Goal: Task Accomplishment & Management: Use online tool/utility

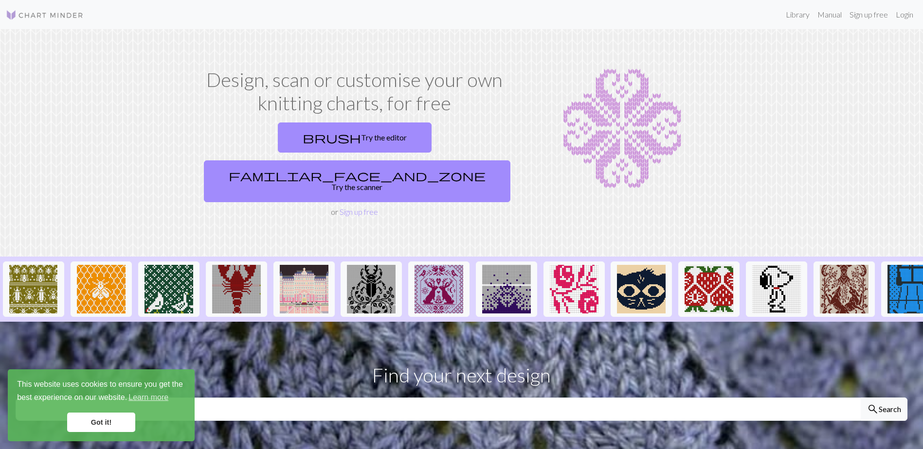
click at [118, 423] on link "Got it!" at bounding box center [101, 422] width 68 height 19
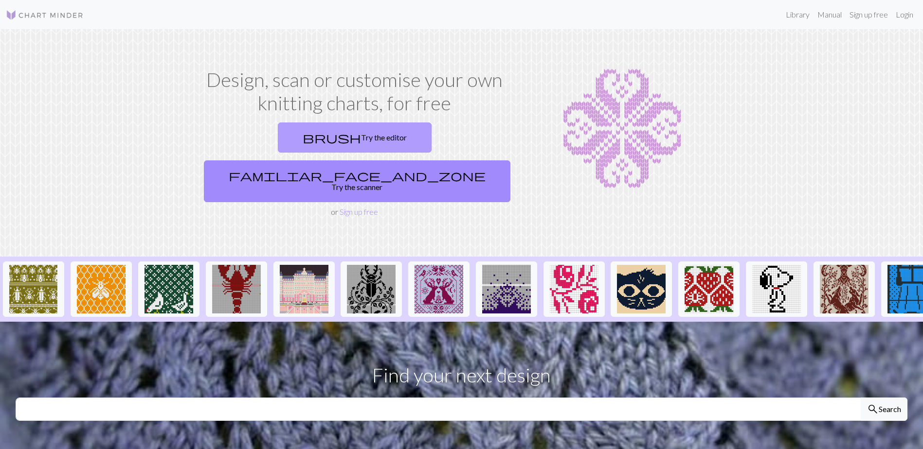
click at [298, 133] on link "brush Try the editor" at bounding box center [355, 138] width 154 height 30
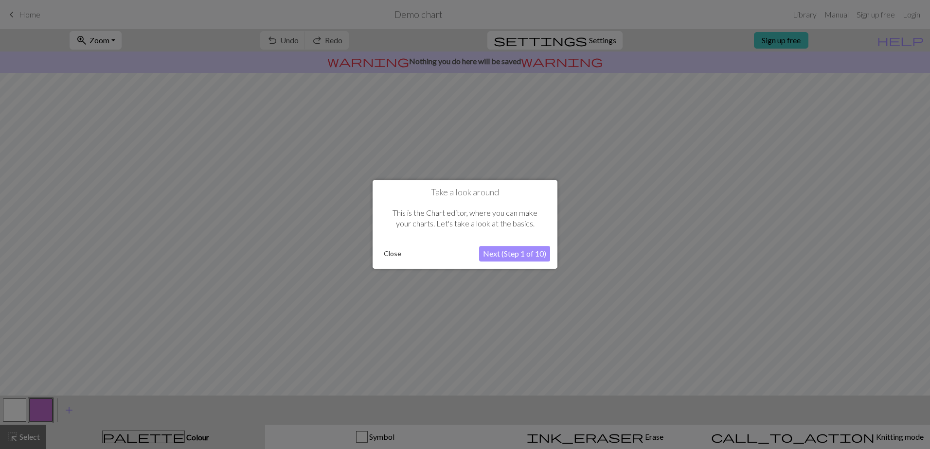
click at [521, 256] on button "Next (Step 1 of 10)" at bounding box center [514, 255] width 71 height 16
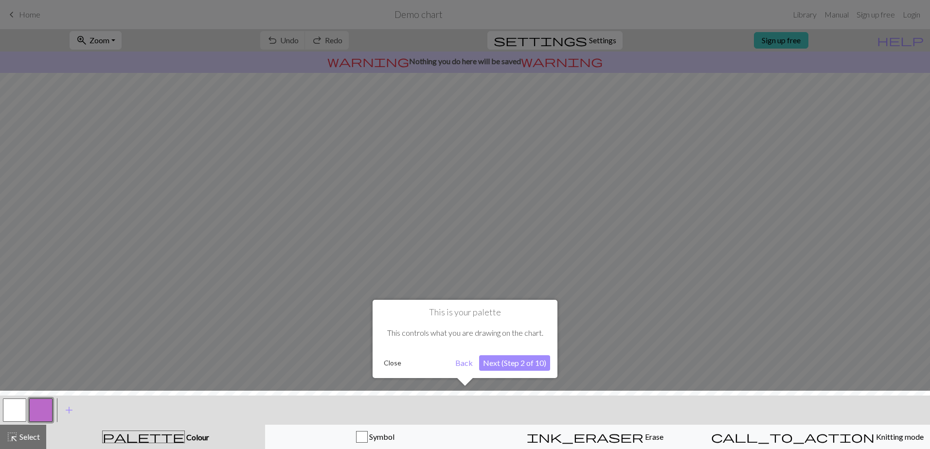
click at [510, 365] on button "Next (Step 2 of 10)" at bounding box center [514, 364] width 71 height 16
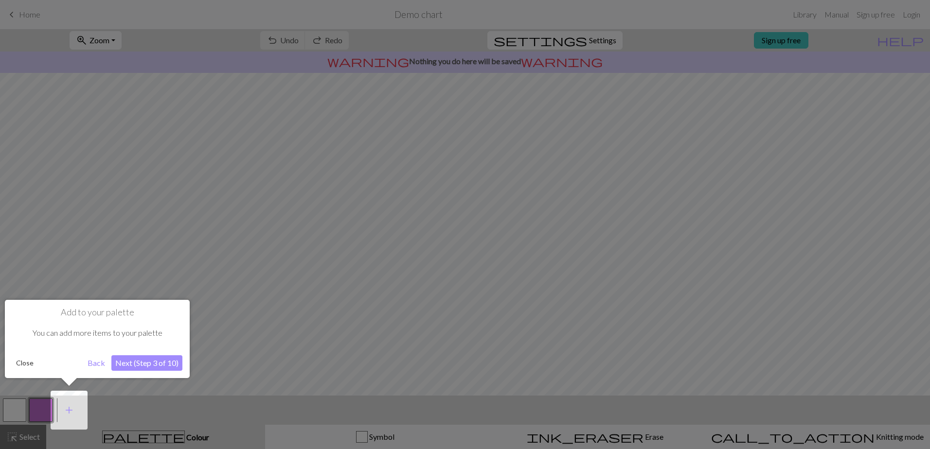
click at [143, 367] on button "Next (Step 3 of 10)" at bounding box center [146, 364] width 71 height 16
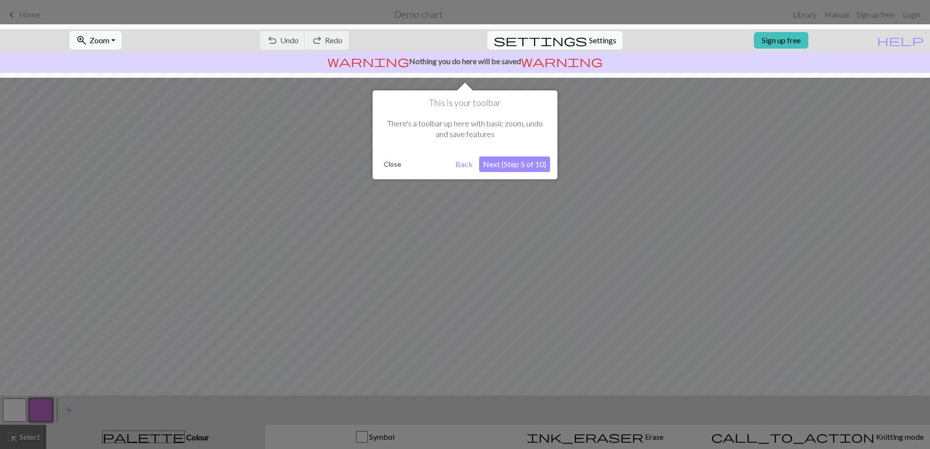
click at [505, 164] on button "Next (Step 5 of 10)" at bounding box center [514, 165] width 71 height 16
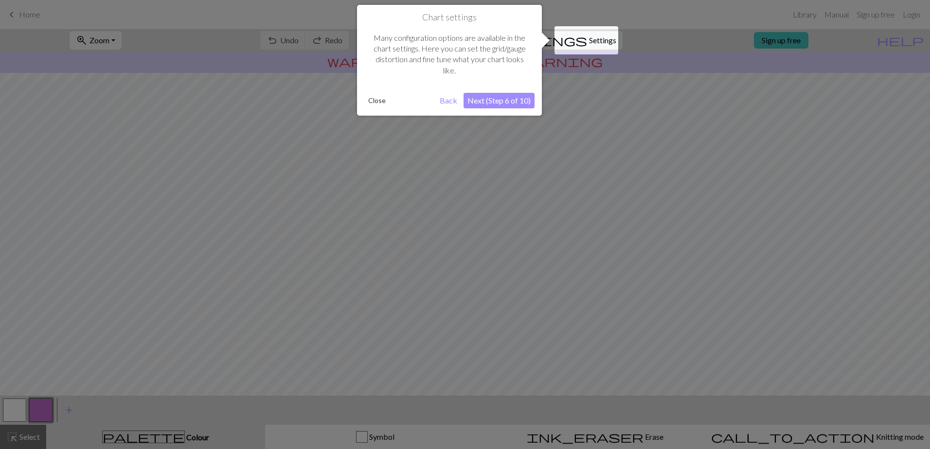
click at [490, 99] on button "Next (Step 6 of 10)" at bounding box center [499, 101] width 71 height 16
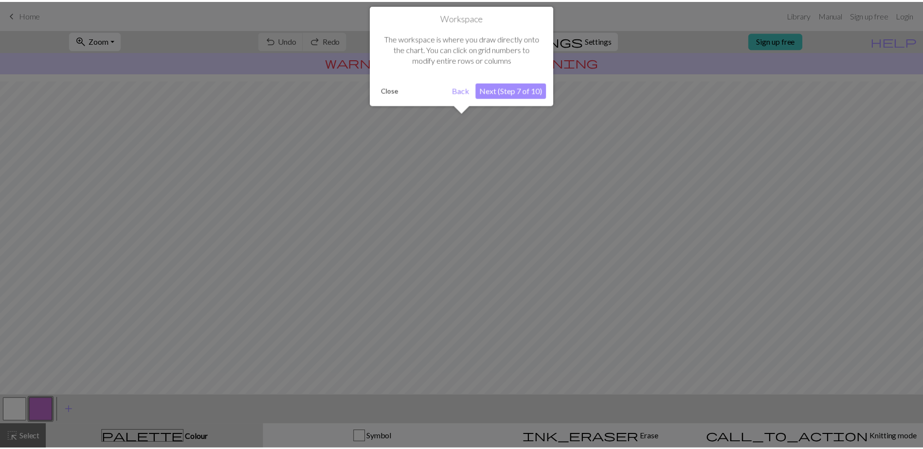
scroll to position [39, 0]
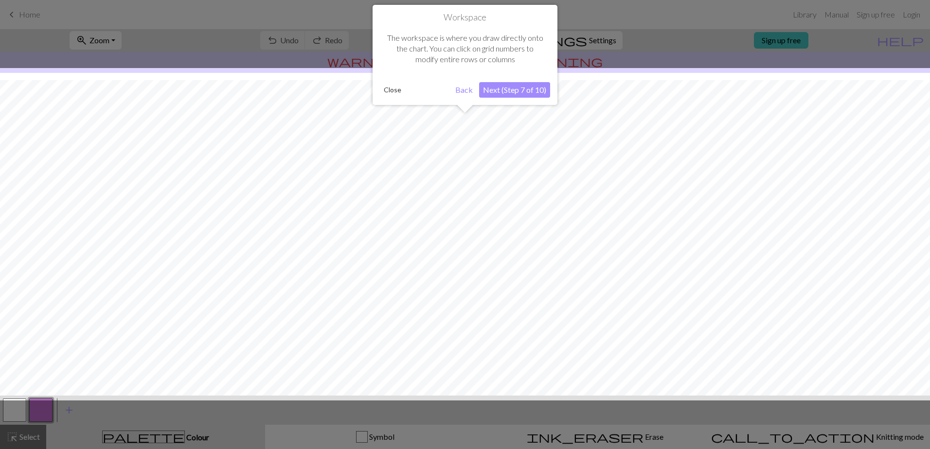
click at [500, 93] on button "Next (Step 7 of 10)" at bounding box center [514, 90] width 71 height 16
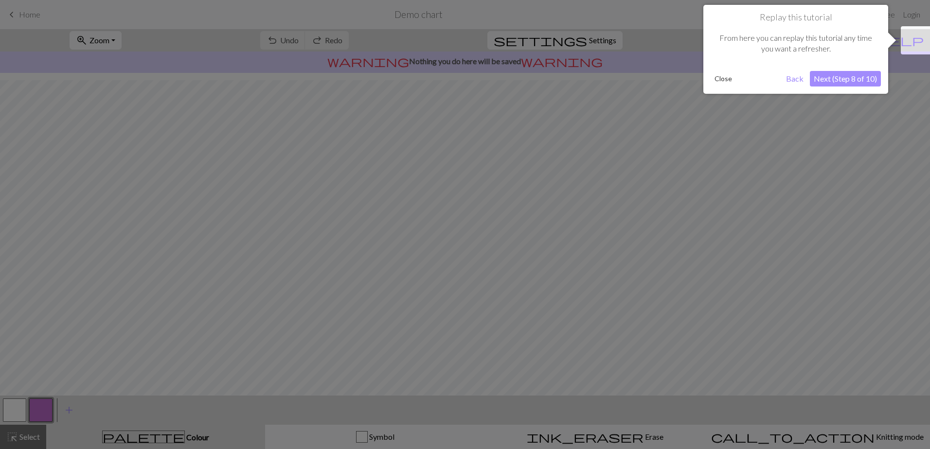
click at [800, 79] on button "Back" at bounding box center [794, 79] width 25 height 16
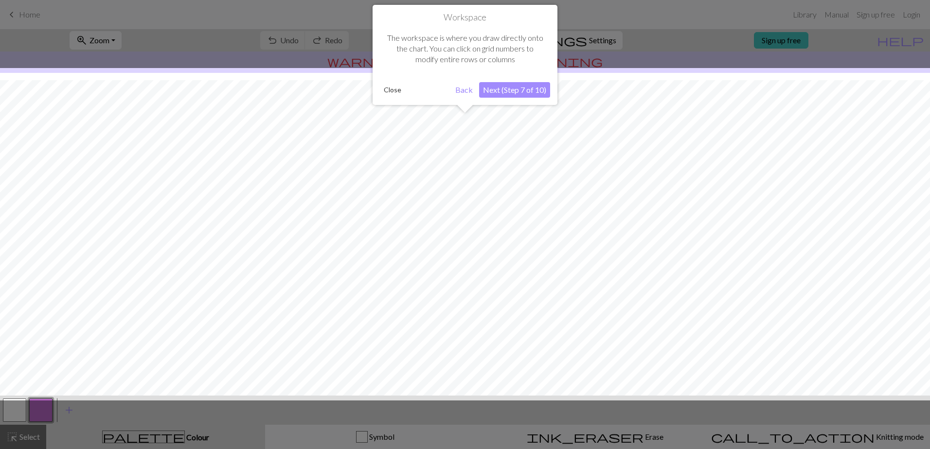
click at [514, 94] on button "Next (Step 7 of 10)" at bounding box center [514, 90] width 71 height 16
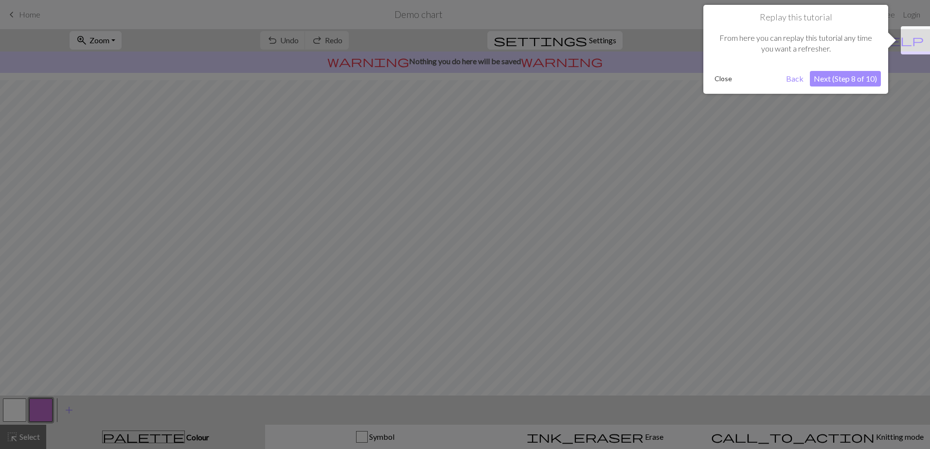
click at [843, 80] on button "Next (Step 8 of 10)" at bounding box center [845, 79] width 71 height 16
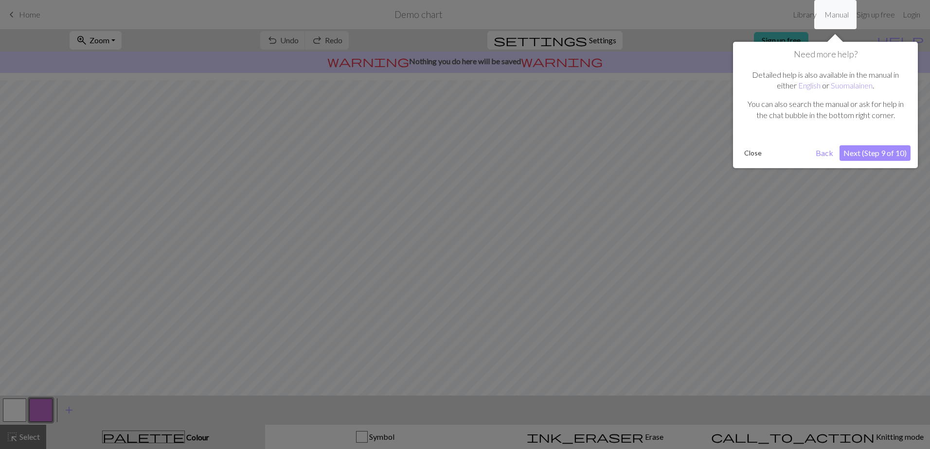
click at [872, 156] on button "Next (Step 9 of 10)" at bounding box center [875, 153] width 71 height 16
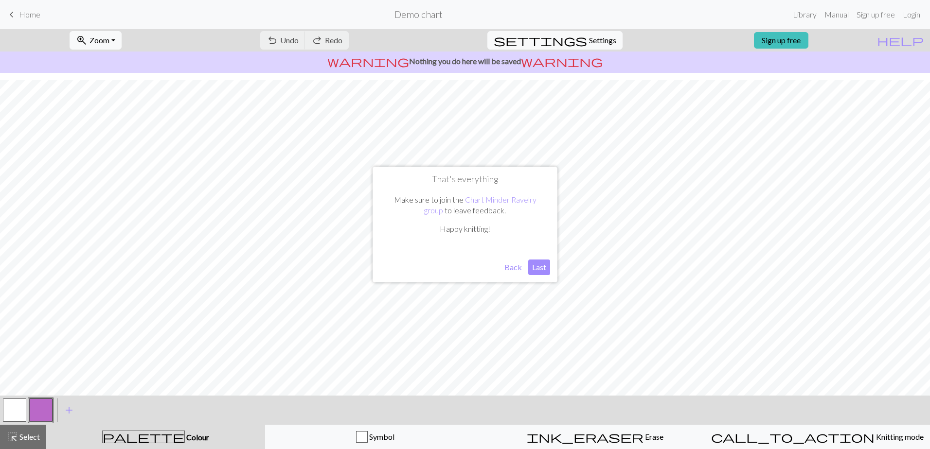
click at [544, 267] on button "Last" at bounding box center [539, 268] width 22 height 16
click at [589, 39] on span "Settings" at bounding box center [602, 41] width 27 height 12
select select "aran"
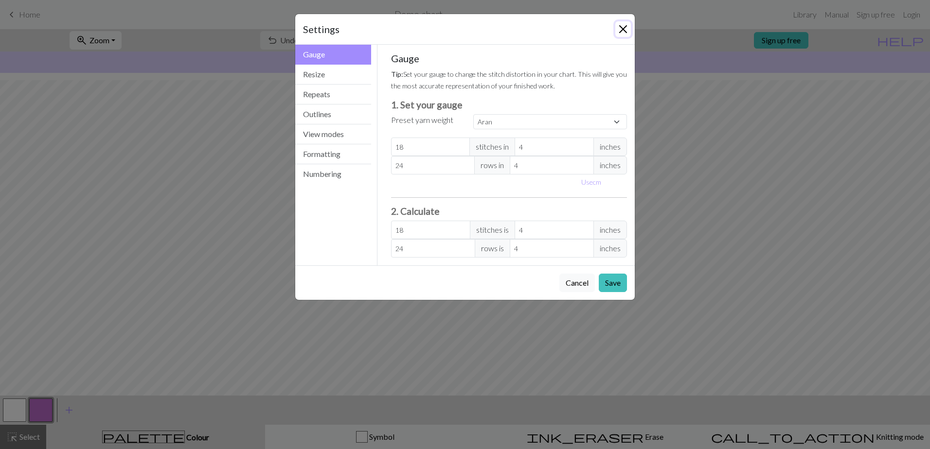
click at [621, 28] on button "Close" at bounding box center [623, 29] width 16 height 16
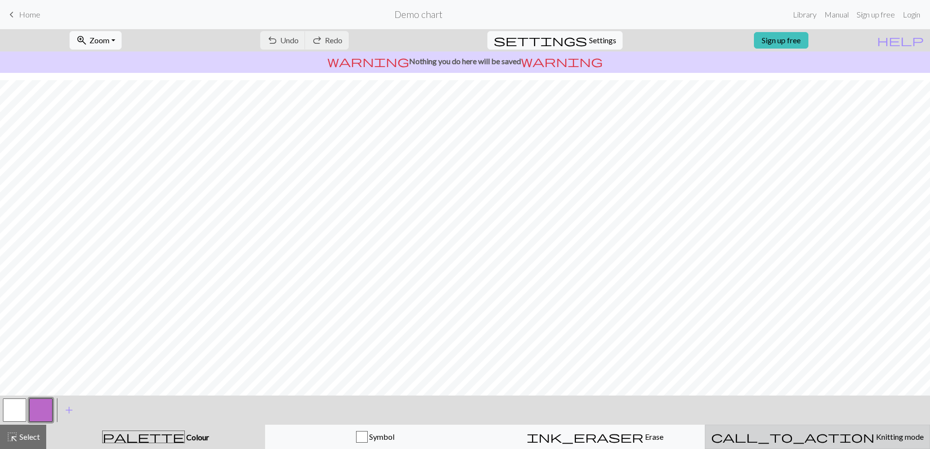
click at [875, 435] on span "Knitting mode" at bounding box center [899, 436] width 49 height 9
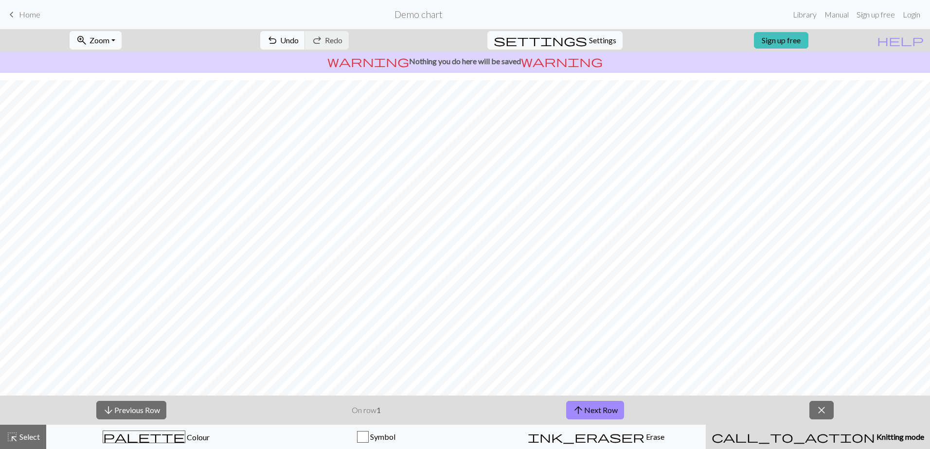
click at [24, 15] on span "Home" at bounding box center [29, 14] width 21 height 9
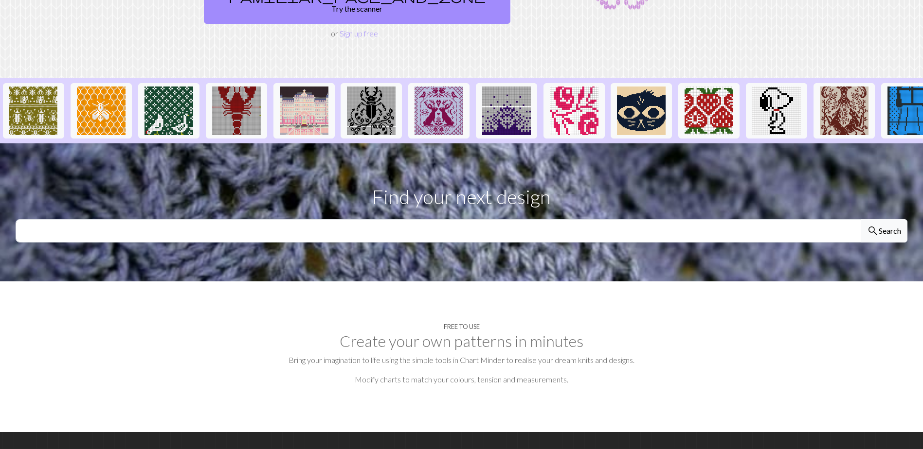
scroll to position [97, 0]
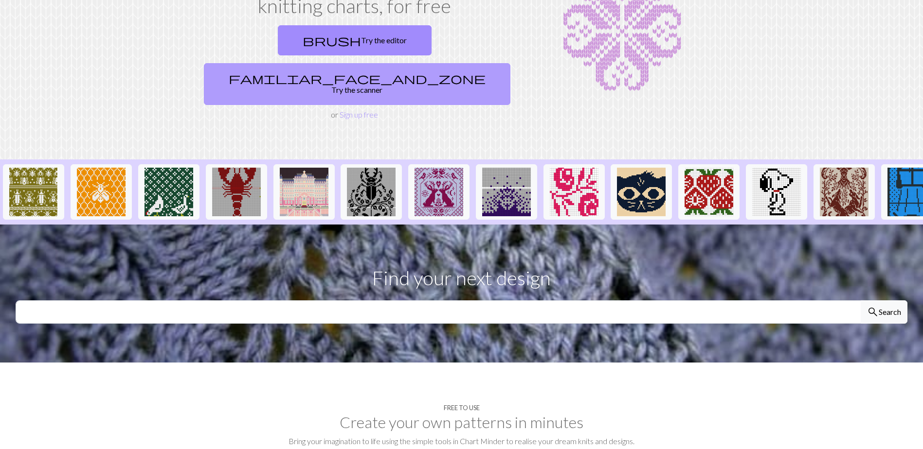
click at [417, 63] on link "familiar_face_and_zone Try the scanner" at bounding box center [357, 84] width 306 height 42
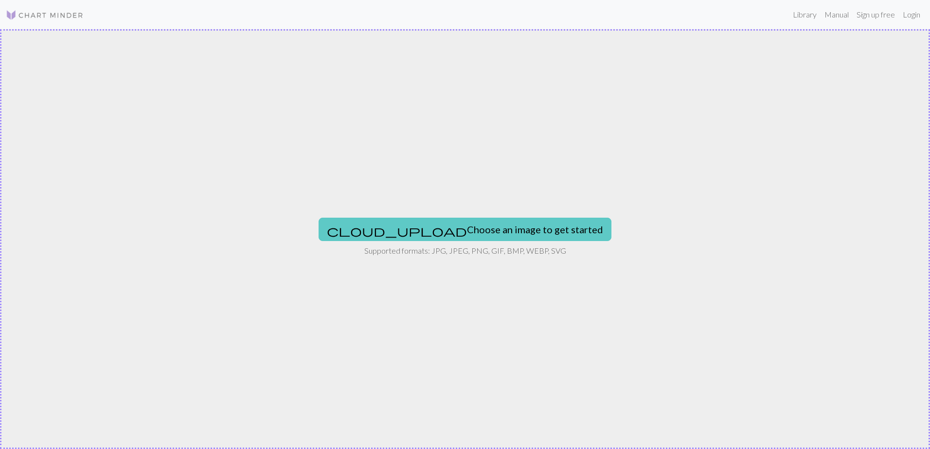
click at [471, 231] on button "cloud_upload Choose an image to get started" at bounding box center [465, 229] width 293 height 23
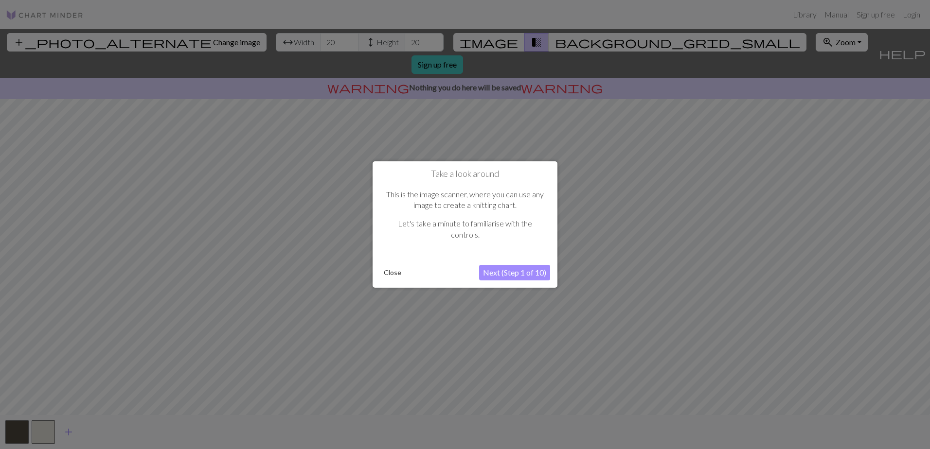
click at [518, 273] on button "Next (Step 1 of 10)" at bounding box center [514, 273] width 71 height 16
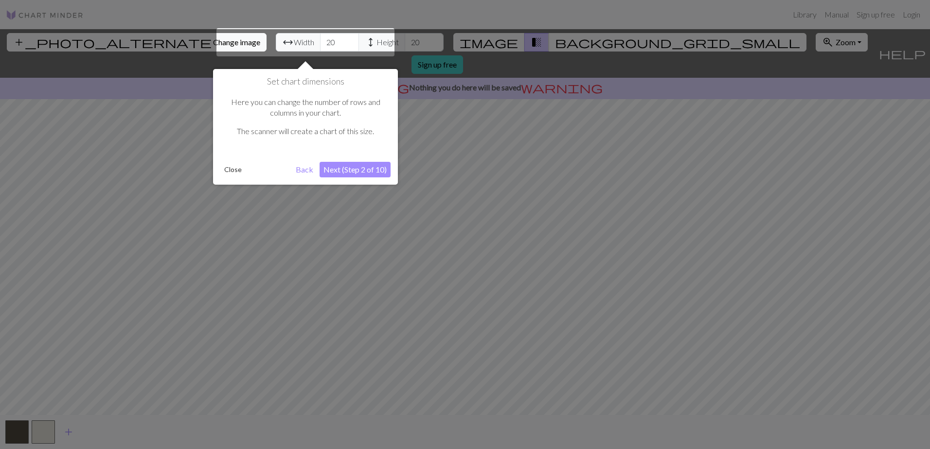
click at [330, 41] on div at bounding box center [305, 42] width 178 height 28
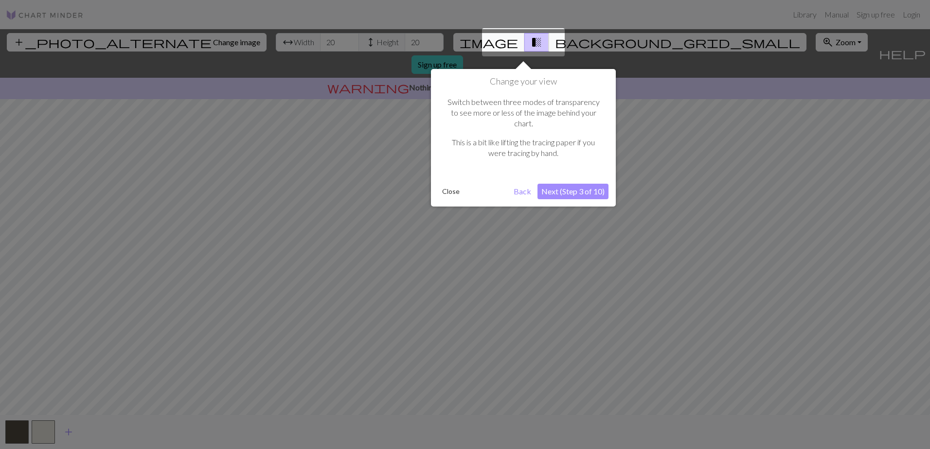
click at [581, 184] on button "Next (Step 3 of 10)" at bounding box center [573, 192] width 71 height 16
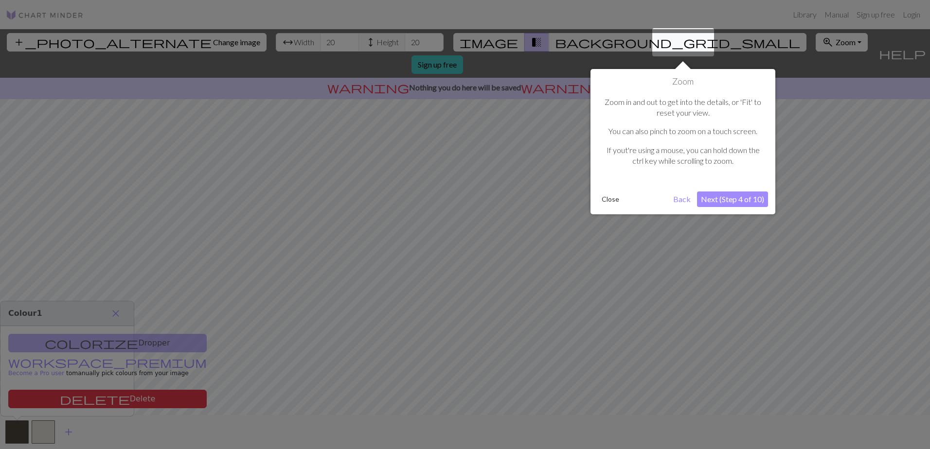
click at [733, 202] on button "Next (Step 4 of 10)" at bounding box center [732, 200] width 71 height 16
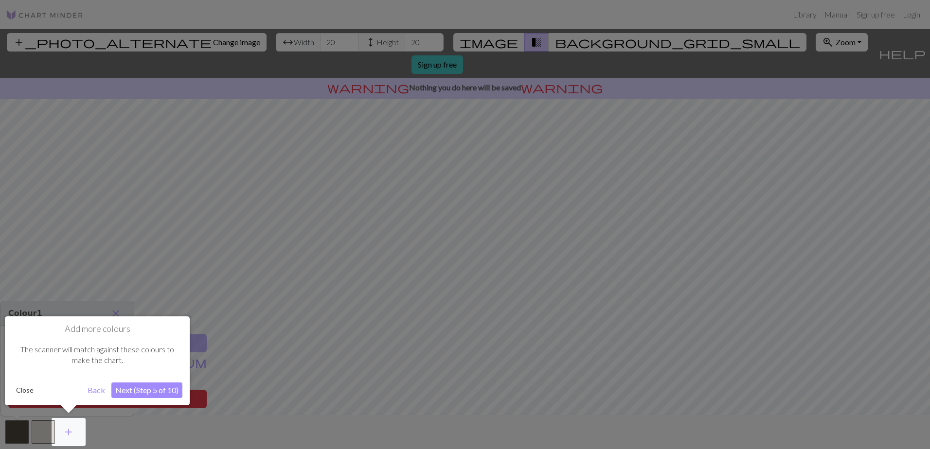
click at [148, 390] on button "Next (Step 5 of 10)" at bounding box center [146, 391] width 71 height 16
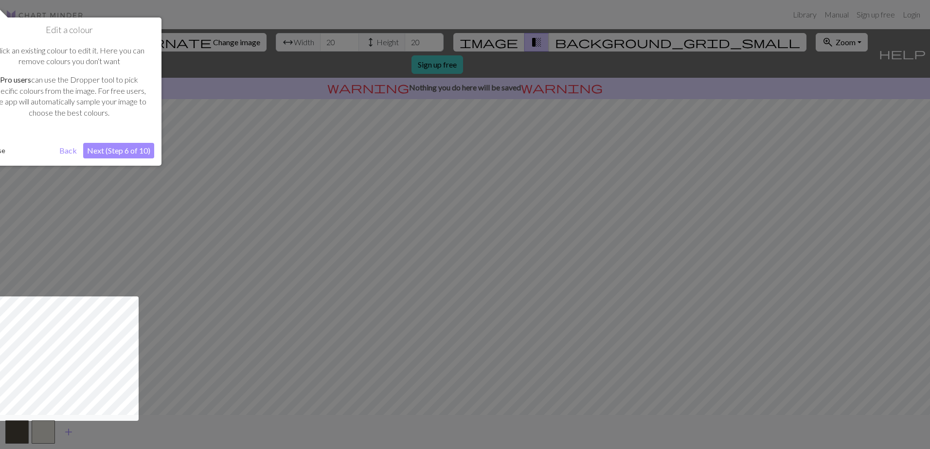
click at [126, 149] on button "Next (Step 6 of 10)" at bounding box center [118, 151] width 71 height 16
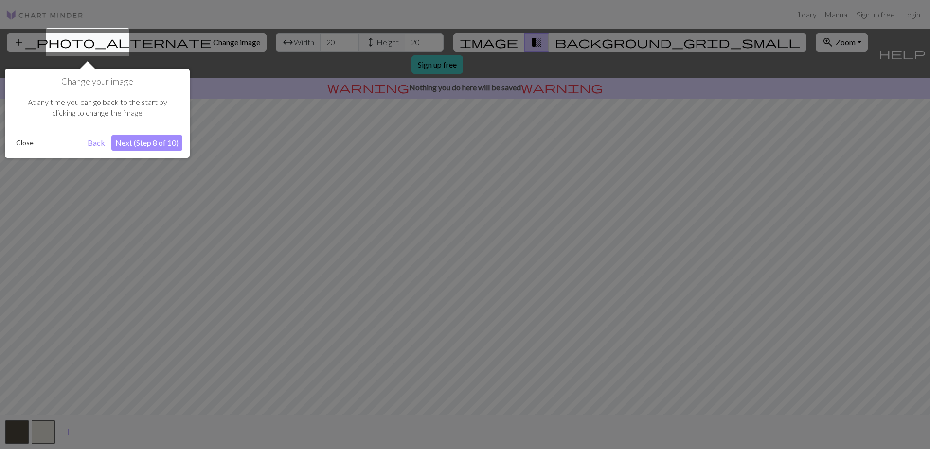
click at [126, 149] on button "Next (Step 8 of 10)" at bounding box center [146, 143] width 71 height 16
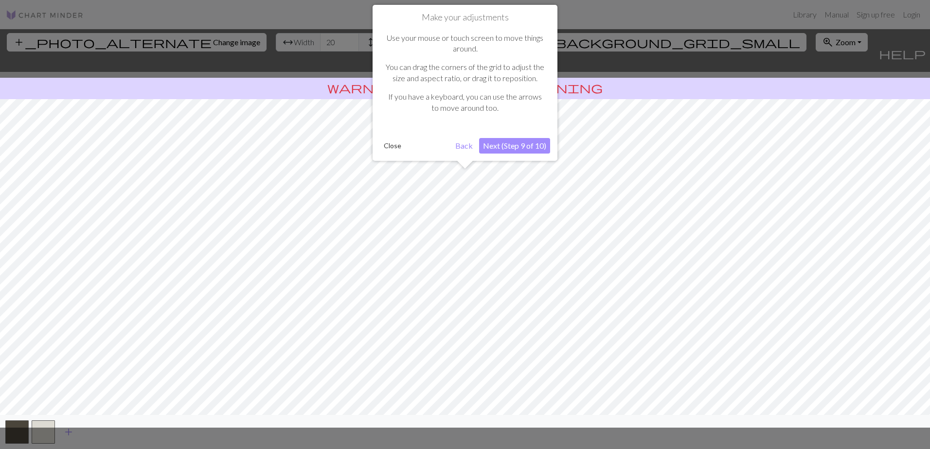
click at [532, 145] on button "Next (Step 9 of 10)" at bounding box center [514, 146] width 71 height 16
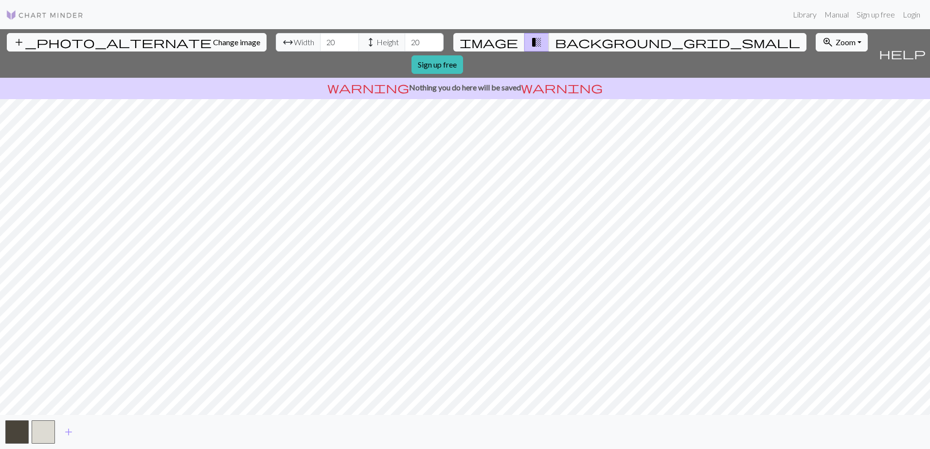
click at [480, 423] on div "add_photo_alternate Change image arrow_range Width 20 height Height 20 image tr…" at bounding box center [465, 239] width 930 height 420
click at [276, 36] on span "arrow_range Width" at bounding box center [298, 42] width 45 height 18
click at [320, 44] on input "20" at bounding box center [339, 42] width 39 height 18
click at [320, 43] on input "19" at bounding box center [339, 42] width 39 height 18
click at [320, 43] on input "18" at bounding box center [339, 42] width 39 height 18
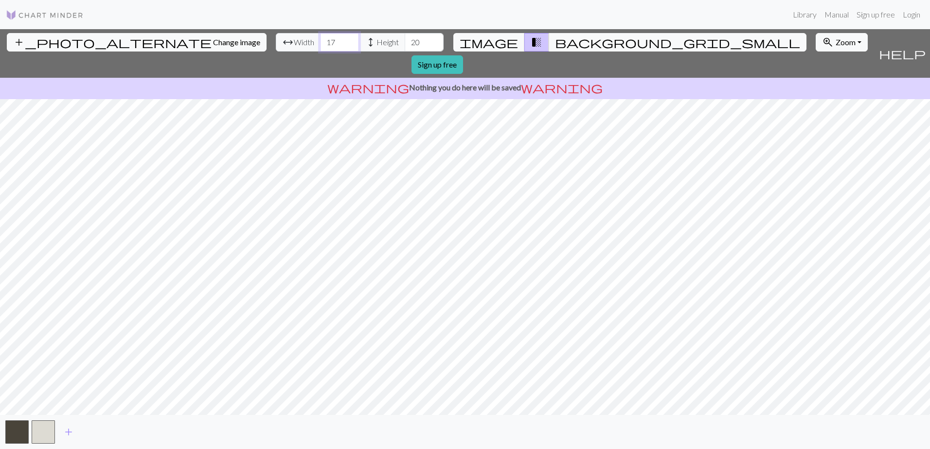
type input "17"
click at [320, 43] on input "17" at bounding box center [339, 42] width 39 height 18
click at [365, 41] on span "height" at bounding box center [371, 43] width 12 height 14
click at [531, 41] on span "transition_fade" at bounding box center [537, 43] width 12 height 14
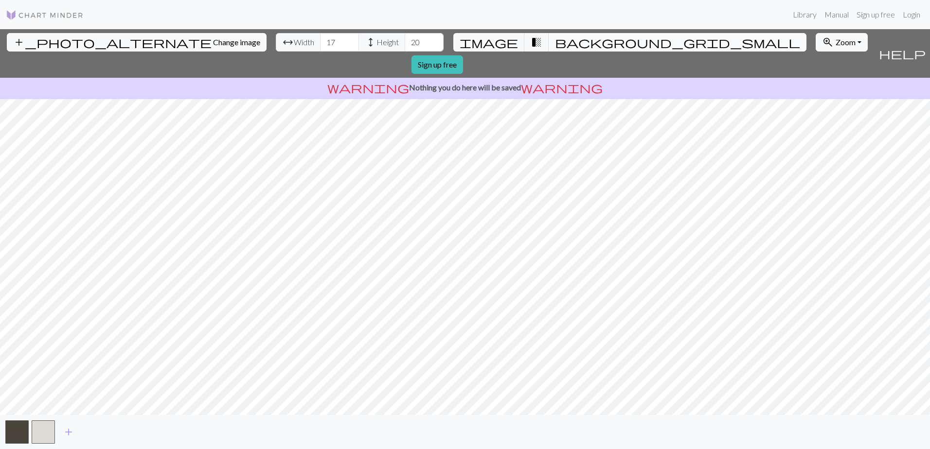
click at [555, 46] on span "background_grid_small" at bounding box center [677, 43] width 245 height 14
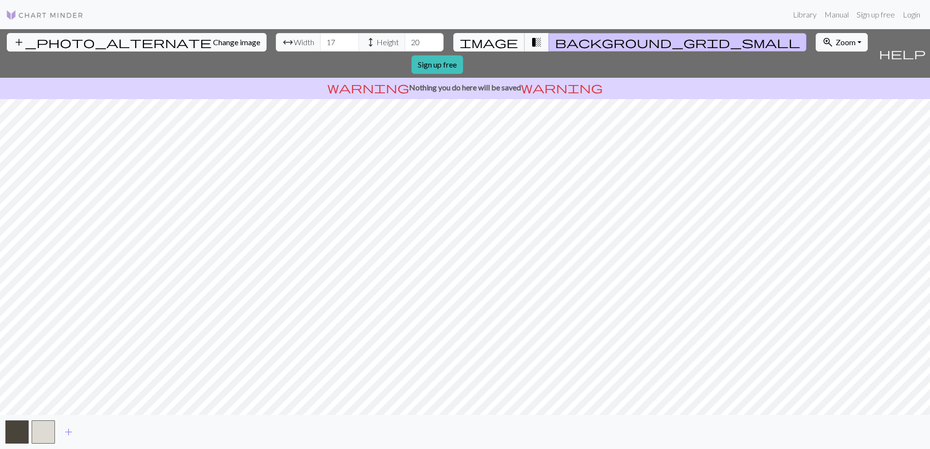
click at [494, 42] on span "image" at bounding box center [489, 43] width 58 height 14
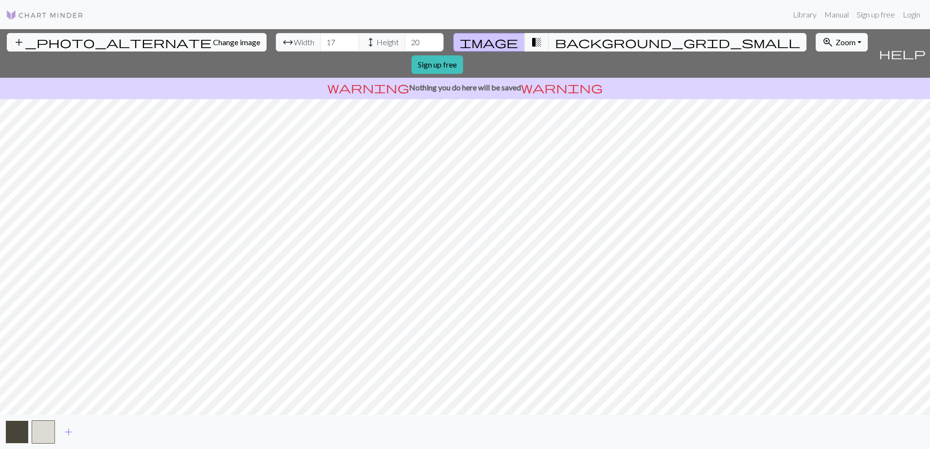
click at [13, 429] on button "button" at bounding box center [16, 432] width 23 height 23
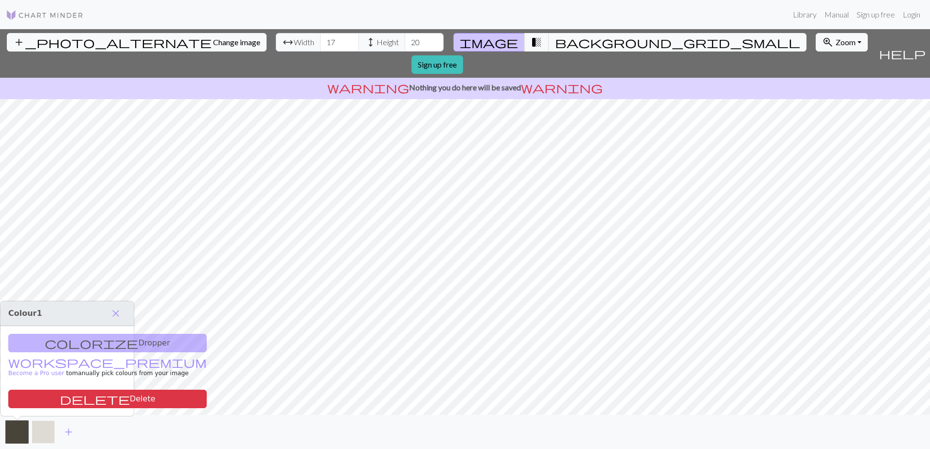
click at [45, 437] on button "button" at bounding box center [43, 432] width 23 height 23
click at [118, 310] on span "close" at bounding box center [116, 314] width 12 height 14
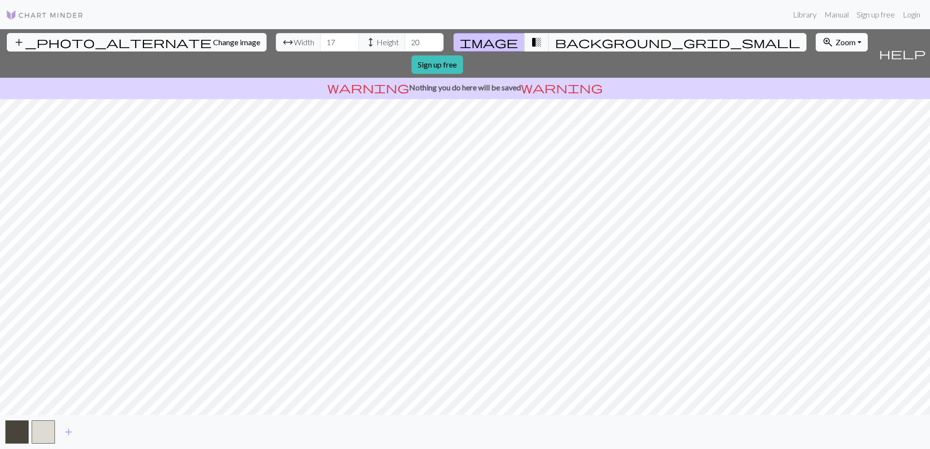
click at [816, 42] on button "zoom_in Zoom Zoom" at bounding box center [842, 42] width 52 height 18
click at [920, 47] on span "help" at bounding box center [902, 54] width 47 height 14
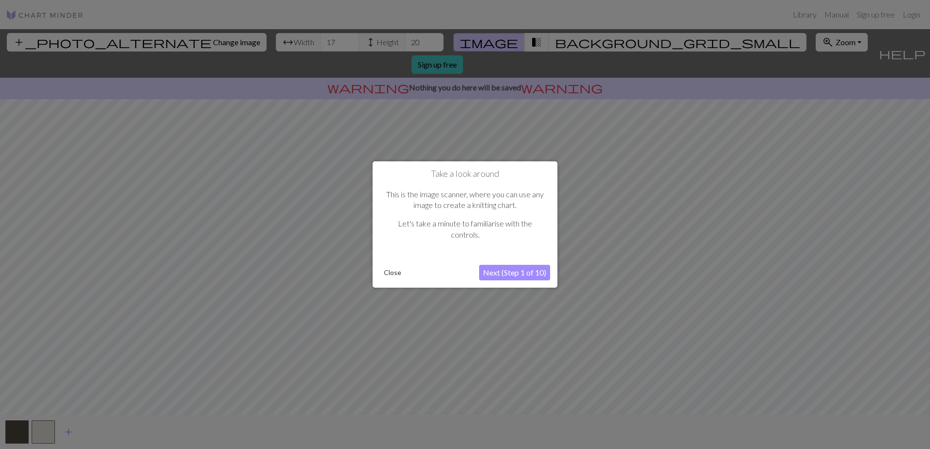
click at [519, 278] on button "Next (Step 1 of 10)" at bounding box center [514, 273] width 71 height 16
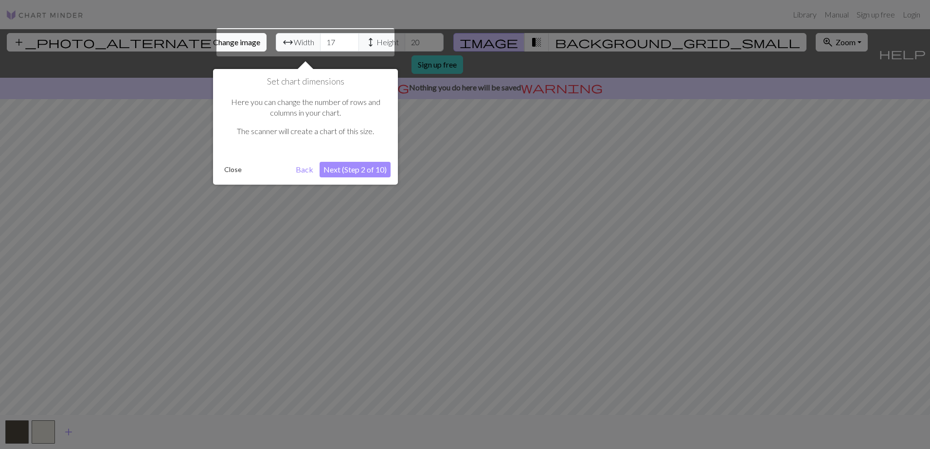
click at [371, 162] on button "Next (Step 2 of 10)" at bounding box center [355, 170] width 71 height 16
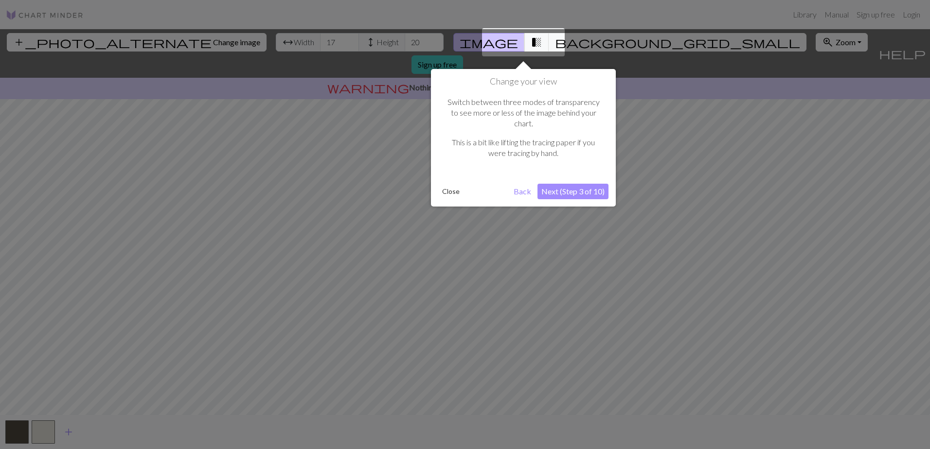
click at [574, 184] on button "Next (Step 3 of 10)" at bounding box center [573, 192] width 71 height 16
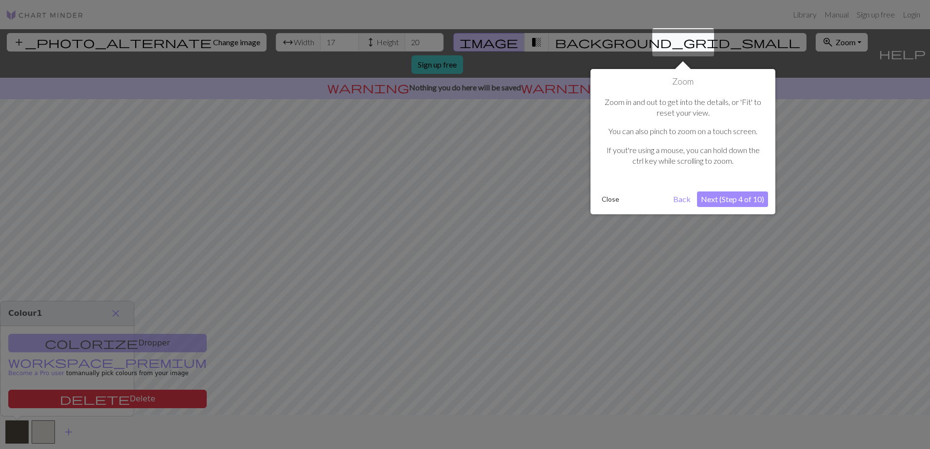
click at [732, 199] on button "Next (Step 4 of 10)" at bounding box center [732, 200] width 71 height 16
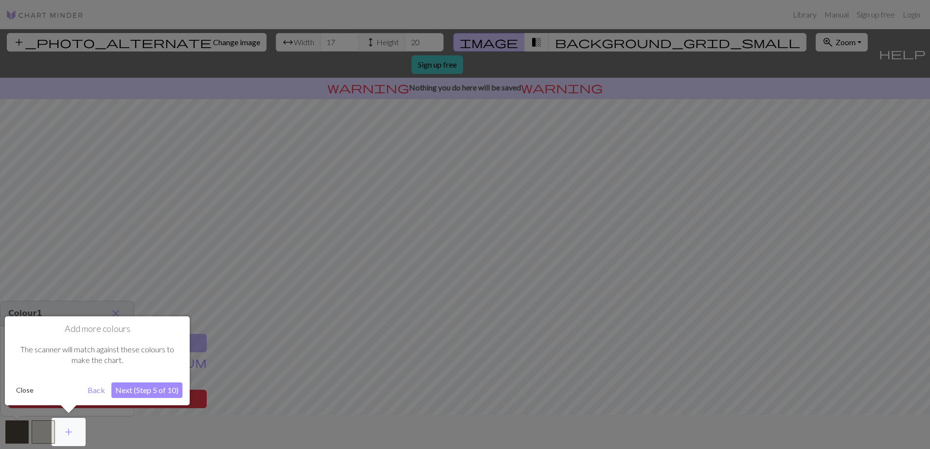
click at [141, 390] on button "Next (Step 5 of 10)" at bounding box center [146, 391] width 71 height 16
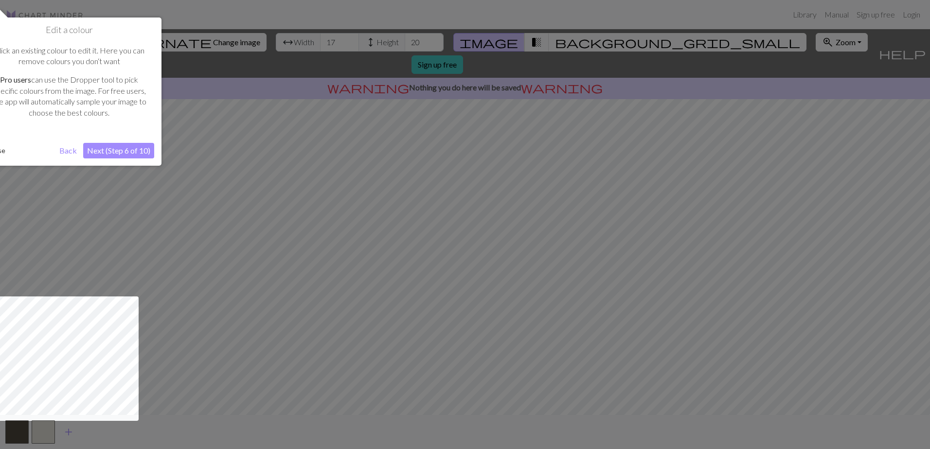
drag, startPoint x: 188, startPoint y: 177, endPoint x: 220, endPoint y: 180, distance: 32.3
click at [220, 180] on div at bounding box center [465, 224] width 930 height 449
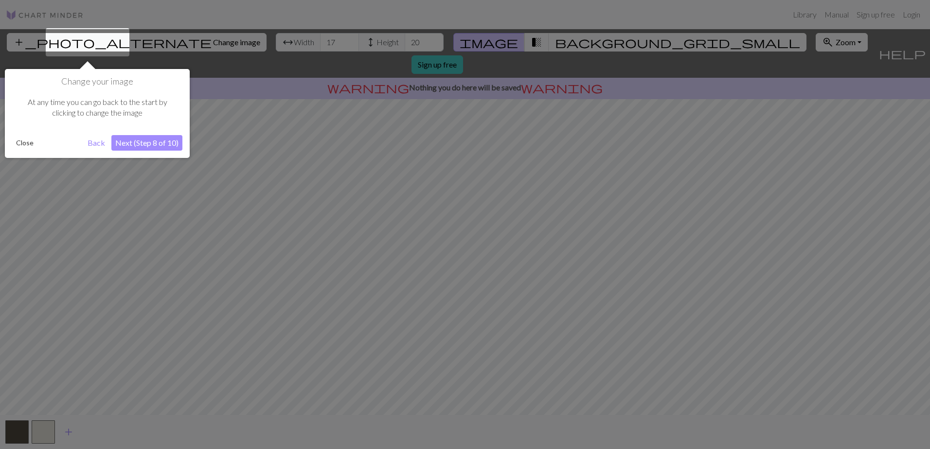
click at [92, 143] on button "Back" at bounding box center [96, 143] width 25 height 16
click at [144, 139] on button "Next (Step 8 of 10)" at bounding box center [146, 143] width 71 height 16
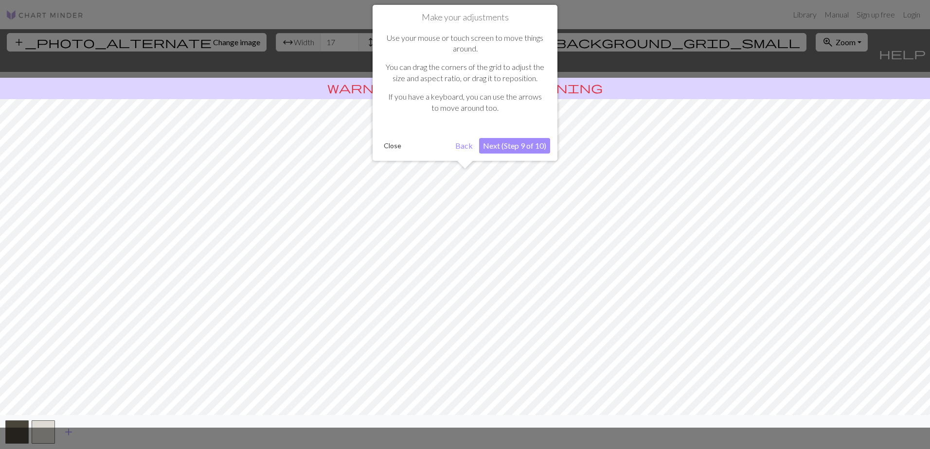
click at [511, 145] on button "Next (Step 9 of 10)" at bounding box center [514, 146] width 71 height 16
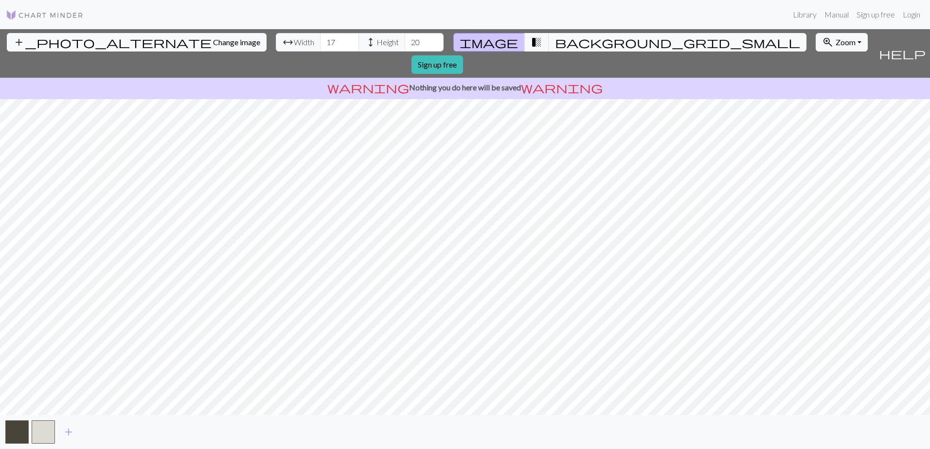
click at [424, 82] on p "warning Nothing you do here will be saved warning" at bounding box center [465, 88] width 922 height 12
click at [398, 81] on span "warning" at bounding box center [368, 88] width 82 height 14
click at [61, 43] on span "add_photo_alternate" at bounding box center [112, 43] width 198 height 14
click at [15, 15] on img at bounding box center [45, 15] width 78 height 12
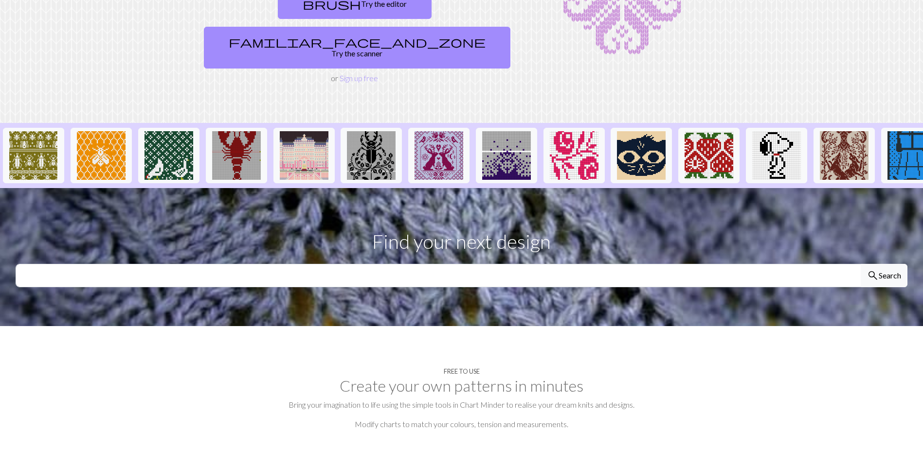
scroll to position [49, 0]
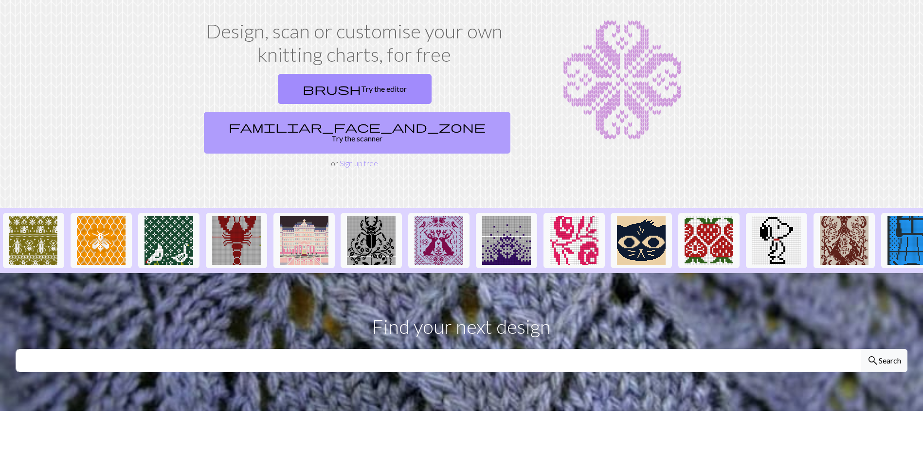
click at [419, 112] on link "familiar_face_and_zone Try the scanner" at bounding box center [357, 133] width 306 height 42
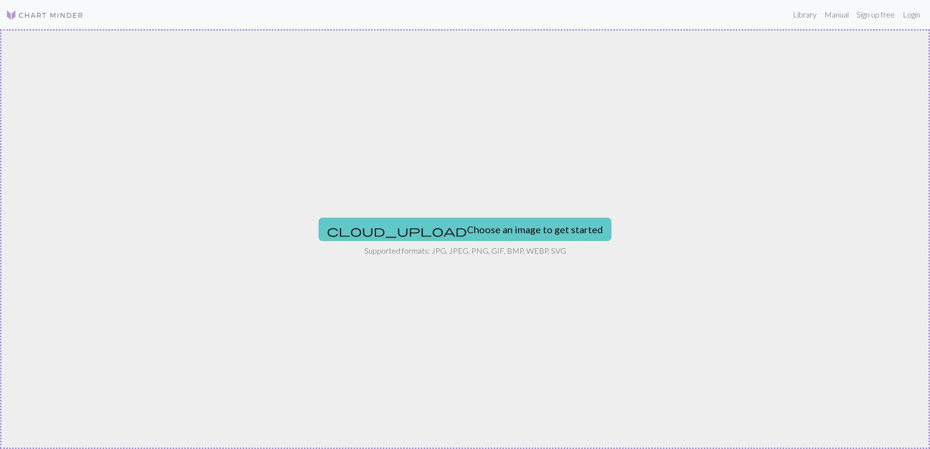
click at [464, 224] on button "cloud_upload Choose an image to get started" at bounding box center [465, 229] width 293 height 23
click at [464, 226] on button "cloud_upload Choose an image to get started" at bounding box center [465, 229] width 293 height 23
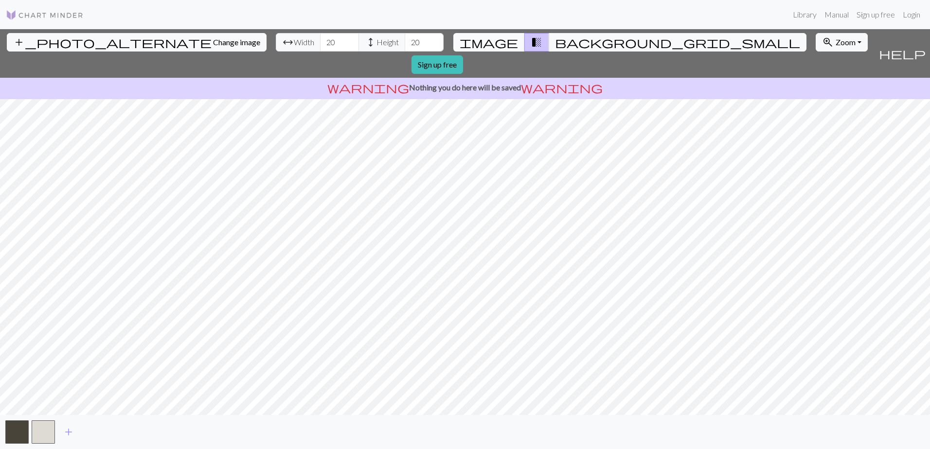
click at [497, 40] on span "image" at bounding box center [489, 43] width 58 height 14
click at [294, 43] on span "Width" at bounding box center [304, 42] width 20 height 12
click at [320, 45] on input "19" at bounding box center [339, 42] width 39 height 18
click at [320, 45] on input "18" at bounding box center [339, 42] width 39 height 18
click at [320, 45] on input "17" at bounding box center [339, 42] width 39 height 18
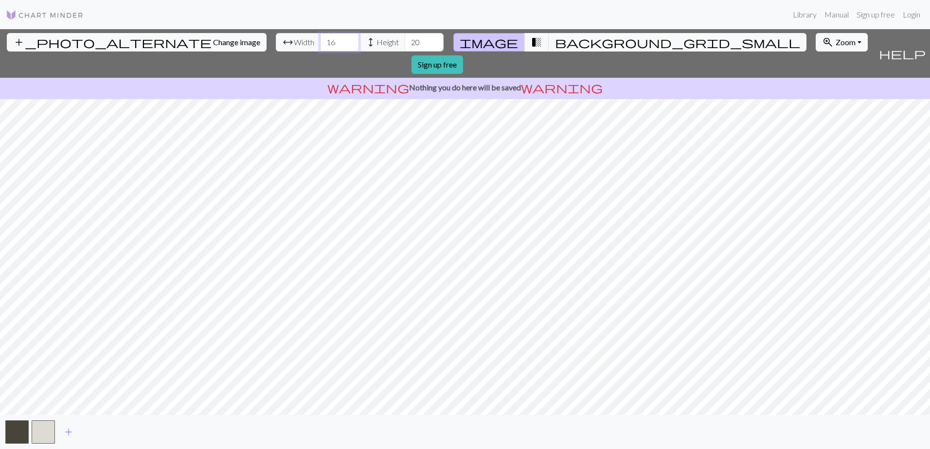
type input "16"
click at [320, 45] on input "16" at bounding box center [339, 42] width 39 height 18
click at [405, 42] on input "19" at bounding box center [424, 42] width 39 height 18
click at [405, 38] on input "20" at bounding box center [424, 42] width 39 height 18
click at [405, 38] on input "21" at bounding box center [424, 42] width 39 height 18
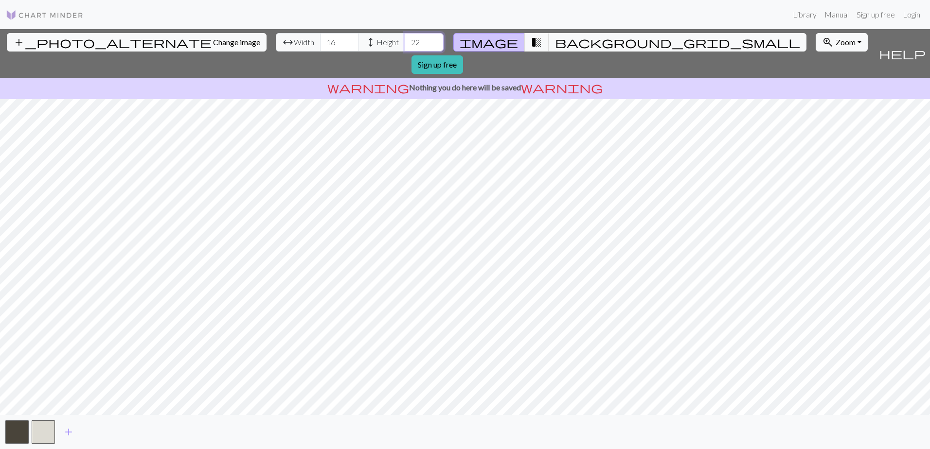
click at [405, 38] on input "22" at bounding box center [424, 42] width 39 height 18
click at [405, 38] on input "23" at bounding box center [424, 42] width 39 height 18
click at [405, 38] on input "24" at bounding box center [424, 42] width 39 height 18
type input "25"
click at [405, 38] on input "25" at bounding box center [424, 42] width 39 height 18
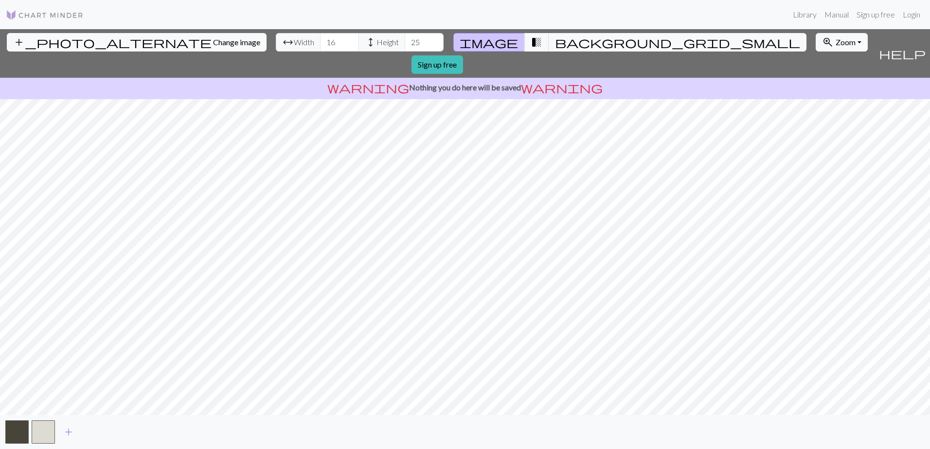
click at [486, 434] on div "add_photo_alternate Change image arrow_range Width 16 height Height 25 image tr…" at bounding box center [465, 239] width 930 height 420
click at [463, 55] on link "Sign up free" at bounding box center [438, 64] width 52 height 18
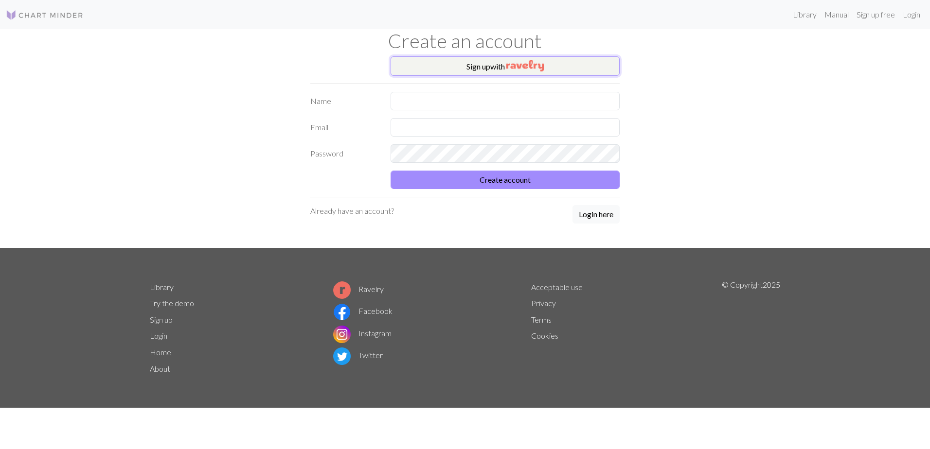
click at [524, 66] on img "button" at bounding box center [524, 66] width 37 height 12
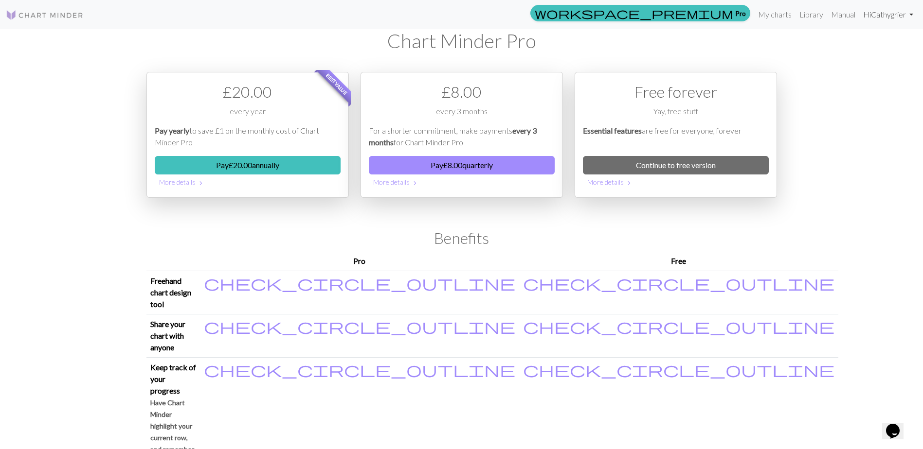
click at [875, 11] on link "Hi [PERSON_NAME]" at bounding box center [888, 14] width 58 height 19
click at [870, 43] on link "Account settings" at bounding box center [877, 41] width 63 height 19
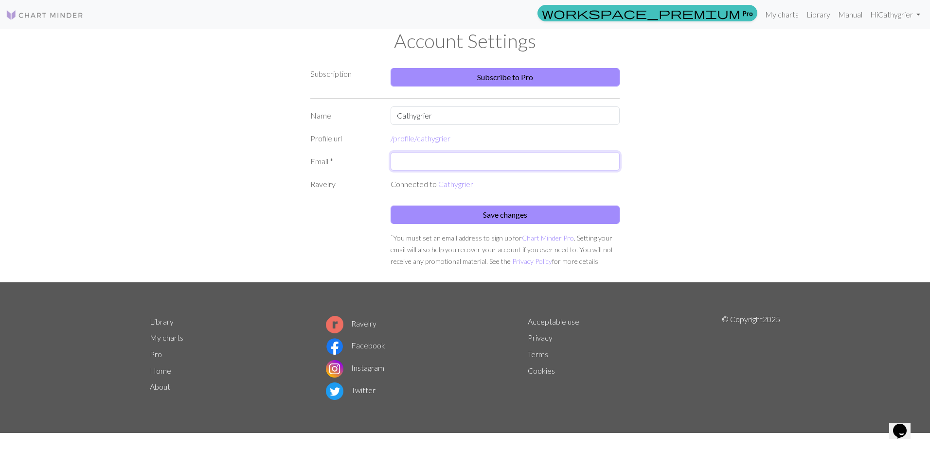
click at [418, 166] on input "text" at bounding box center [505, 161] width 229 height 18
type input "catherinegrier11@hotmail.co.uk"
click at [529, 215] on button "Save changes" at bounding box center [505, 215] width 229 height 18
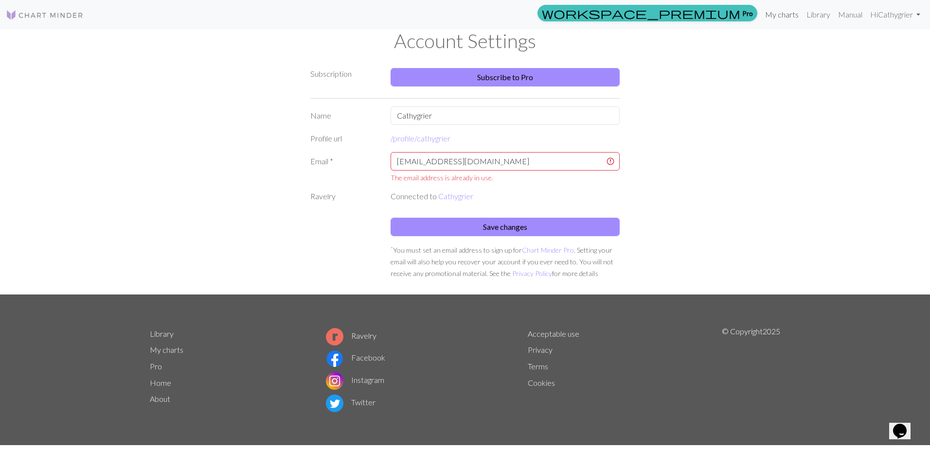
click at [770, 16] on link "My charts" at bounding box center [781, 14] width 41 height 19
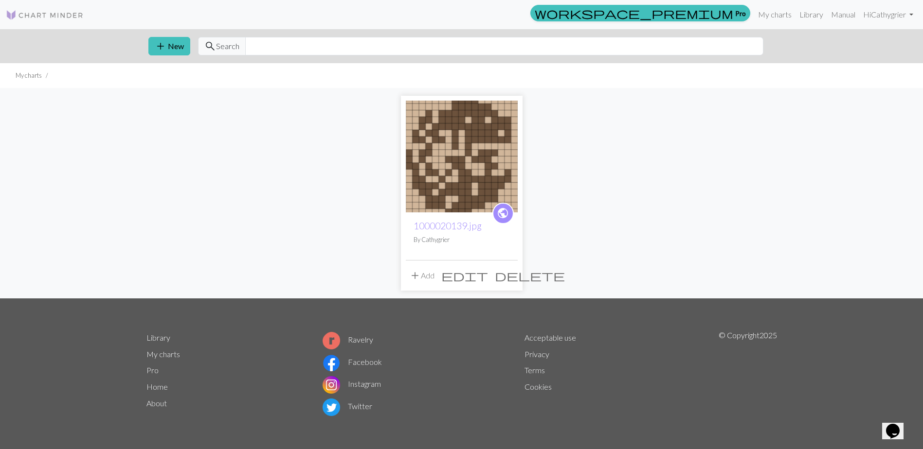
click at [456, 165] on img at bounding box center [462, 157] width 112 height 112
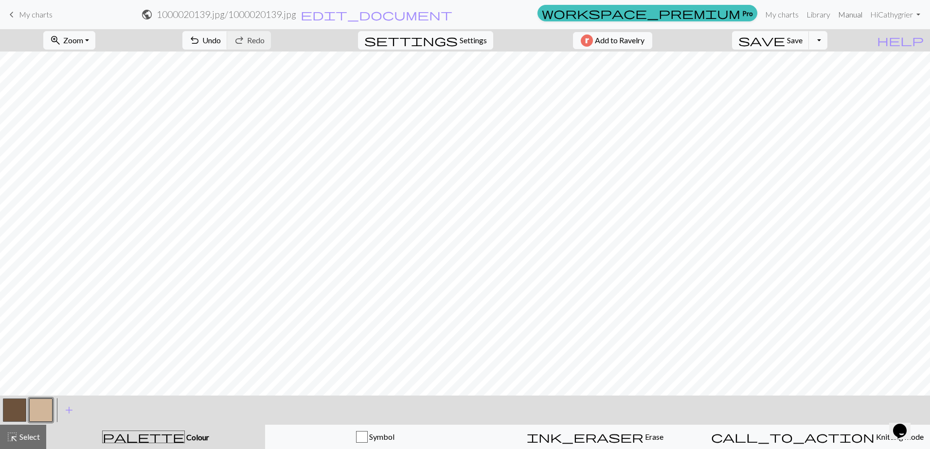
click at [846, 13] on link "Manual" at bounding box center [850, 14] width 32 height 19
click at [776, 15] on link "My charts" at bounding box center [781, 14] width 41 height 19
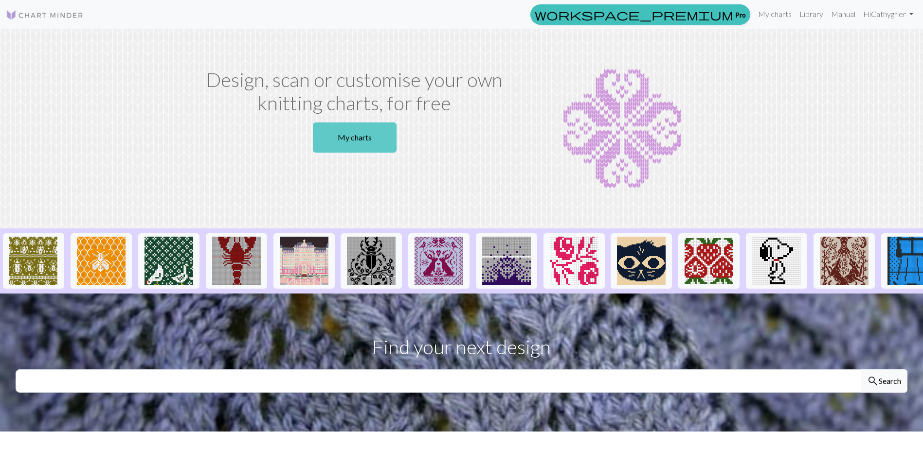
click at [379, 128] on link "My charts" at bounding box center [355, 138] width 84 height 30
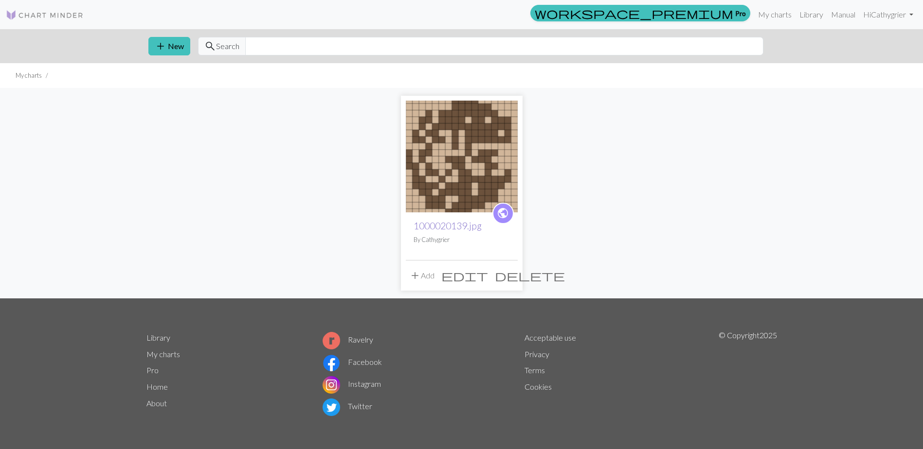
click at [457, 223] on link "1000020139.jpg" at bounding box center [447, 225] width 68 height 11
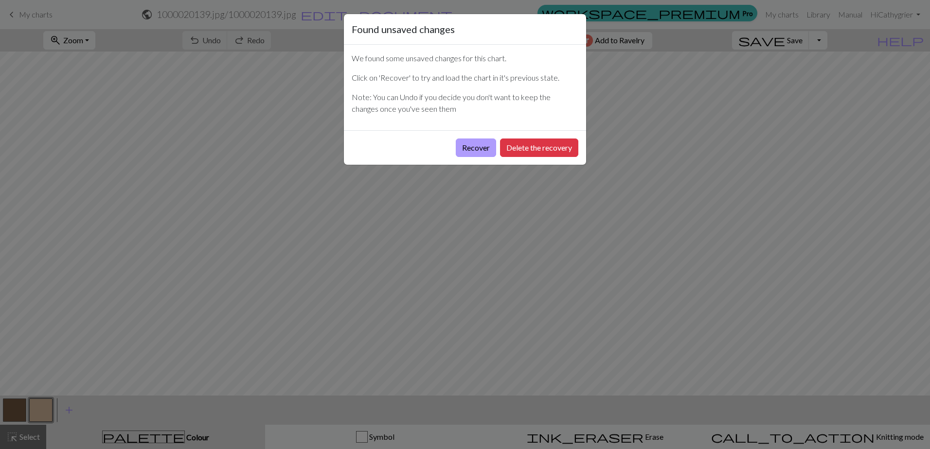
click at [475, 152] on button "Recover" at bounding box center [476, 148] width 40 height 18
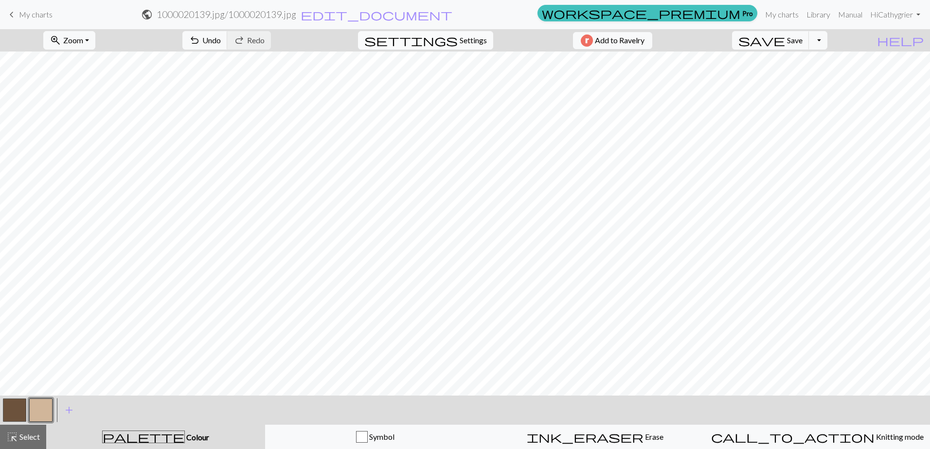
click at [464, 39] on span "Settings" at bounding box center [473, 41] width 27 height 12
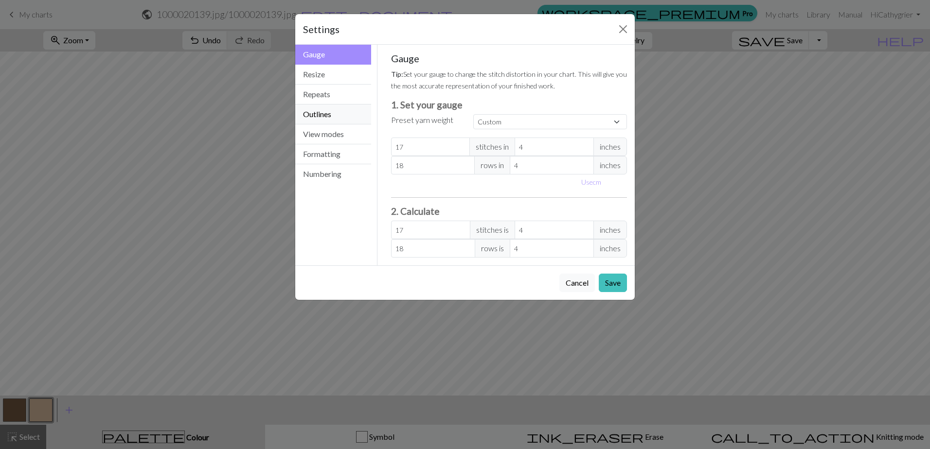
click at [332, 118] on button "Outlines" at bounding box center [333, 115] width 76 height 20
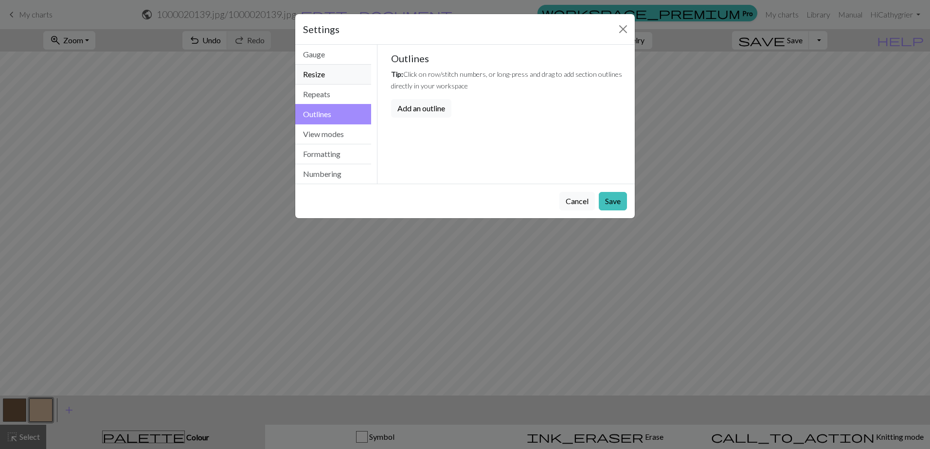
click at [316, 76] on button "Resize" at bounding box center [333, 75] width 76 height 20
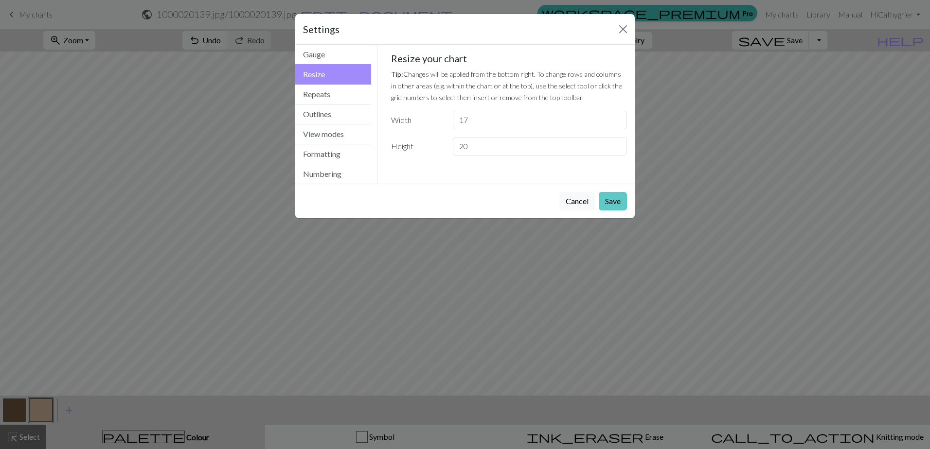
click at [620, 203] on button "Save" at bounding box center [613, 201] width 28 height 18
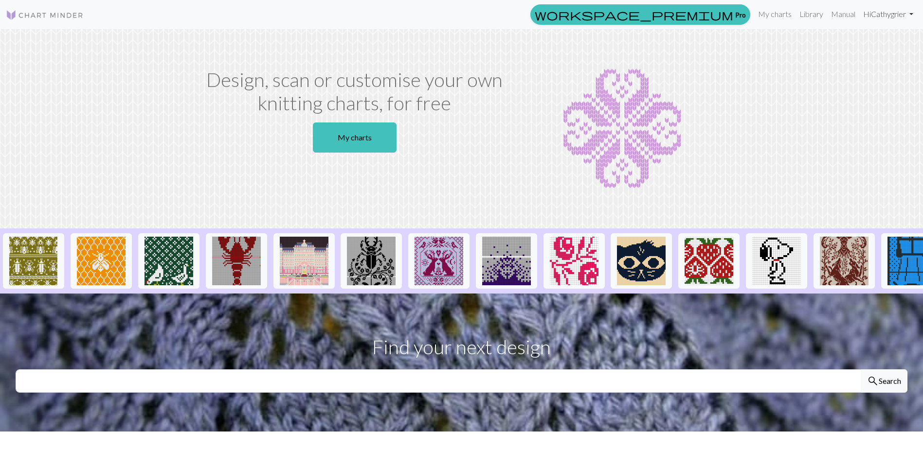
click at [871, 12] on link "Hi Cathygrier" at bounding box center [888, 13] width 58 height 19
click at [878, 42] on link "Account settings" at bounding box center [877, 41] width 63 height 19
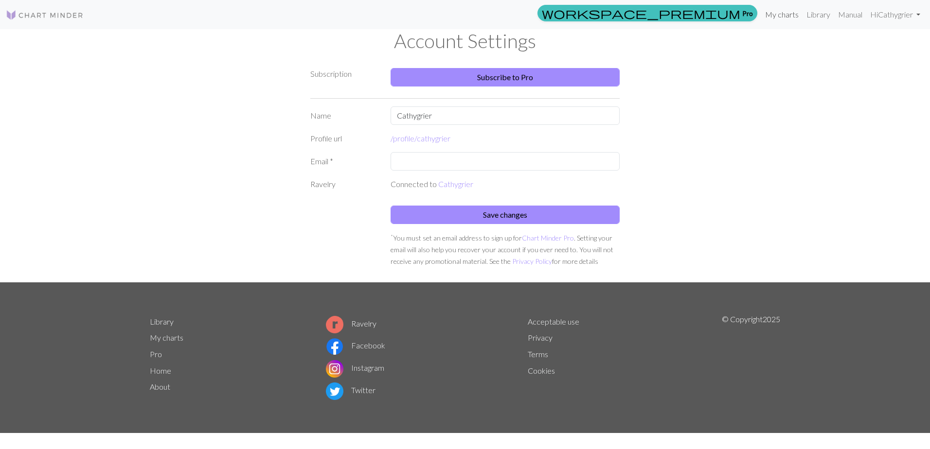
click at [783, 15] on link "My charts" at bounding box center [781, 14] width 41 height 19
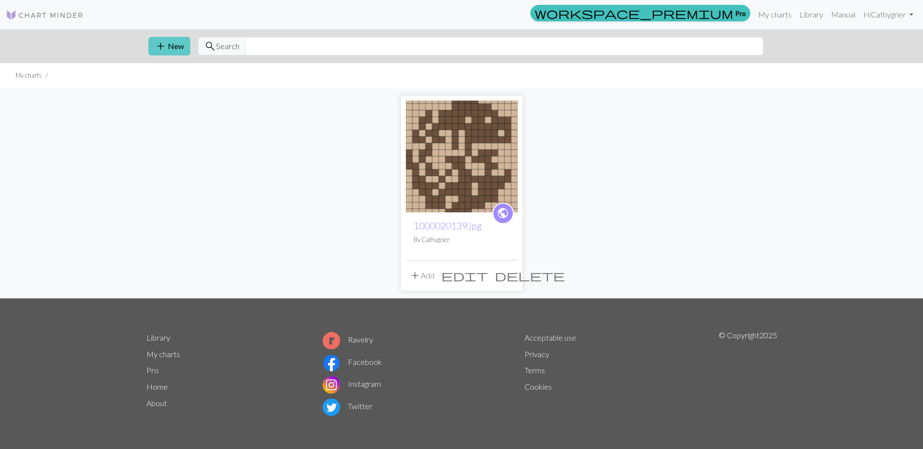
click at [170, 46] on button "add New" at bounding box center [169, 46] width 42 height 18
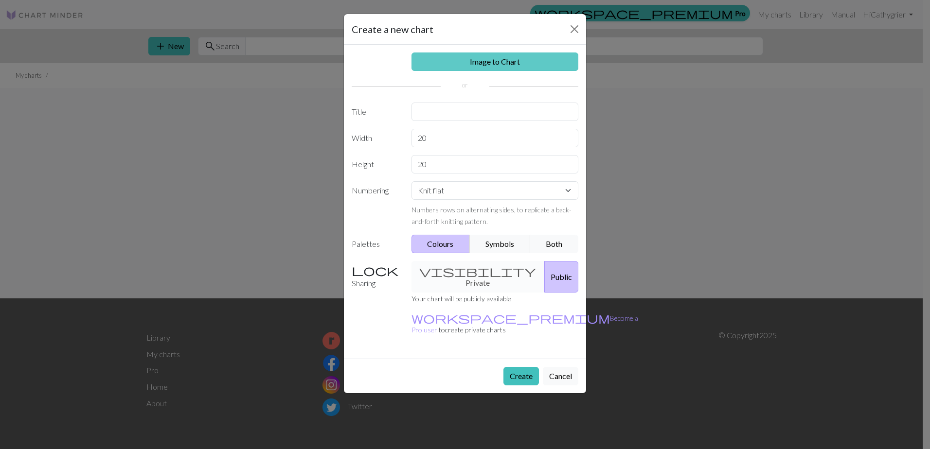
click at [486, 59] on link "Image to Chart" at bounding box center [495, 62] width 167 height 18
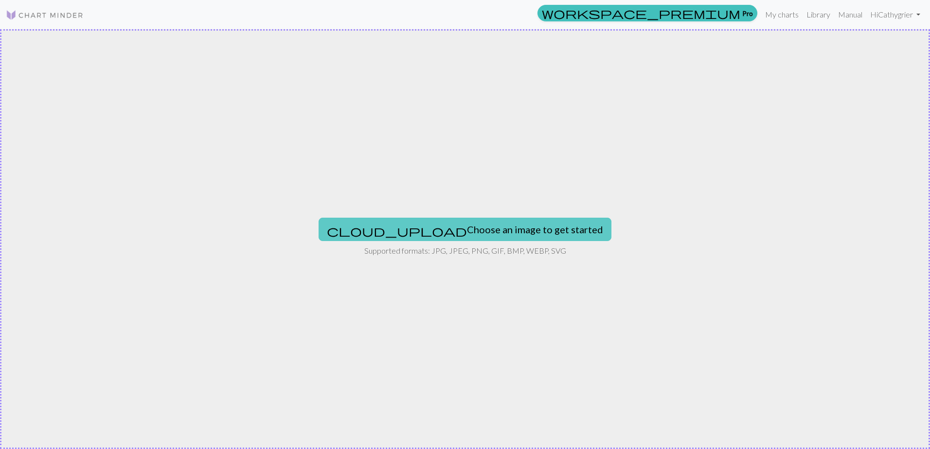
click at [486, 222] on button "cloud_upload Choose an image to get started" at bounding box center [465, 229] width 293 height 23
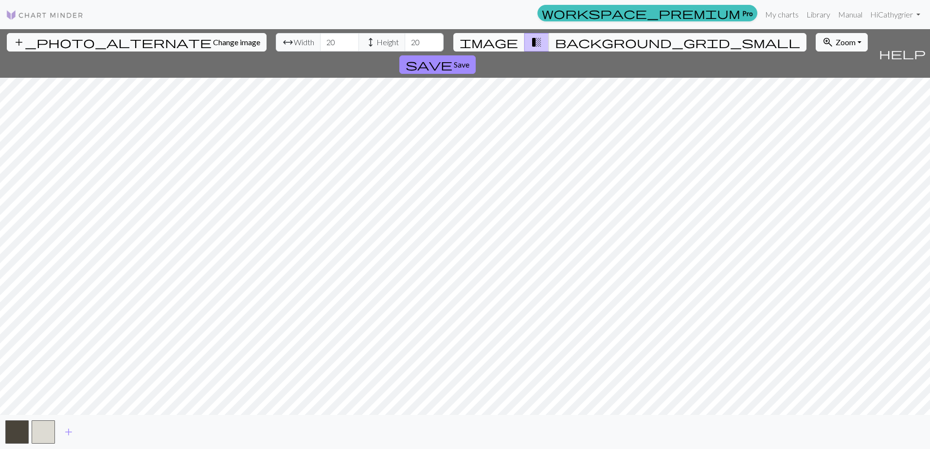
click at [499, 37] on span "image" at bounding box center [489, 43] width 58 height 14
click at [486, 53] on div "add_photo_alternate Change image arrow_range Width 20 height Height 20 image tr…" at bounding box center [465, 239] width 930 height 420
click at [494, 432] on div "add_photo_alternate Change image arrow_range Width 20 height Height 20 image tr…" at bounding box center [465, 239] width 930 height 420
click at [320, 44] on input "19" at bounding box center [339, 42] width 39 height 18
click at [320, 38] on input "21" at bounding box center [339, 42] width 39 height 18
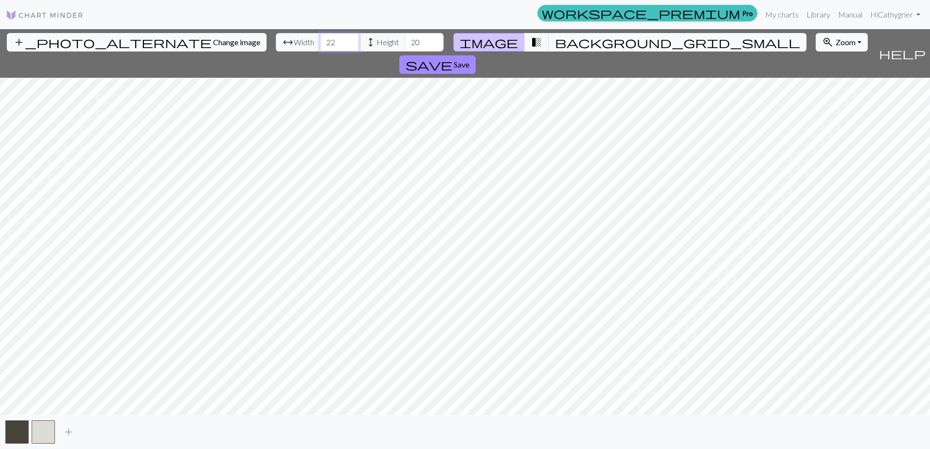
click at [320, 38] on input "22" at bounding box center [339, 42] width 39 height 18
type input "23"
click at [320, 38] on input "23" at bounding box center [339, 42] width 39 height 18
click at [365, 47] on span "height" at bounding box center [371, 43] width 12 height 14
click at [405, 45] on input "19" at bounding box center [424, 42] width 39 height 18
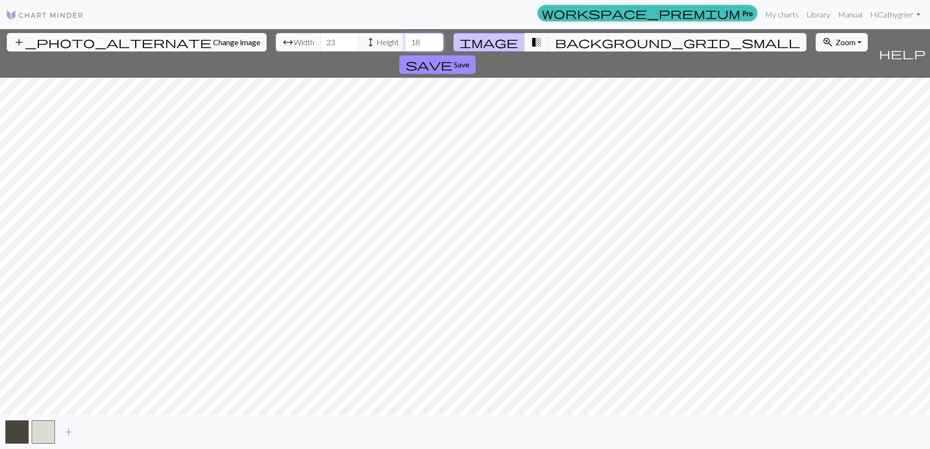
click at [405, 45] on input "18" at bounding box center [424, 42] width 39 height 18
click at [405, 37] on input "19" at bounding box center [424, 42] width 39 height 18
click at [405, 37] on input "20" at bounding box center [424, 42] width 39 height 18
click at [405, 37] on input "21" at bounding box center [424, 42] width 39 height 18
click at [405, 37] on input "22" at bounding box center [424, 42] width 39 height 18
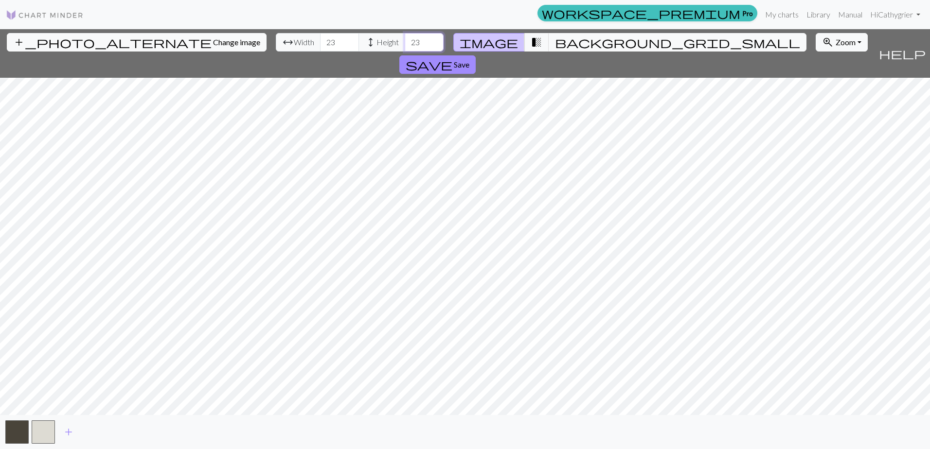
click at [405, 37] on input "23" at bounding box center [424, 42] width 39 height 18
click at [405, 37] on input "24" at bounding box center [424, 42] width 39 height 18
click at [405, 37] on input "25" at bounding box center [424, 42] width 39 height 18
click at [405, 37] on input "26" at bounding box center [424, 42] width 39 height 18
type input "27"
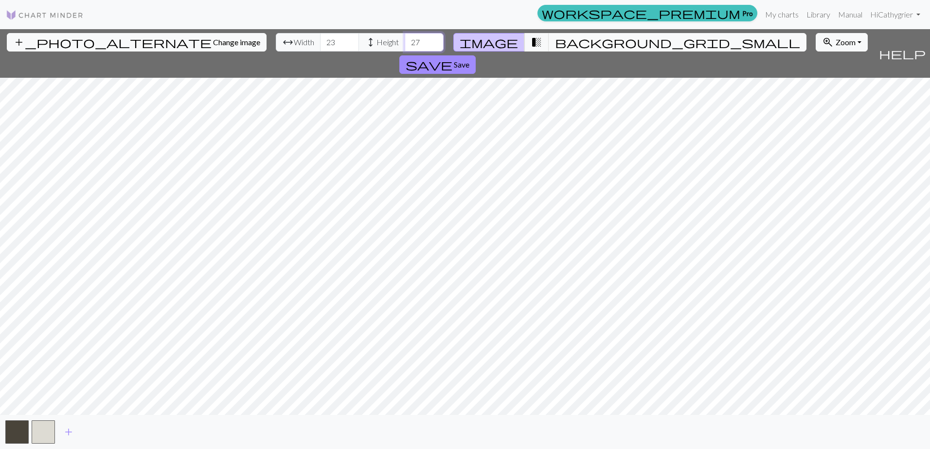
click at [405, 37] on input "27" at bounding box center [424, 42] width 39 height 18
click at [320, 45] on input "22" at bounding box center [339, 42] width 39 height 18
click at [320, 45] on input "21" at bounding box center [339, 42] width 39 height 18
click at [320, 45] on input "20" at bounding box center [339, 42] width 39 height 18
click at [320, 45] on input "19" at bounding box center [339, 42] width 39 height 18
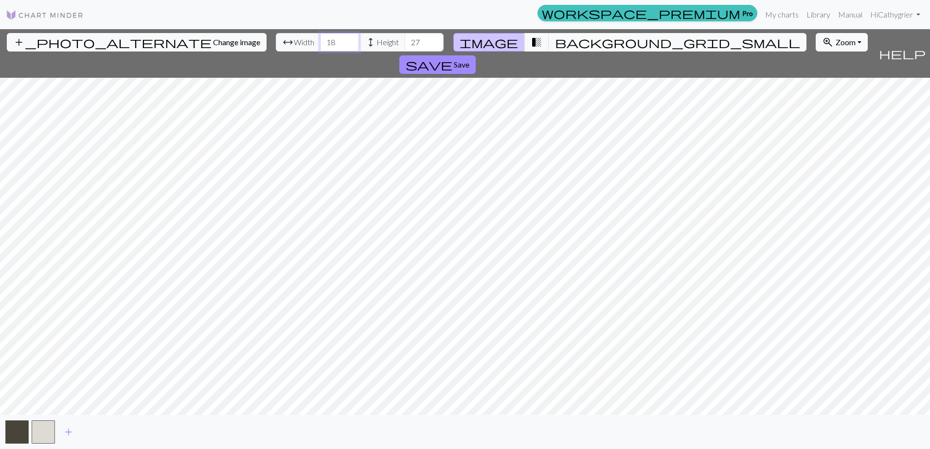
click at [320, 45] on input "18" at bounding box center [339, 42] width 39 height 18
type input "17"
click at [320, 45] on input "17" at bounding box center [339, 42] width 39 height 18
click at [359, 41] on span "height Height" at bounding box center [382, 42] width 47 height 18
type input "26"
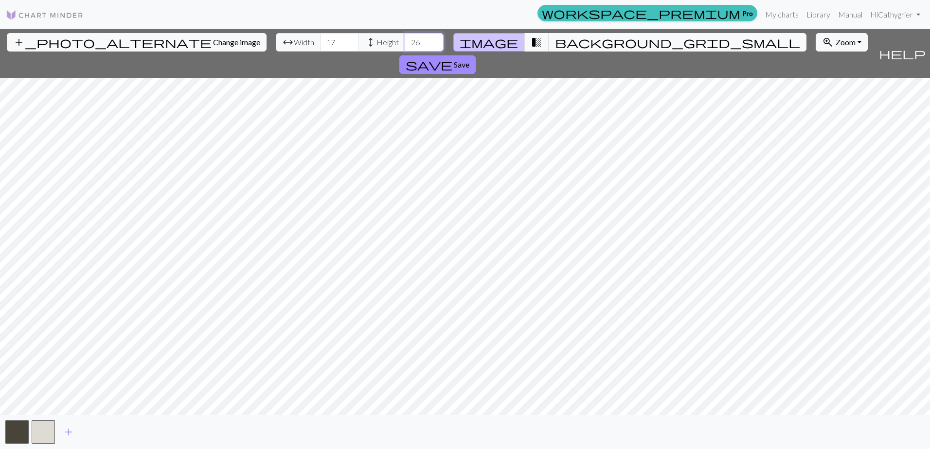
click at [405, 45] on input "26" at bounding box center [424, 42] width 39 height 18
click at [476, 55] on button "save Save" at bounding box center [437, 64] width 76 height 18
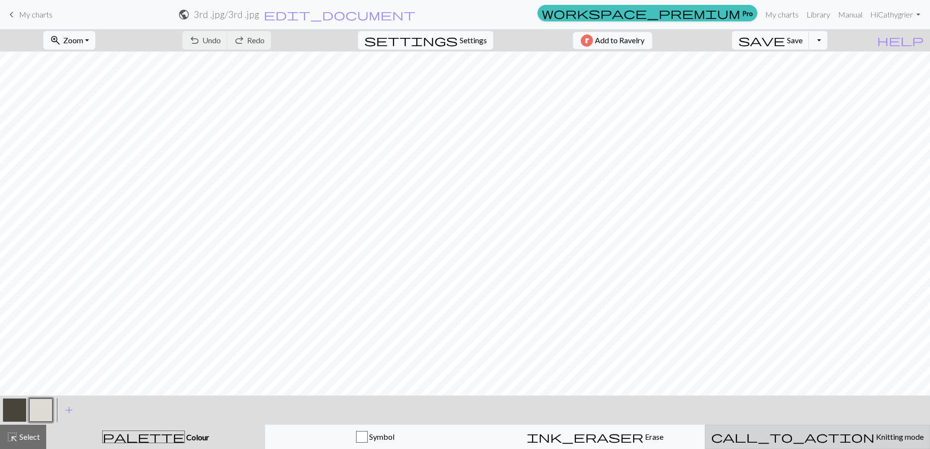
click at [799, 438] on span "call_to_action" at bounding box center [792, 437] width 163 height 14
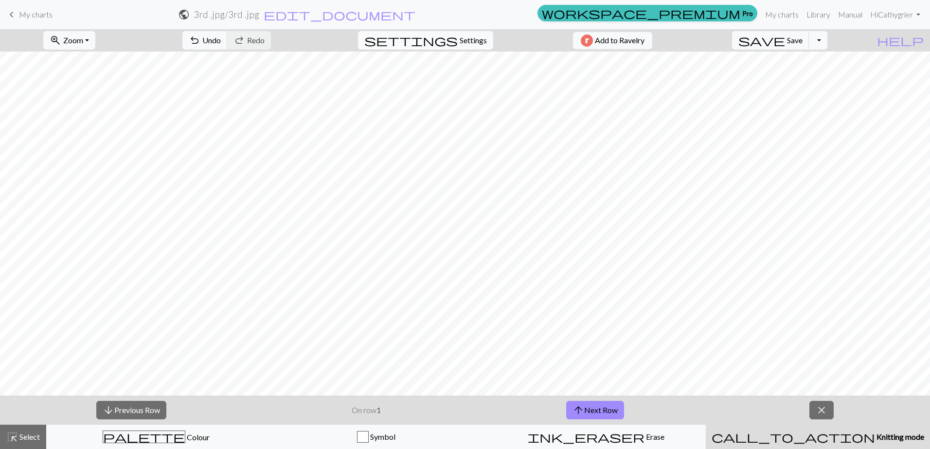
click at [474, 37] on span "Settings" at bounding box center [473, 41] width 27 height 12
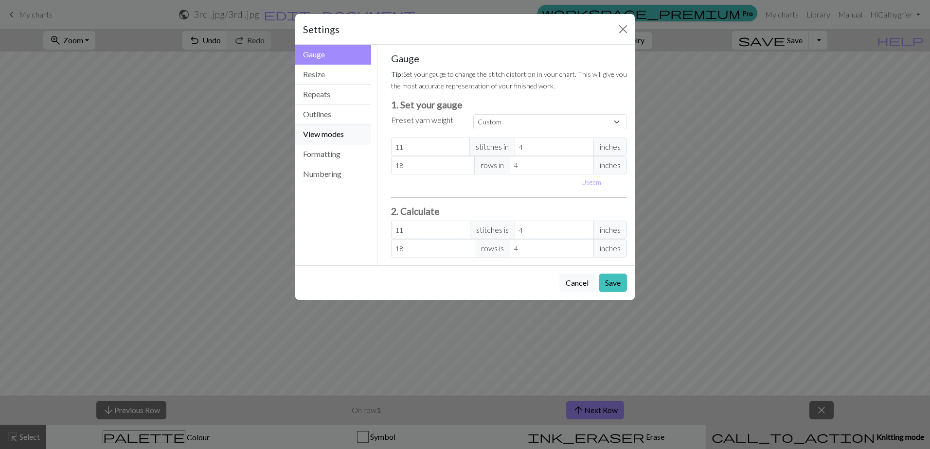
click at [341, 135] on button "View modes" at bounding box center [333, 135] width 76 height 20
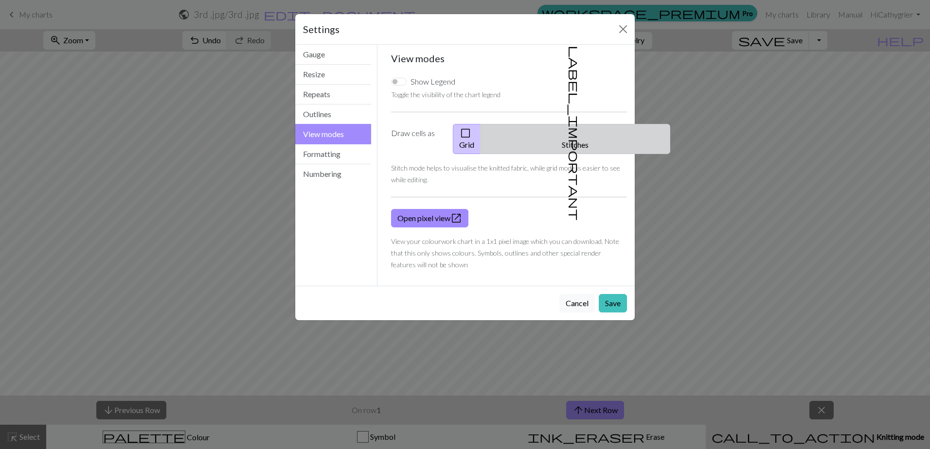
click at [587, 131] on button "label_important Stitches" at bounding box center [576, 139] width 190 height 30
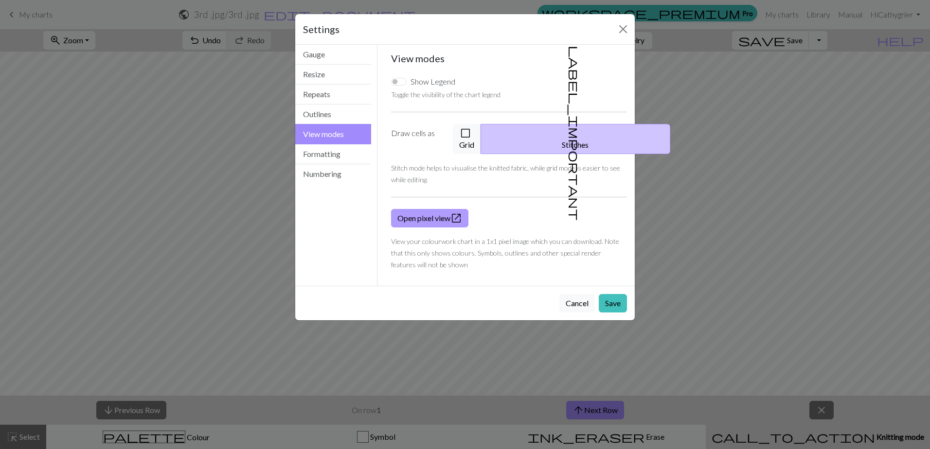
click at [434, 213] on link "Open pixel view open_in_new" at bounding box center [429, 218] width 77 height 18
click at [614, 294] on button "Save" at bounding box center [613, 303] width 28 height 18
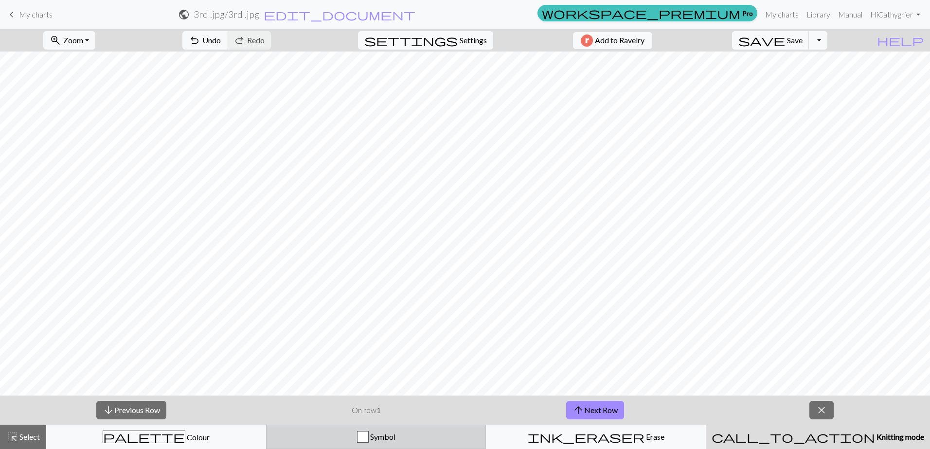
click at [369, 439] on div "button" at bounding box center [363, 437] width 12 height 12
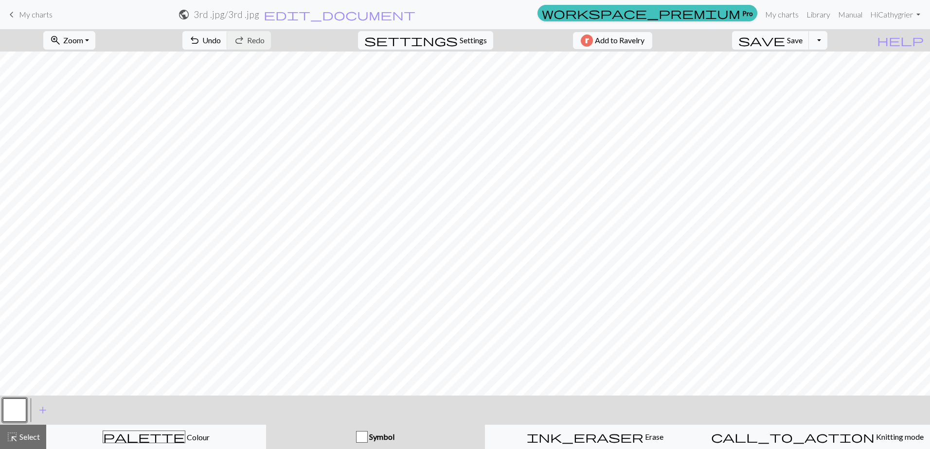
click at [361, 435] on div "button" at bounding box center [362, 437] width 12 height 12
click at [827, 42] on button "Toggle Dropdown" at bounding box center [818, 40] width 18 height 18
click at [464, 41] on span "Settings" at bounding box center [473, 41] width 27 height 12
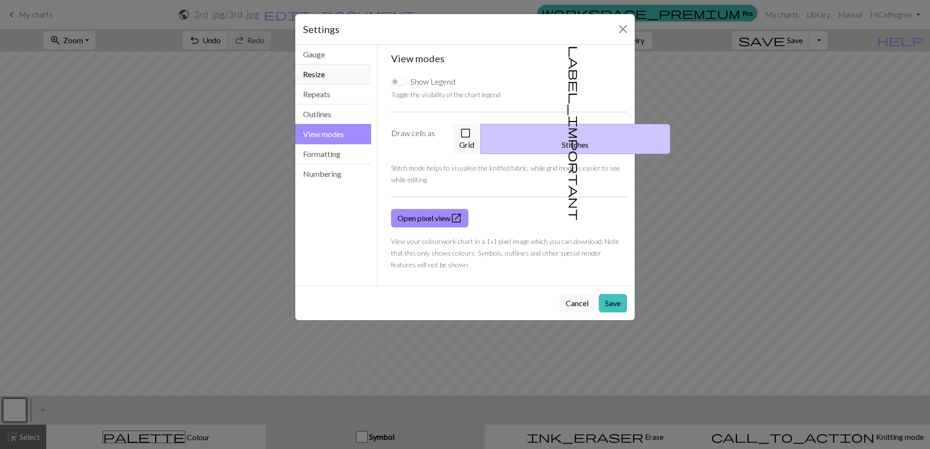
click at [321, 75] on button "Resize" at bounding box center [333, 75] width 76 height 20
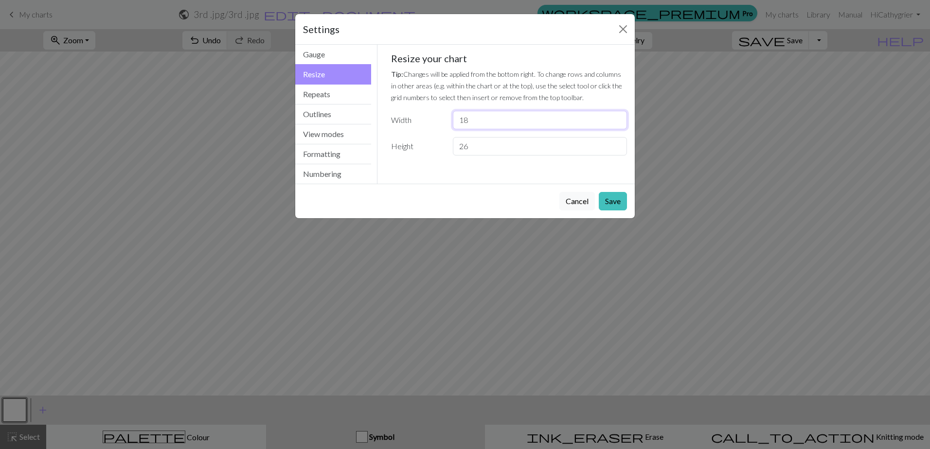
click at [618, 119] on input "18" at bounding box center [540, 120] width 174 height 18
click at [618, 119] on input "19" at bounding box center [540, 120] width 174 height 18
type input "20"
click at [618, 119] on input "20" at bounding box center [540, 120] width 174 height 18
click at [615, 201] on button "Save" at bounding box center [613, 201] width 28 height 18
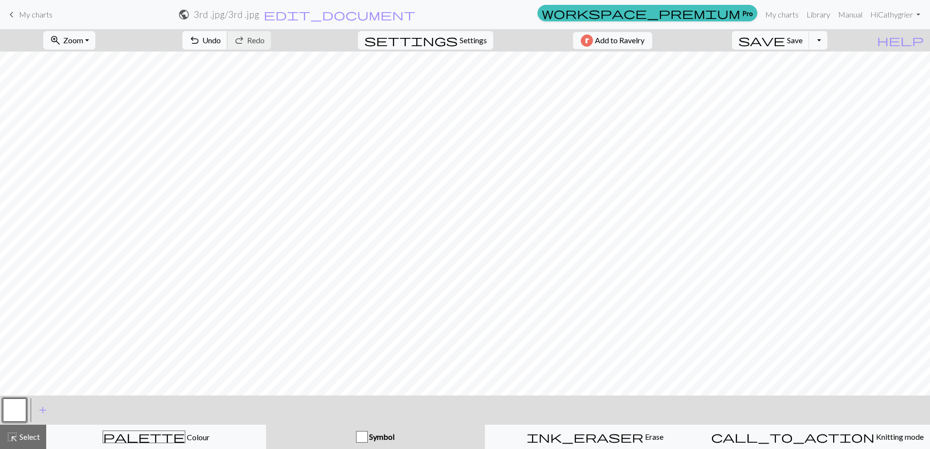
click at [228, 39] on button "undo Undo Undo" at bounding box center [204, 40] width 45 height 18
click at [43, 407] on span "add" at bounding box center [43, 411] width 12 height 14
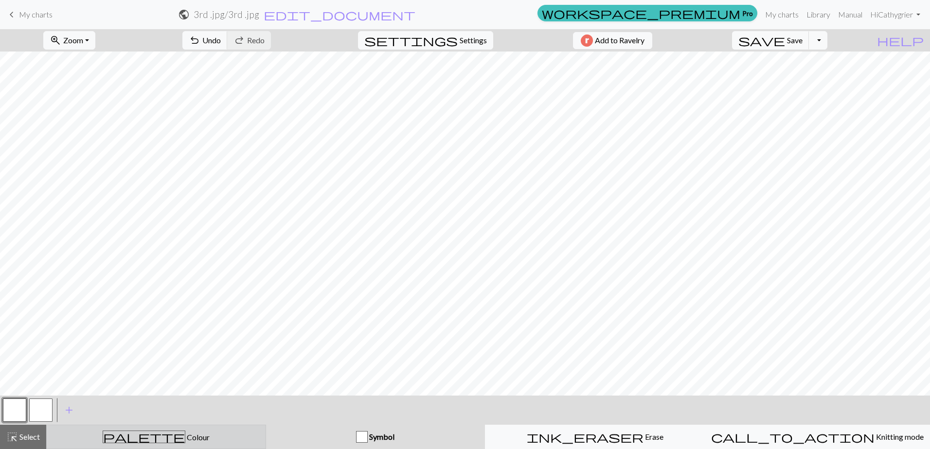
click at [150, 440] on span "palette" at bounding box center [144, 437] width 82 height 14
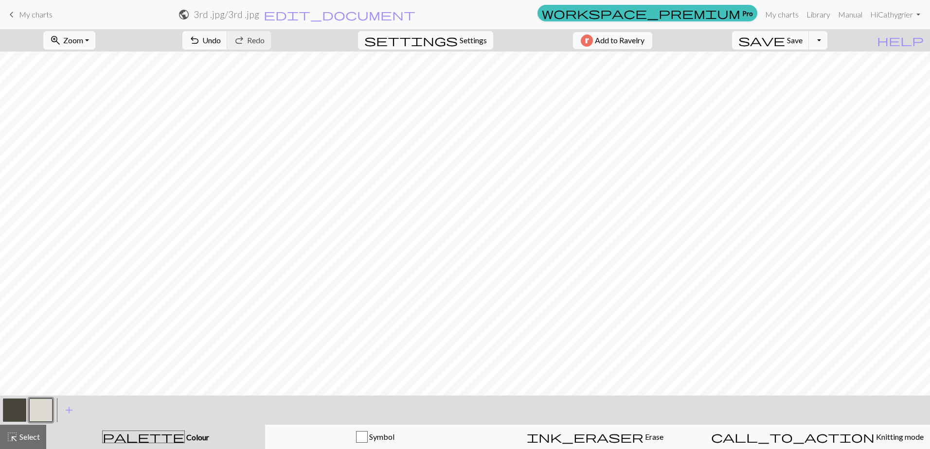
click at [145, 434] on span "palette" at bounding box center [144, 437] width 82 height 14
click at [144, 437] on span "palette" at bounding box center [144, 437] width 82 height 14
click at [185, 438] on span "Colour" at bounding box center [197, 437] width 24 height 9
click at [148, 436] on span "palette" at bounding box center [144, 437] width 82 height 14
click at [147, 433] on span "palette" at bounding box center [144, 437] width 82 height 14
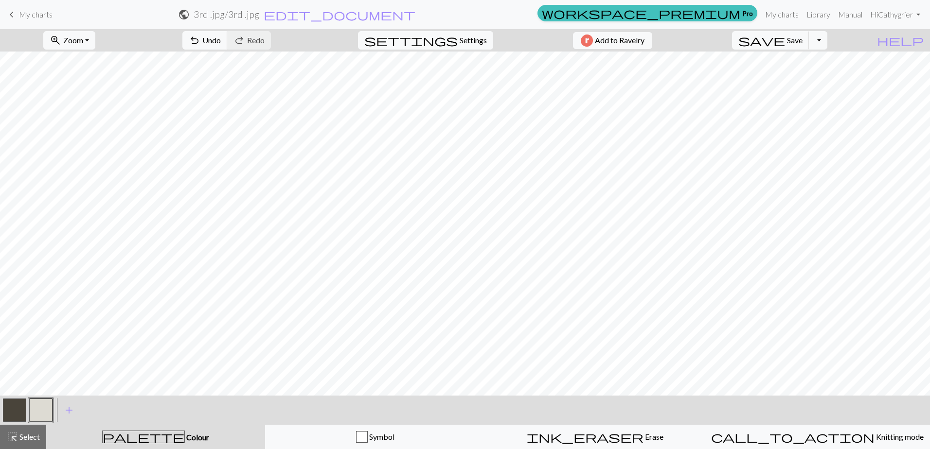
click at [42, 405] on button "button" at bounding box center [40, 410] width 23 height 23
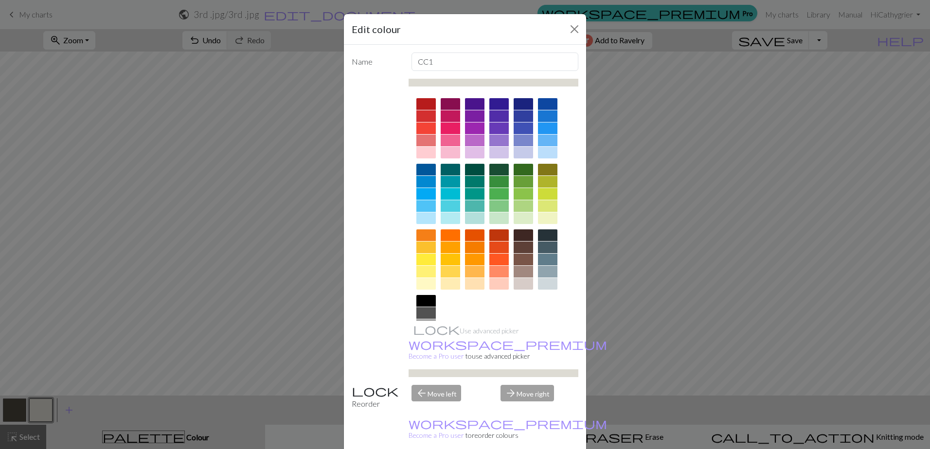
click at [419, 248] on div at bounding box center [425, 248] width 19 height 12
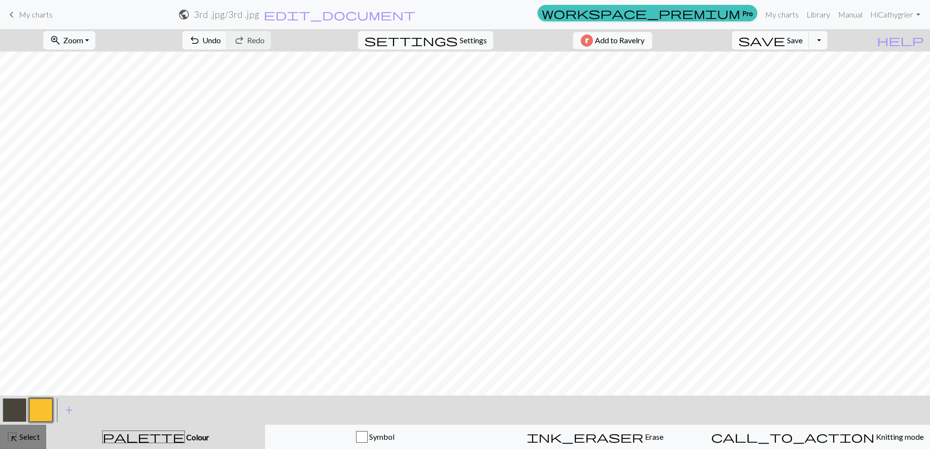
click at [35, 434] on span "Select" at bounding box center [29, 436] width 22 height 9
click at [48, 408] on button "button" at bounding box center [40, 410] width 23 height 23
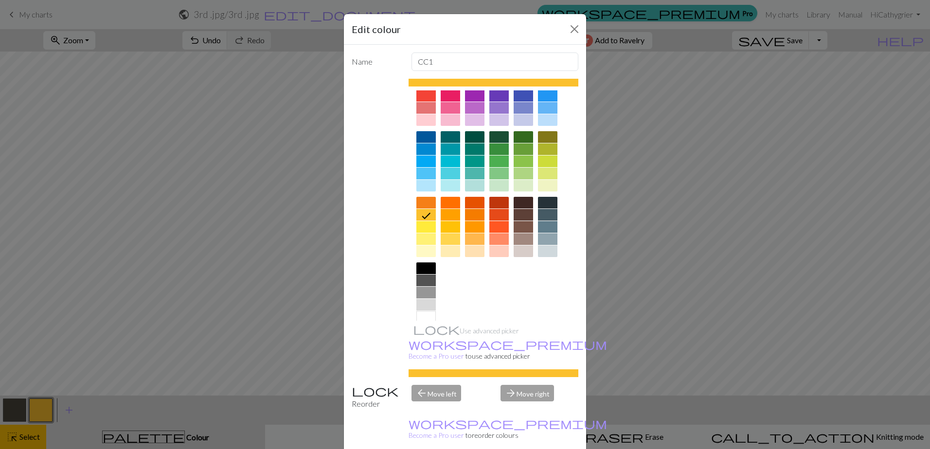
scroll to position [46, 0]
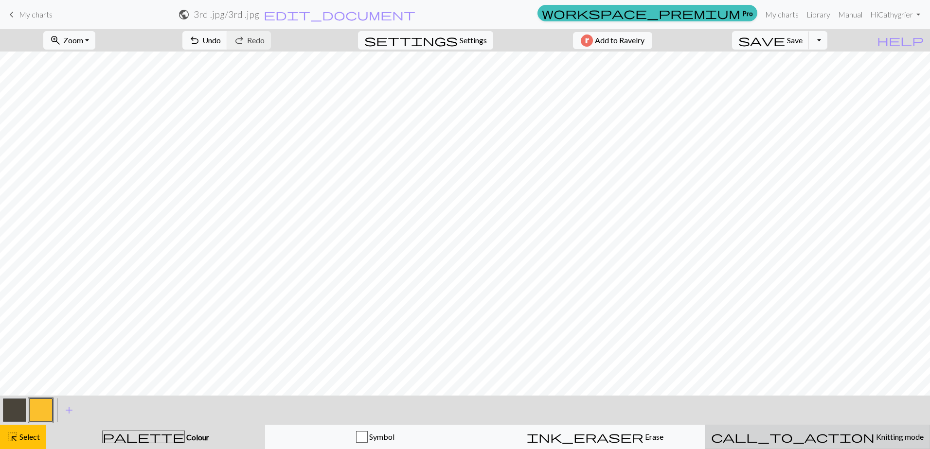
click at [875, 435] on span "Knitting mode" at bounding box center [899, 436] width 49 height 9
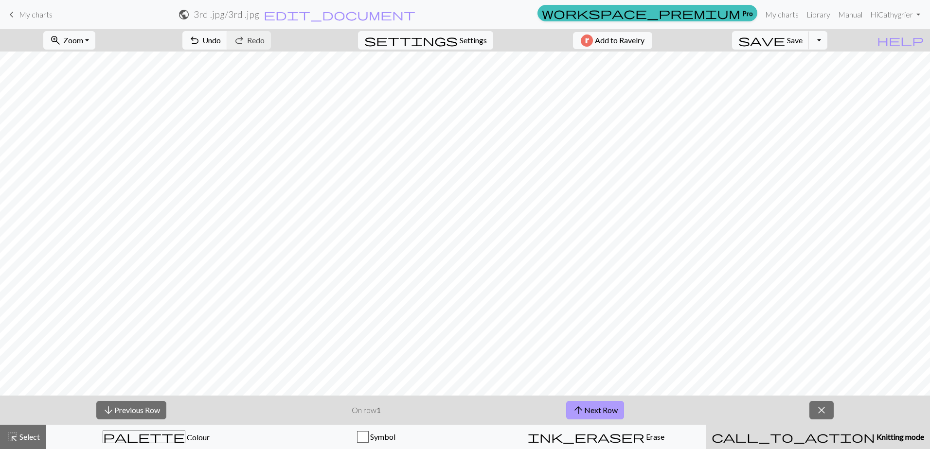
click at [596, 409] on button "arrow_upward Next Row" at bounding box center [595, 410] width 58 height 18
click at [123, 412] on button "arrow_downward Previous Row" at bounding box center [131, 410] width 70 height 18
click at [34, 436] on span "Select" at bounding box center [29, 436] width 22 height 9
click at [849, 14] on link "Manual" at bounding box center [850, 14] width 32 height 19
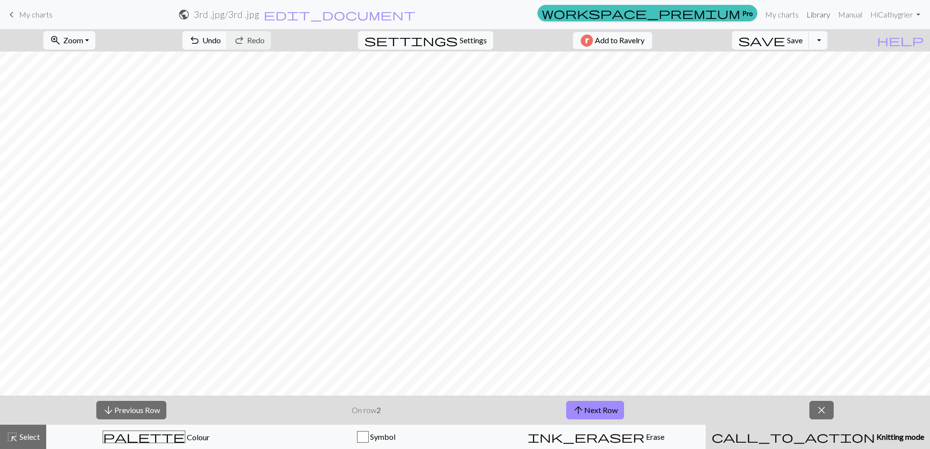
click at [814, 16] on link "Library" at bounding box center [819, 14] width 32 height 19
click at [775, 16] on link "My charts" at bounding box center [781, 14] width 41 height 19
click at [463, 39] on span "Settings" at bounding box center [473, 41] width 27 height 12
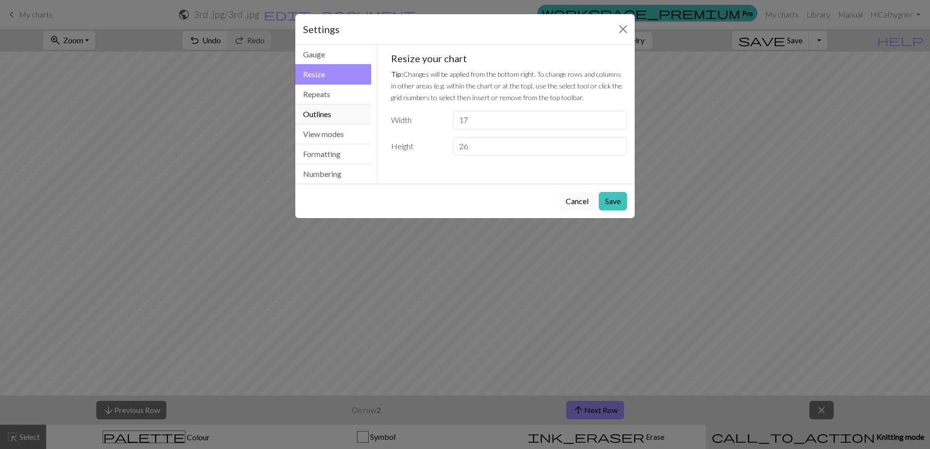
click at [333, 117] on button "Outlines" at bounding box center [333, 115] width 76 height 20
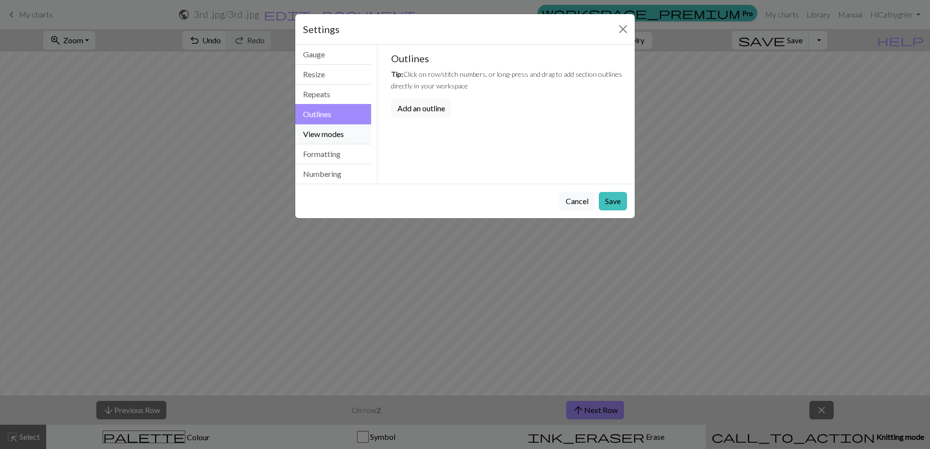
click at [331, 134] on button "View modes" at bounding box center [333, 135] width 76 height 20
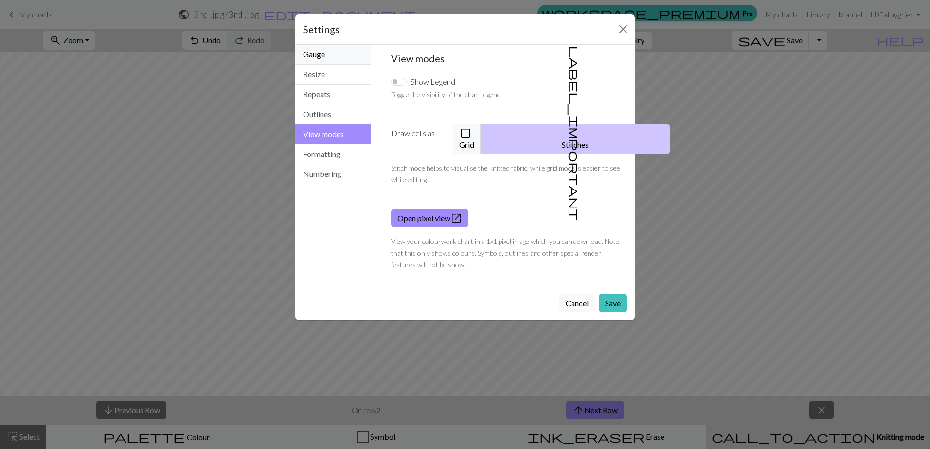
click at [333, 57] on button "Gauge" at bounding box center [333, 55] width 76 height 20
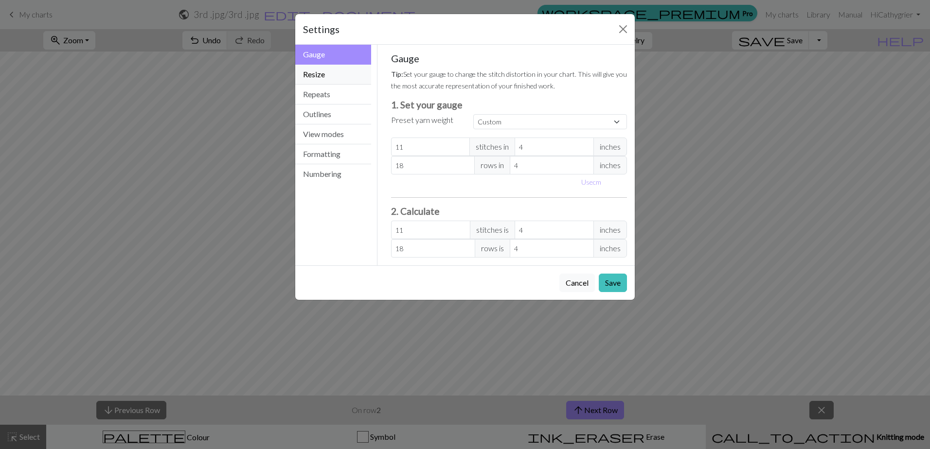
click at [328, 78] on button "Resize" at bounding box center [333, 75] width 76 height 20
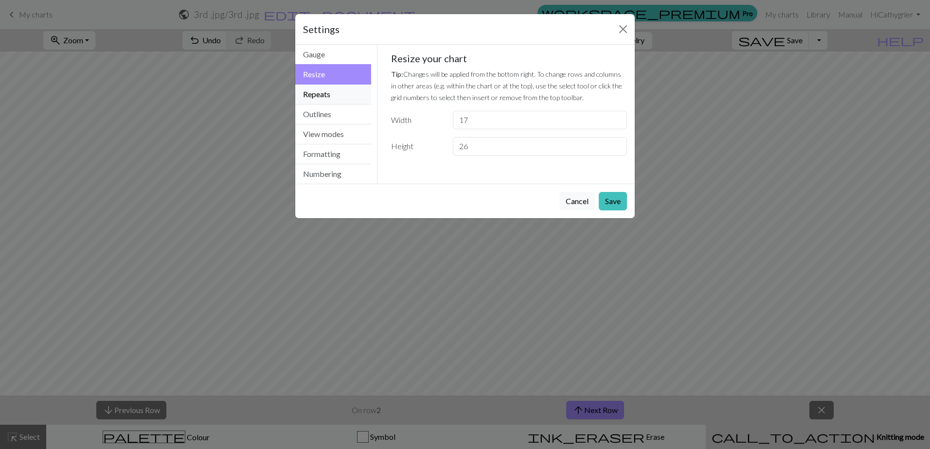
click at [327, 95] on button "Repeats" at bounding box center [333, 95] width 76 height 20
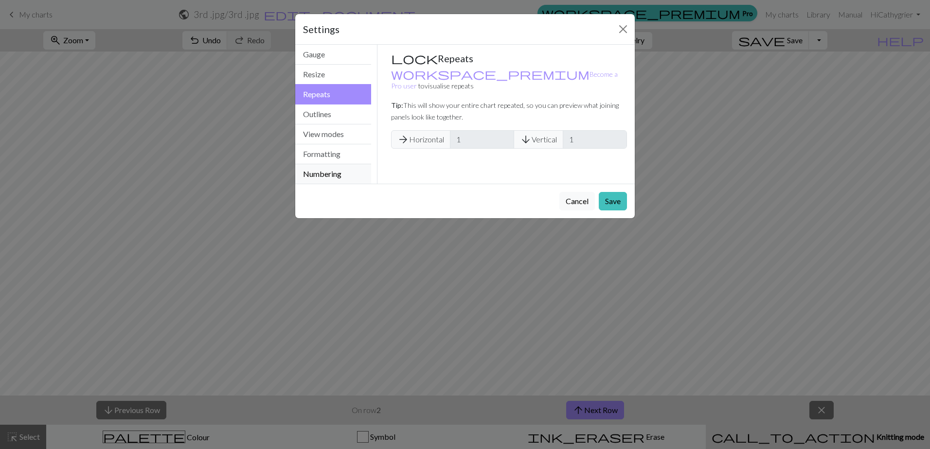
click at [316, 171] on button "Numbering" at bounding box center [333, 173] width 76 height 19
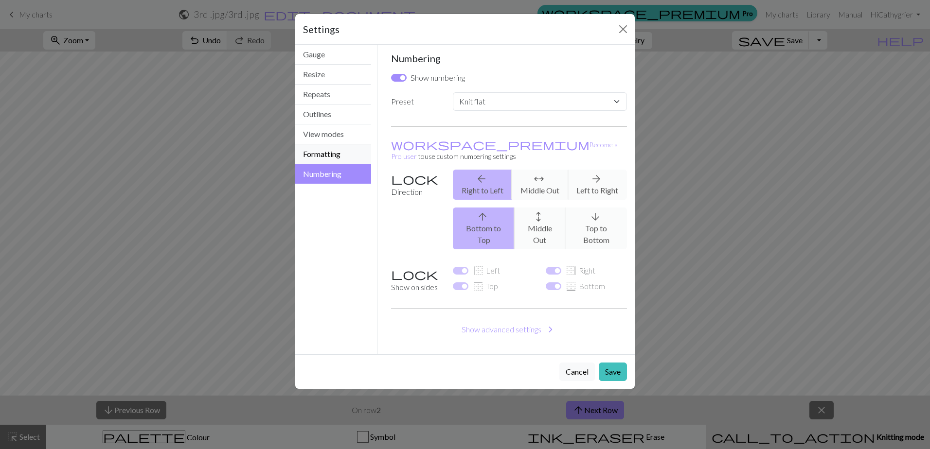
click at [323, 156] on button "Formatting" at bounding box center [333, 154] width 76 height 20
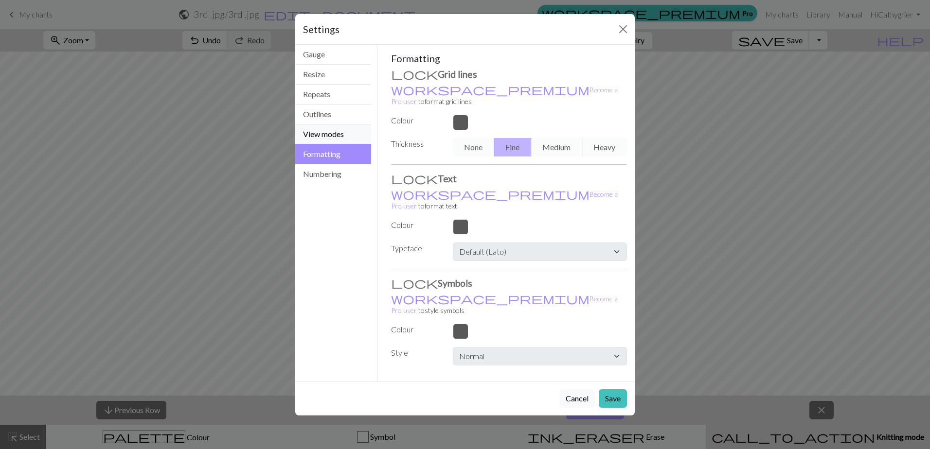
click at [329, 131] on button "View modes" at bounding box center [333, 135] width 76 height 20
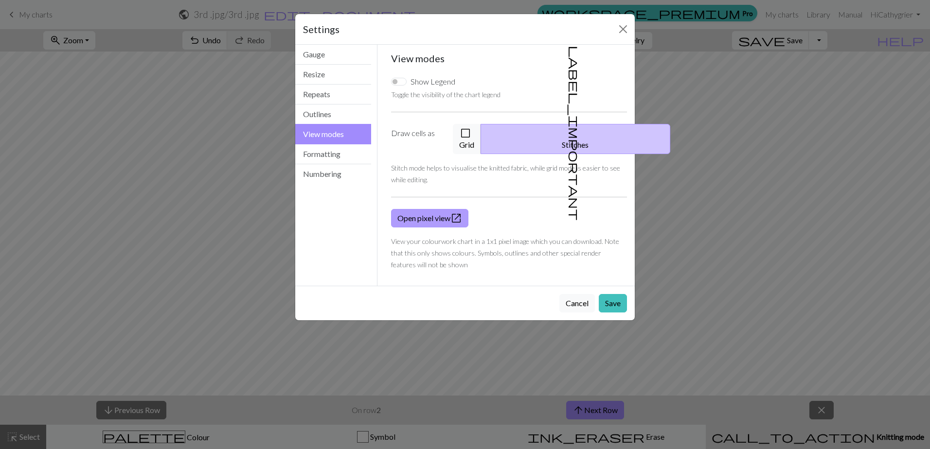
click at [434, 209] on link "Open pixel view open_in_new" at bounding box center [429, 218] width 77 height 18
click at [633, 26] on div "Settings" at bounding box center [465, 29] width 340 height 31
click at [618, 27] on button "Close" at bounding box center [623, 29] width 16 height 16
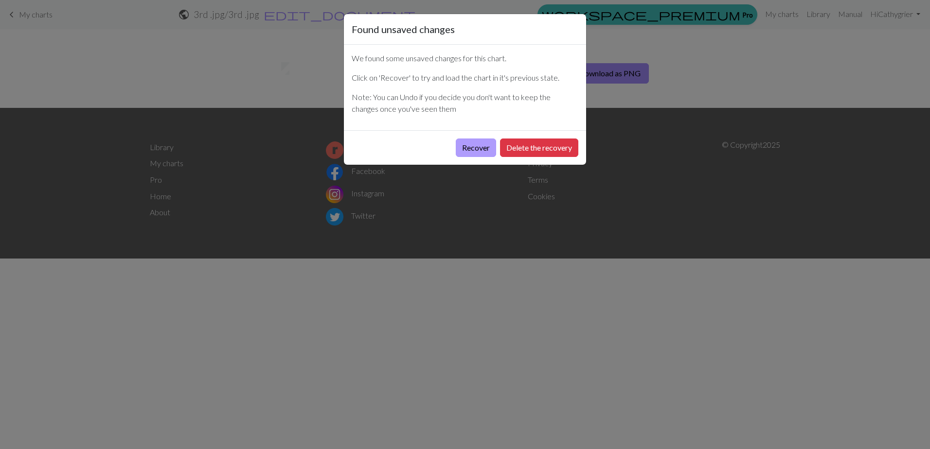
click at [482, 148] on button "Recover" at bounding box center [476, 148] width 40 height 18
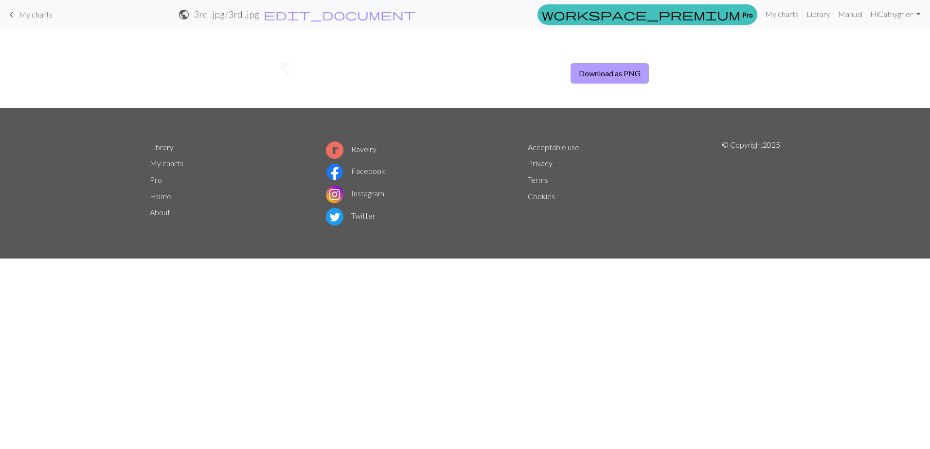
click at [609, 73] on button "Download as PNG" at bounding box center [610, 73] width 78 height 20
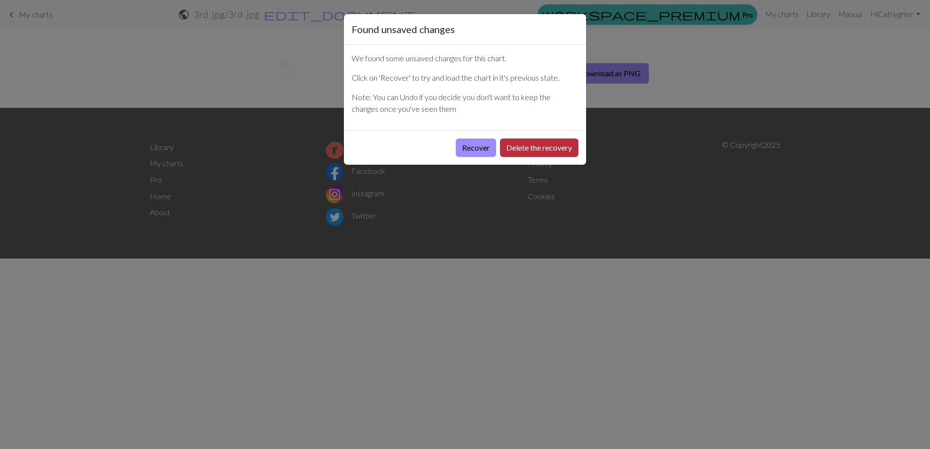
click at [530, 150] on button "Delete the recovery" at bounding box center [539, 148] width 78 height 18
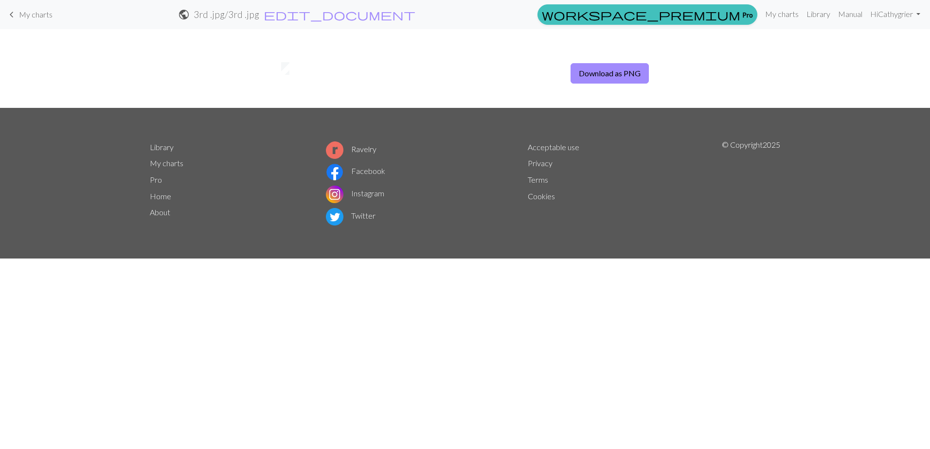
click at [259, 18] on h2 "3rd .jpg / 3rd .jpg" at bounding box center [227, 14] width 66 height 11
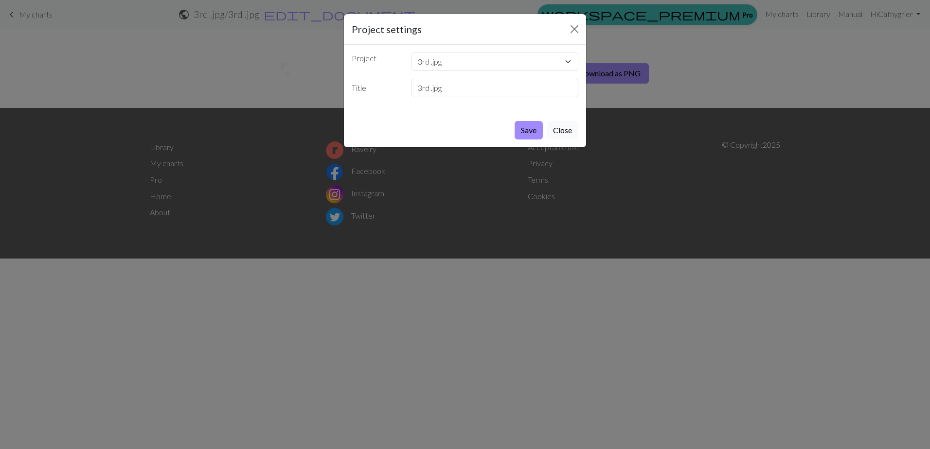
click at [559, 131] on button "Close" at bounding box center [563, 130] width 32 height 18
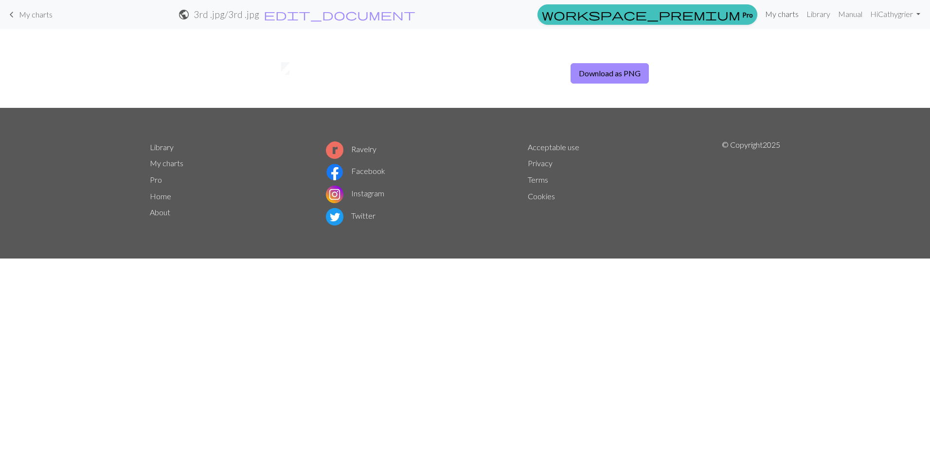
click at [772, 13] on link "My charts" at bounding box center [781, 13] width 41 height 19
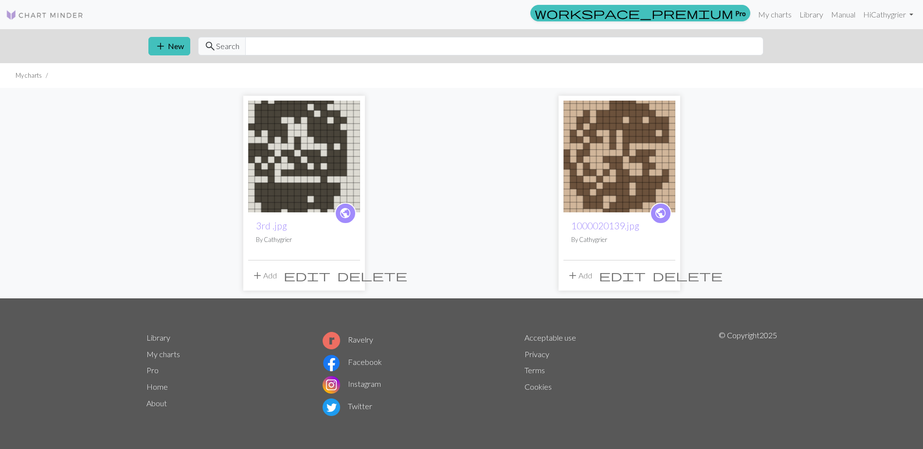
click at [347, 275] on span "delete" at bounding box center [372, 276] width 70 height 14
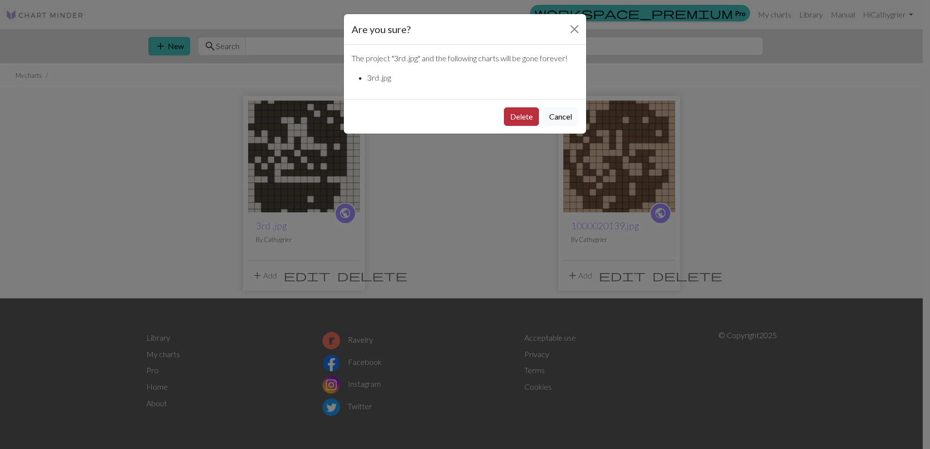
click at [528, 115] on button "Delete" at bounding box center [521, 117] width 35 height 18
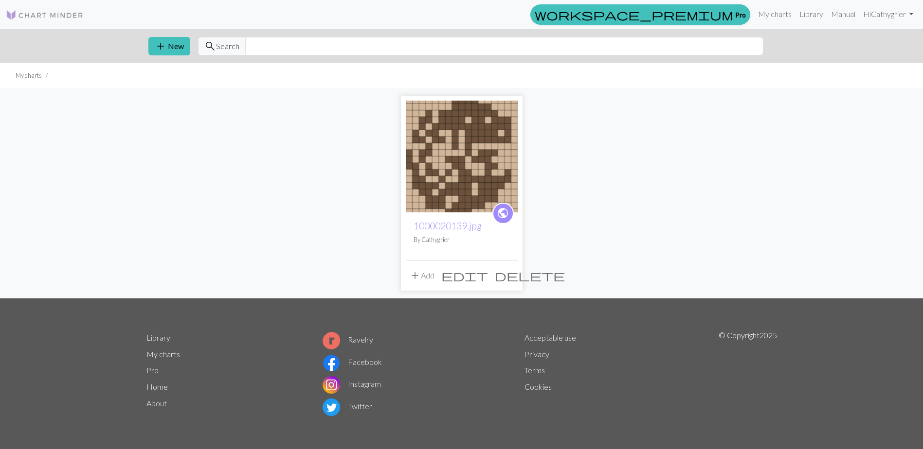
click at [512, 274] on span "delete" at bounding box center [530, 276] width 70 height 14
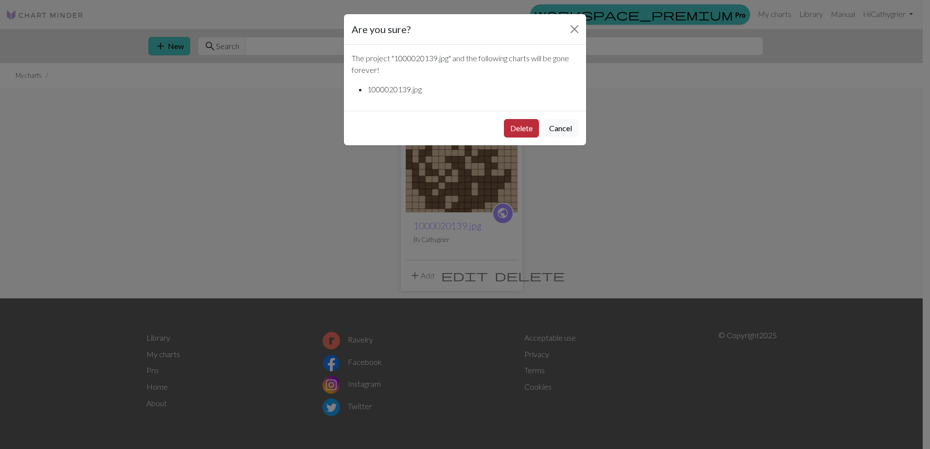
click at [525, 129] on button "Delete" at bounding box center [521, 128] width 35 height 18
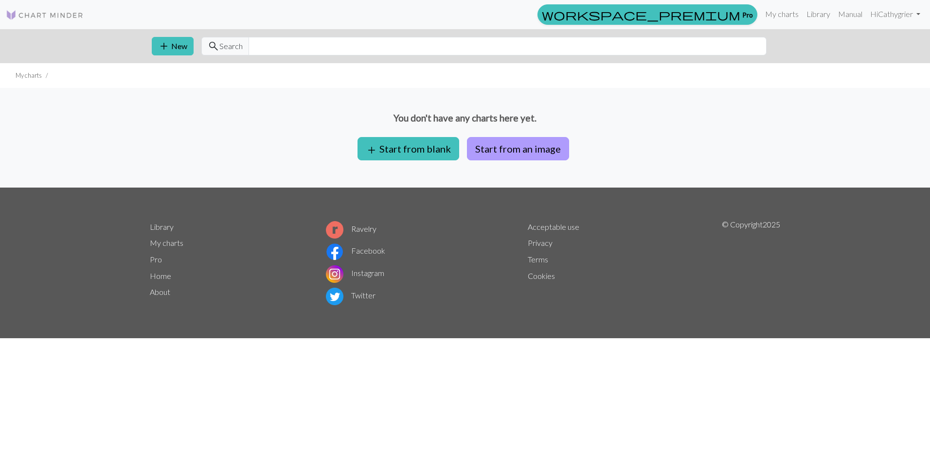
click at [501, 147] on button "Start from an image" at bounding box center [518, 148] width 102 height 23
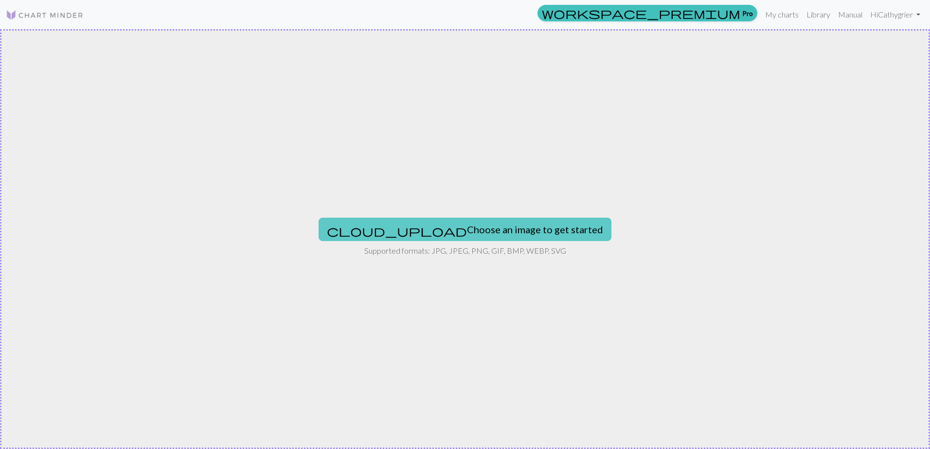
click at [482, 222] on button "cloud_upload Choose an image to get started" at bounding box center [465, 229] width 293 height 23
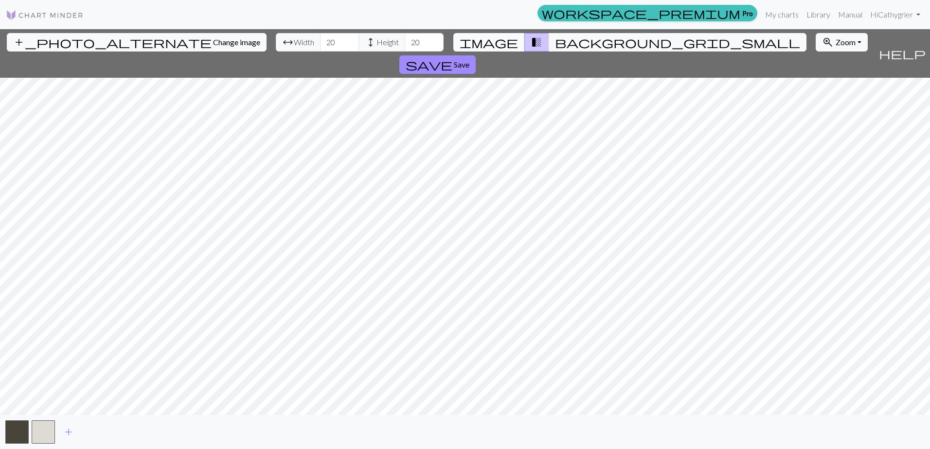
click at [506, 44] on span "image" at bounding box center [489, 43] width 58 height 14
click at [479, 427] on div "add_photo_alternate Change image arrow_range Width 20 height Height 20 image tr…" at bounding box center [465, 239] width 930 height 420
click at [320, 46] on input "19" at bounding box center [339, 42] width 39 height 18
click at [320, 46] on input "18" at bounding box center [339, 42] width 39 height 18
type input "17"
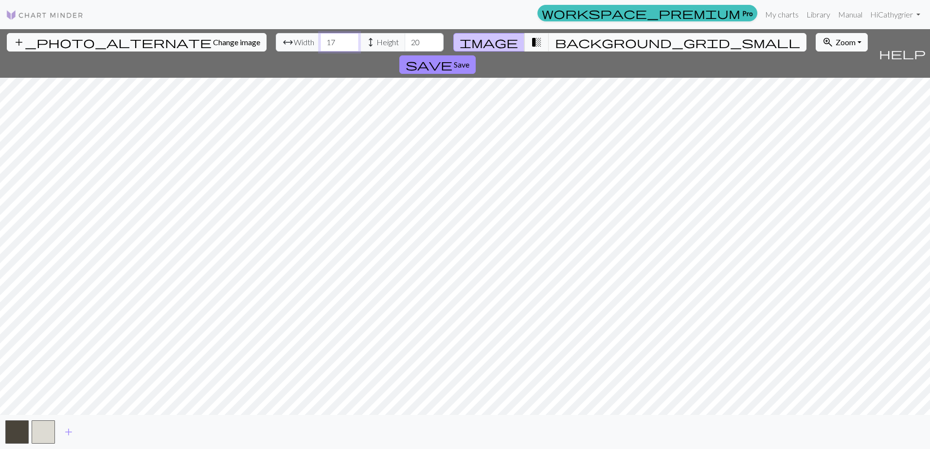
click at [320, 46] on input "17" at bounding box center [339, 42] width 39 height 18
click at [405, 38] on input "21" at bounding box center [424, 42] width 39 height 18
click at [405, 38] on input "22" at bounding box center [424, 42] width 39 height 18
click at [405, 46] on input "21" at bounding box center [424, 42] width 39 height 18
type input "20"
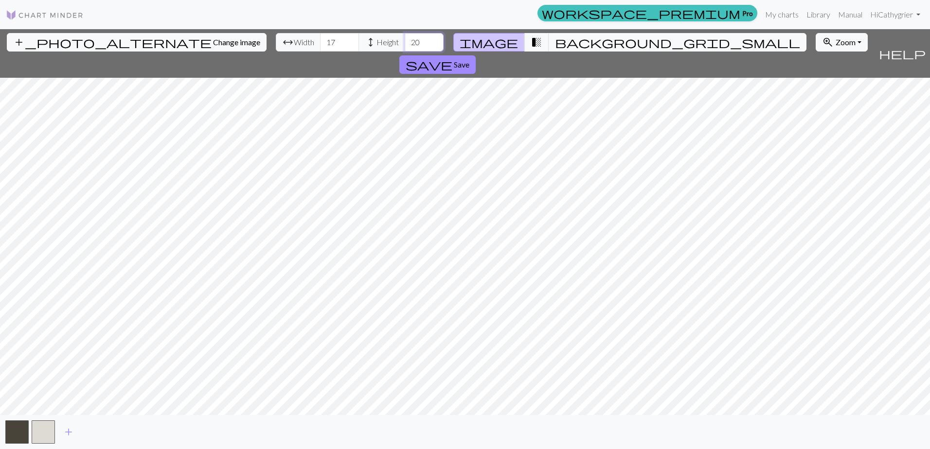
click at [405, 46] on input "20" at bounding box center [424, 42] width 39 height 18
click at [555, 42] on span "background_grid_small" at bounding box center [677, 43] width 245 height 14
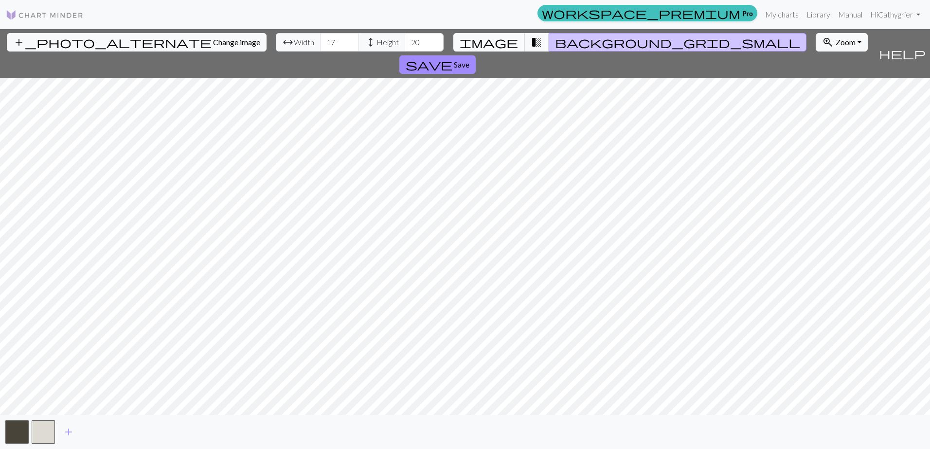
click at [502, 43] on span "image" at bounding box center [489, 43] width 58 height 14
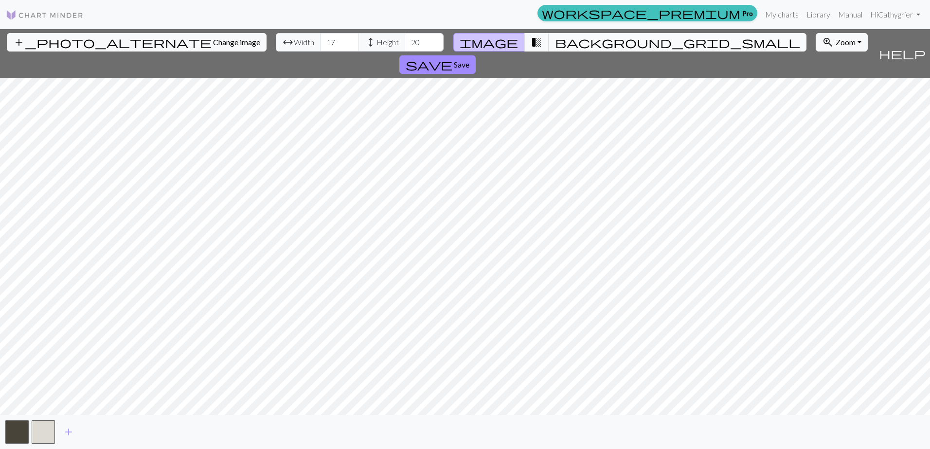
click at [556, 44] on span "background_grid_small" at bounding box center [677, 43] width 245 height 14
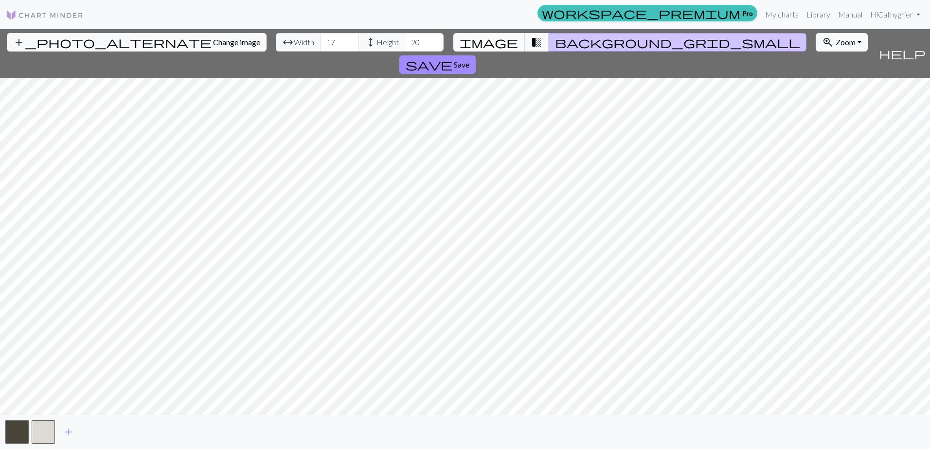
click at [502, 38] on span "image" at bounding box center [489, 43] width 58 height 14
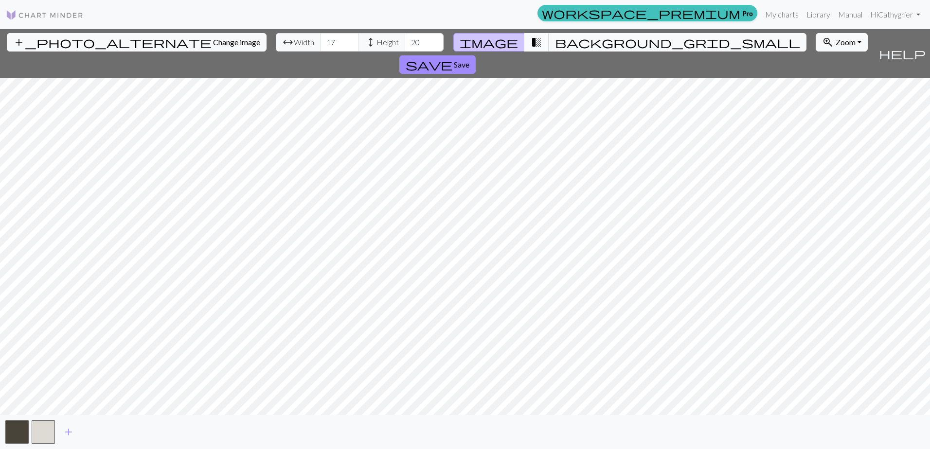
click at [531, 41] on span "transition_fade" at bounding box center [537, 43] width 12 height 14
click at [502, 43] on span "image" at bounding box center [489, 43] width 58 height 14
click at [42, 430] on button "button" at bounding box center [43, 432] width 23 height 23
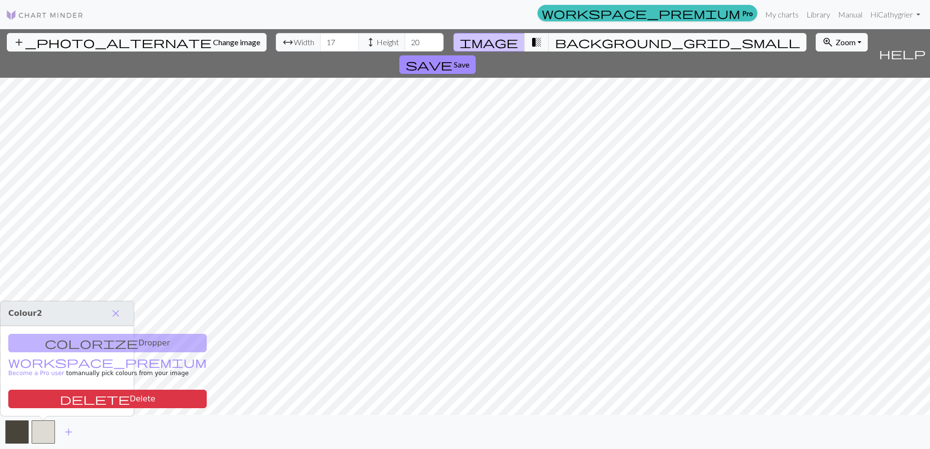
click at [394, 208] on div "add_photo_alternate Change image arrow_range Width 17 height Height 20 image tr…" at bounding box center [465, 239] width 930 height 420
click at [117, 311] on span "close" at bounding box center [116, 314] width 12 height 14
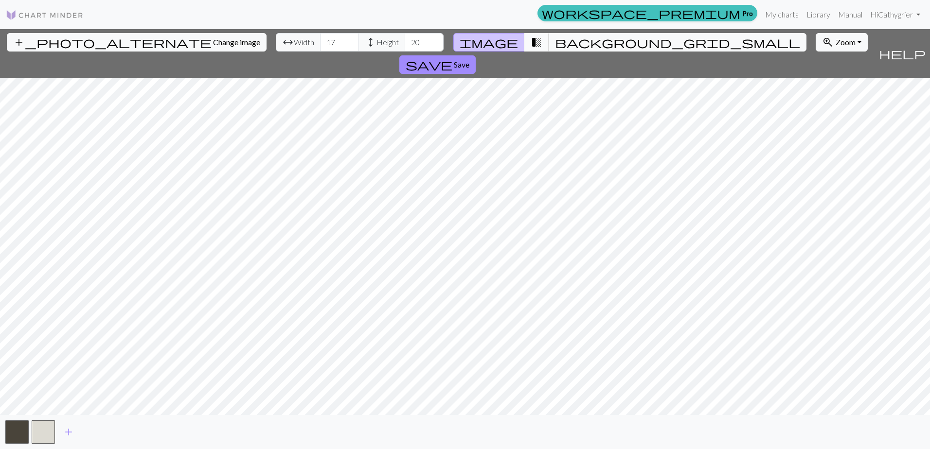
click at [531, 42] on span "transition_fade" at bounding box center [537, 43] width 12 height 14
click at [558, 43] on span "background_grid_small" at bounding box center [677, 43] width 245 height 14
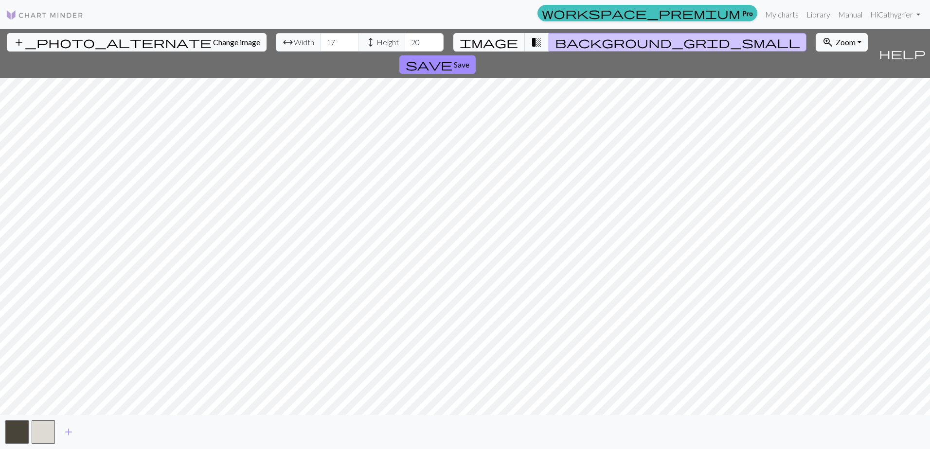
click at [500, 43] on span "image" at bounding box center [489, 43] width 58 height 14
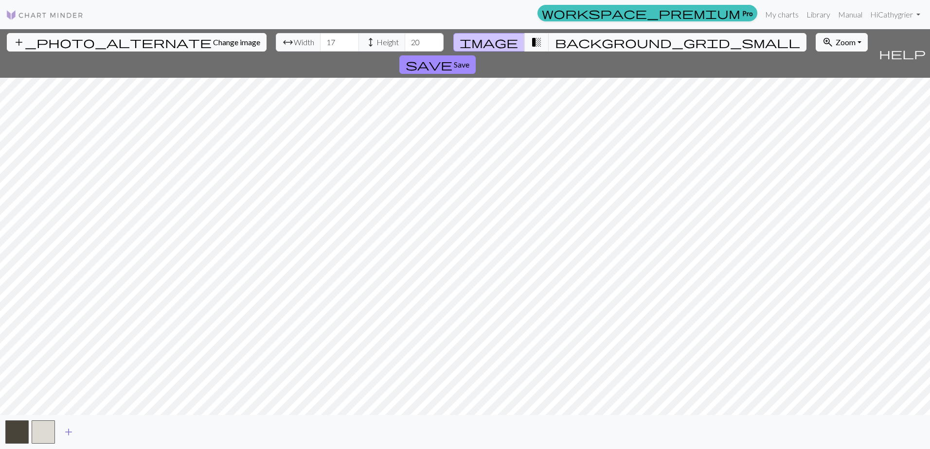
click at [66, 437] on span "add" at bounding box center [69, 433] width 12 height 14
drag, startPoint x: 70, startPoint y: 431, endPoint x: 72, endPoint y: 447, distance: 15.7
click at [72, 448] on div "add" at bounding box center [465, 432] width 930 height 34
click at [72, 436] on button "button" at bounding box center [69, 432] width 23 height 23
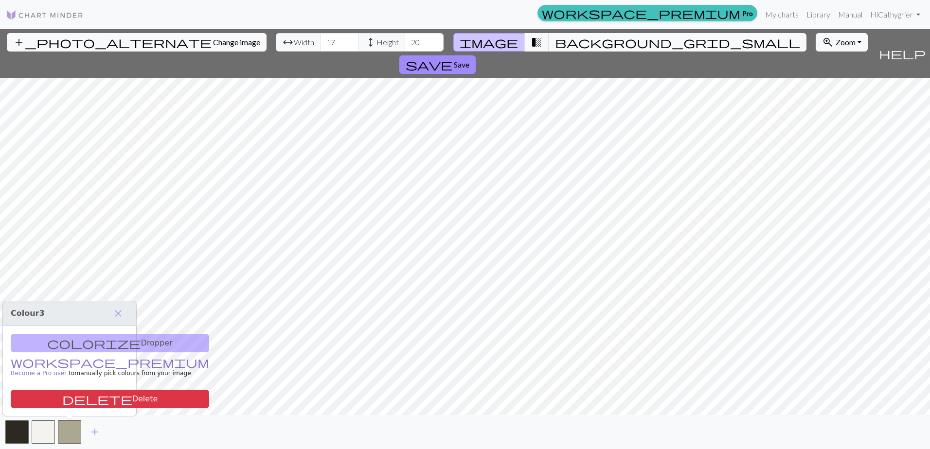
click at [41, 362] on link "workspace_premium Become a Pro user" at bounding box center [110, 368] width 198 height 17
click at [71, 431] on button "button" at bounding box center [69, 432] width 23 height 23
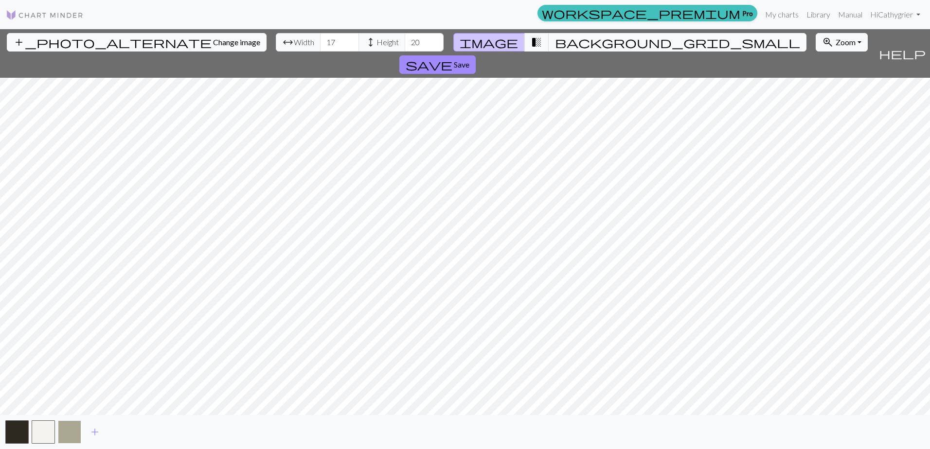
click at [71, 431] on button "button" at bounding box center [69, 432] width 23 height 23
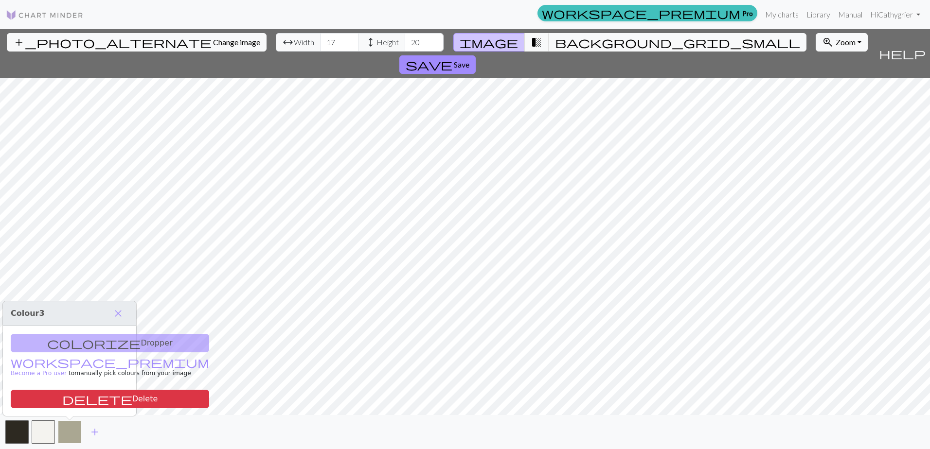
click at [71, 431] on button "button" at bounding box center [69, 432] width 23 height 23
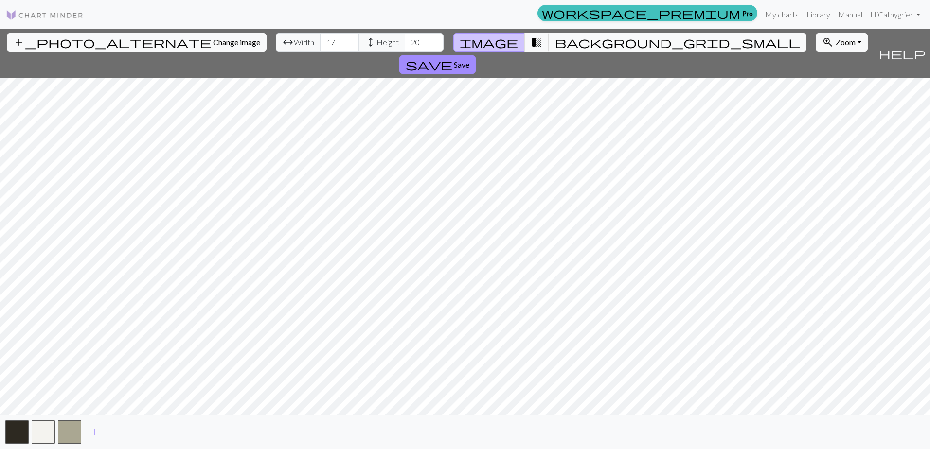
click at [917, 47] on span "help" at bounding box center [902, 54] width 47 height 14
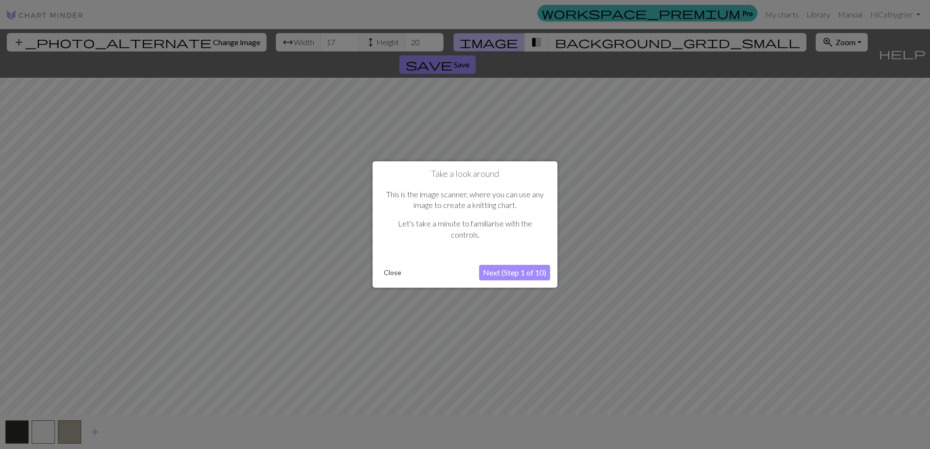
click at [506, 276] on button "Next (Step 1 of 10)" at bounding box center [514, 273] width 71 height 16
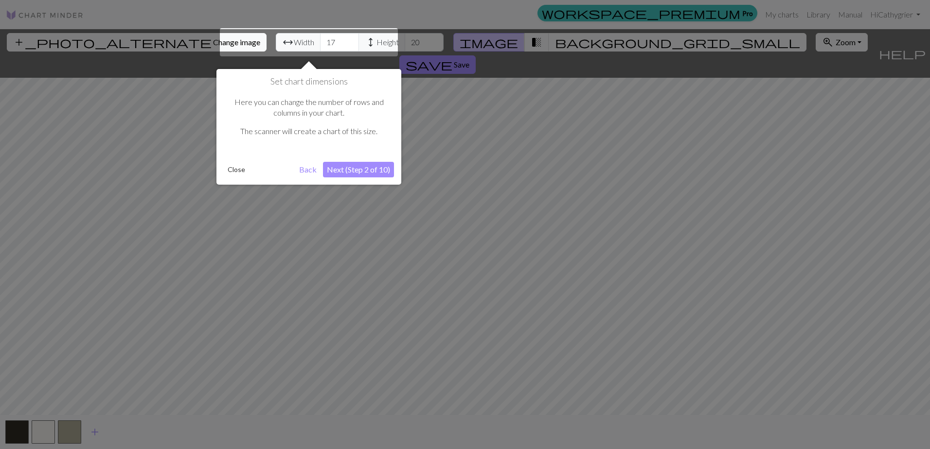
click at [347, 171] on button "Next (Step 2 of 10)" at bounding box center [358, 170] width 71 height 16
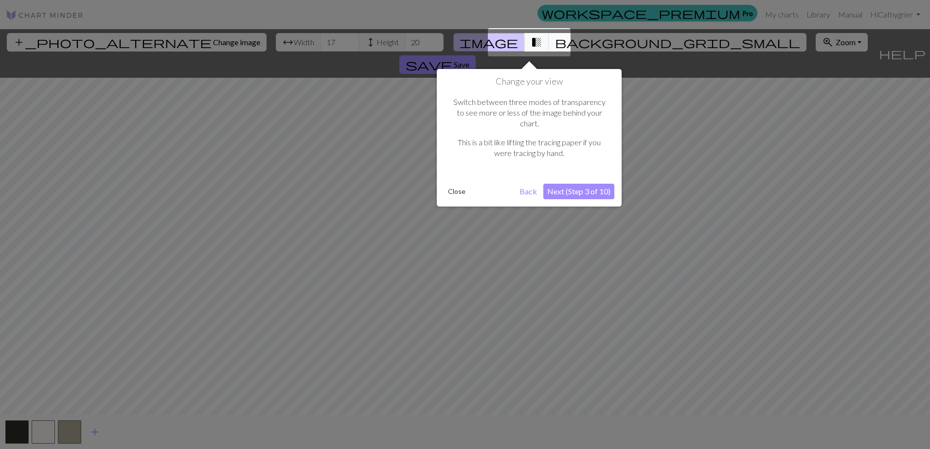
click at [575, 184] on button "Next (Step 3 of 10)" at bounding box center [578, 192] width 71 height 16
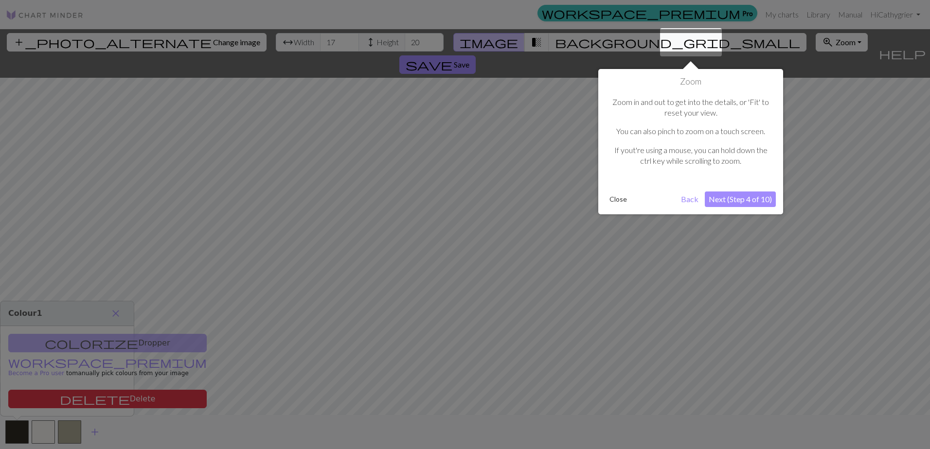
click at [735, 200] on button "Next (Step 4 of 10)" at bounding box center [740, 200] width 71 height 16
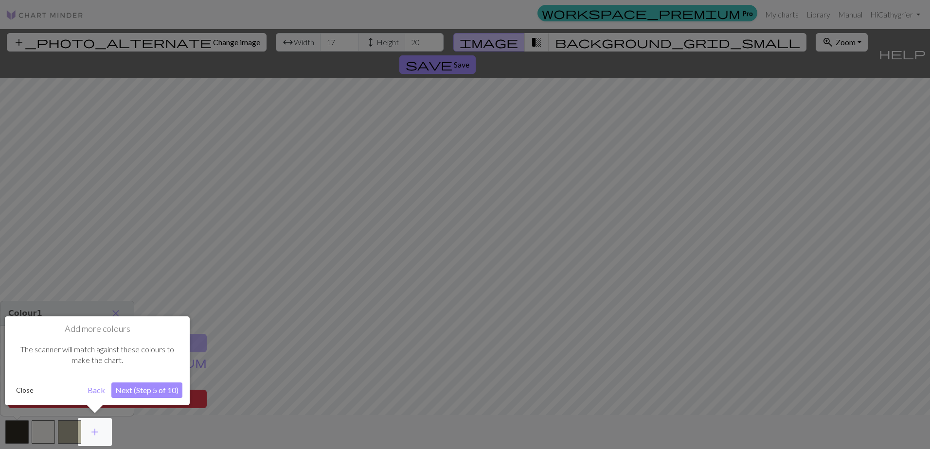
click at [148, 392] on button "Next (Step 5 of 10)" at bounding box center [146, 391] width 71 height 16
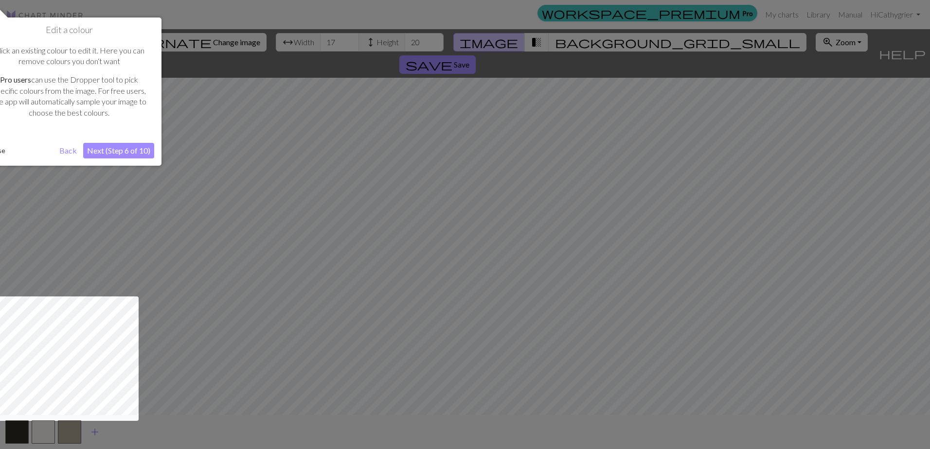
click at [120, 148] on button "Next (Step 6 of 10)" at bounding box center [118, 151] width 71 height 16
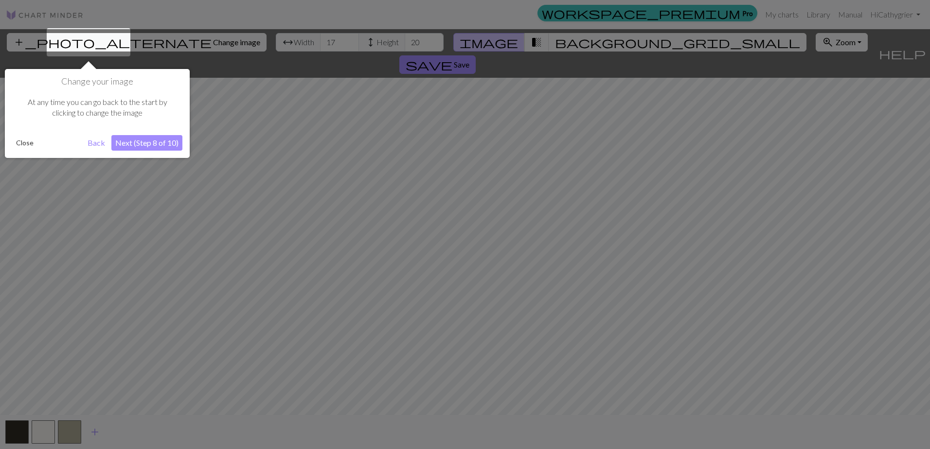
click at [146, 144] on button "Next (Step 8 of 10)" at bounding box center [146, 143] width 71 height 16
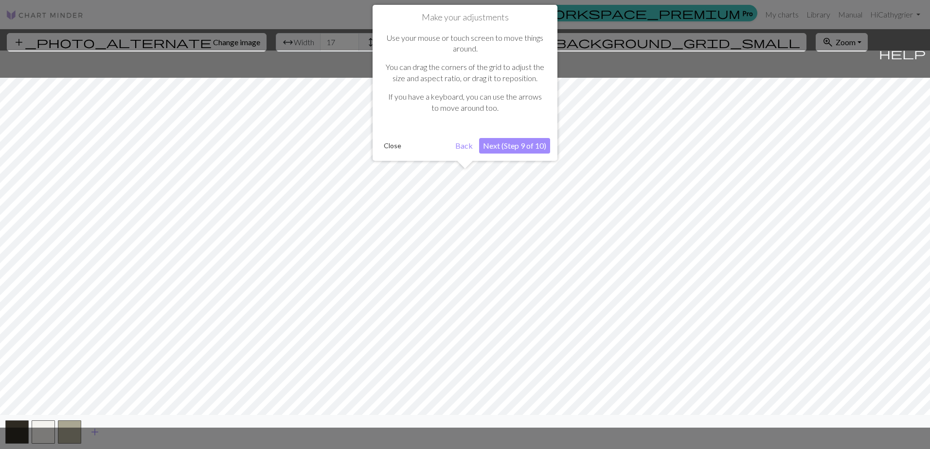
click at [524, 146] on button "Next (Step 9 of 10)" at bounding box center [514, 146] width 71 height 16
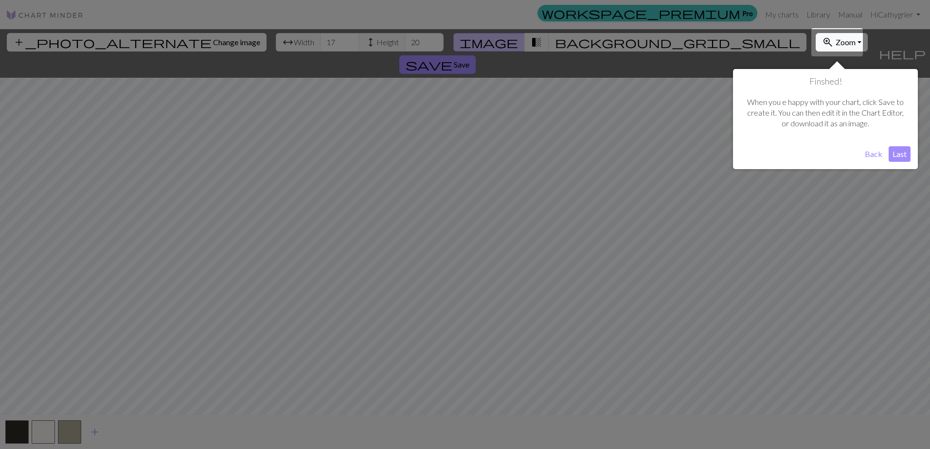
click at [903, 155] on button "Last" at bounding box center [900, 154] width 22 height 16
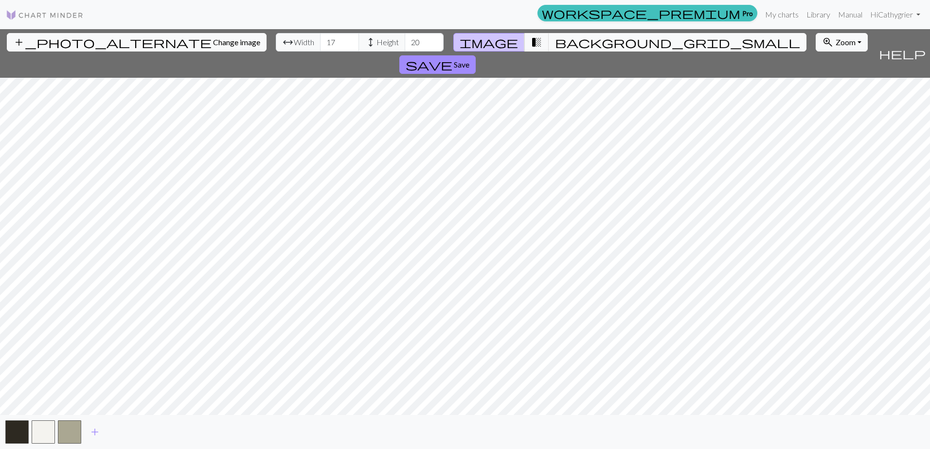
click at [15, 12] on img at bounding box center [45, 15] width 78 height 12
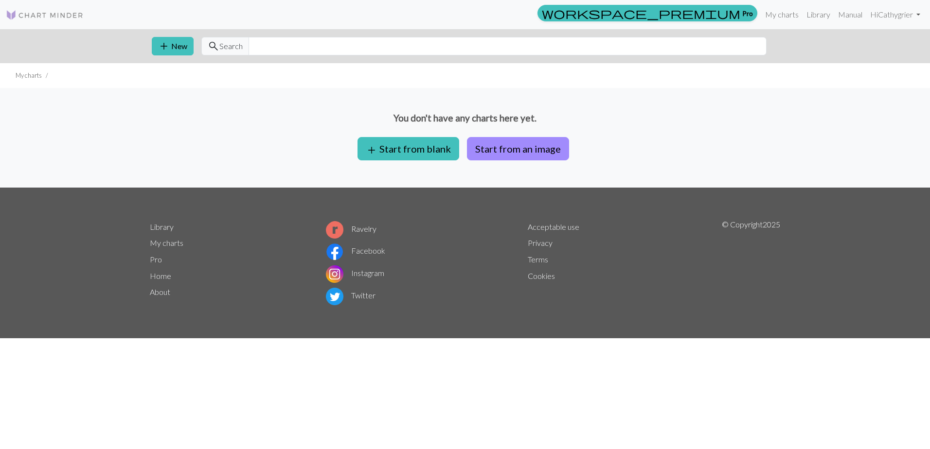
click at [35, 77] on li "My charts" at bounding box center [29, 75] width 26 height 9
click at [781, 12] on link "My charts" at bounding box center [781, 14] width 41 height 19
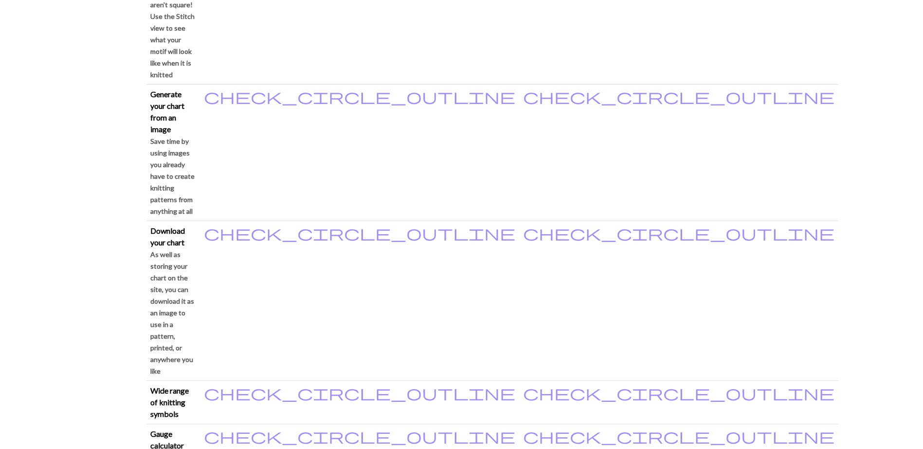
scroll to position [827, 0]
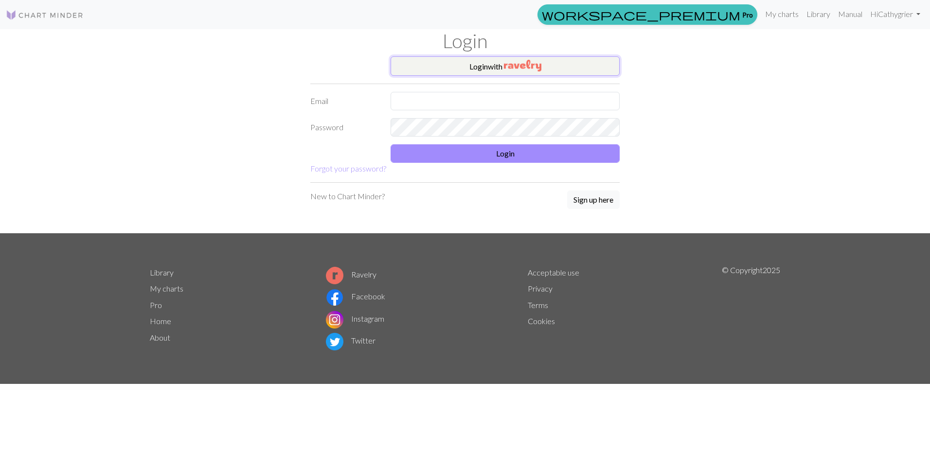
click at [527, 67] on img "button" at bounding box center [522, 66] width 37 height 12
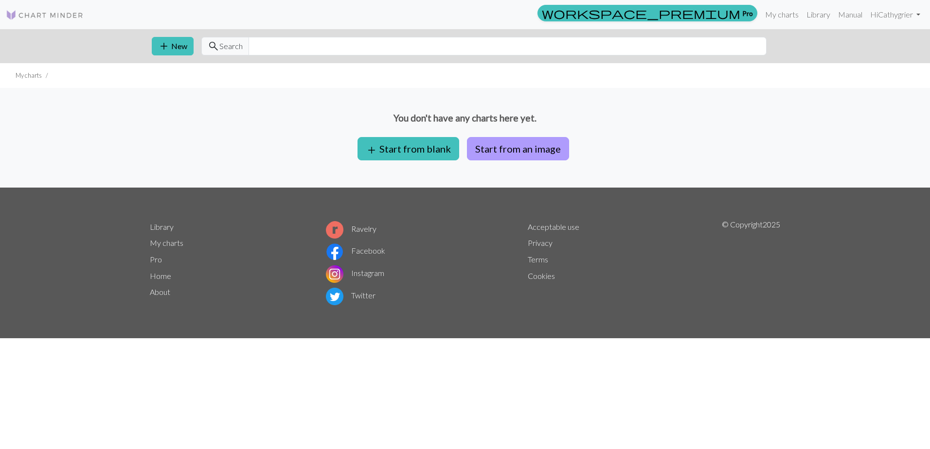
click at [520, 143] on button "Start from an image" at bounding box center [518, 148] width 102 height 23
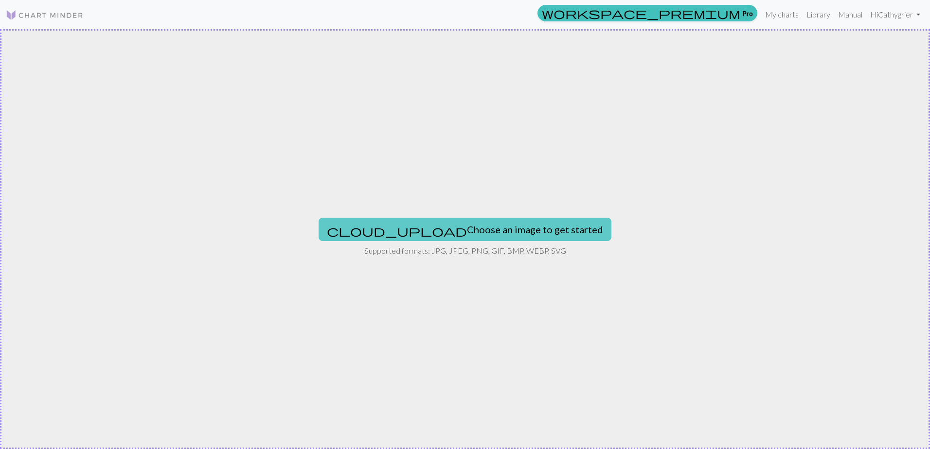
click at [460, 235] on button "cloud_upload Choose an image to get started" at bounding box center [465, 229] width 293 height 23
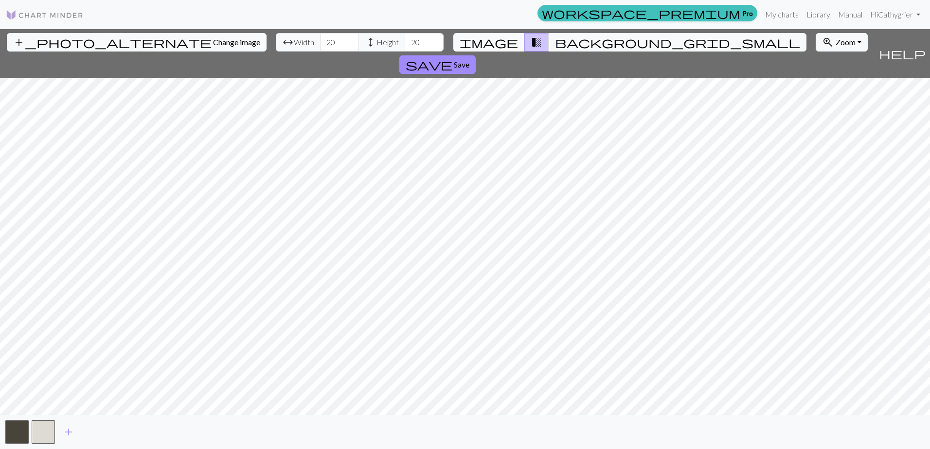
click at [503, 41] on span "image" at bounding box center [489, 43] width 58 height 14
click at [405, 39] on input "21" at bounding box center [424, 42] width 39 height 18
click at [405, 39] on input "22" at bounding box center [424, 42] width 39 height 18
click at [405, 39] on input "23" at bounding box center [424, 42] width 39 height 18
click at [405, 39] on input "24" at bounding box center [424, 42] width 39 height 18
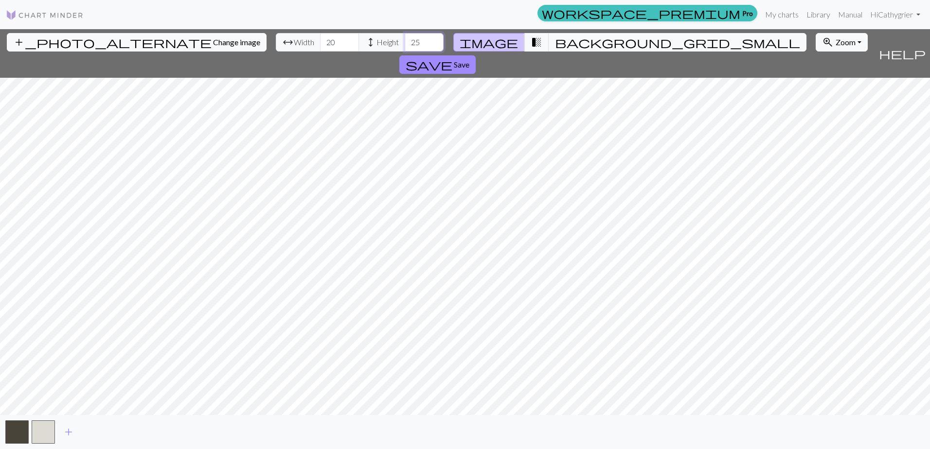
click at [405, 39] on input "25" at bounding box center [424, 42] width 39 height 18
click at [405, 39] on input "26" at bounding box center [424, 42] width 39 height 18
click at [405, 39] on input "27" at bounding box center [424, 42] width 39 height 18
click at [405, 39] on input "28" at bounding box center [424, 42] width 39 height 18
type input "29"
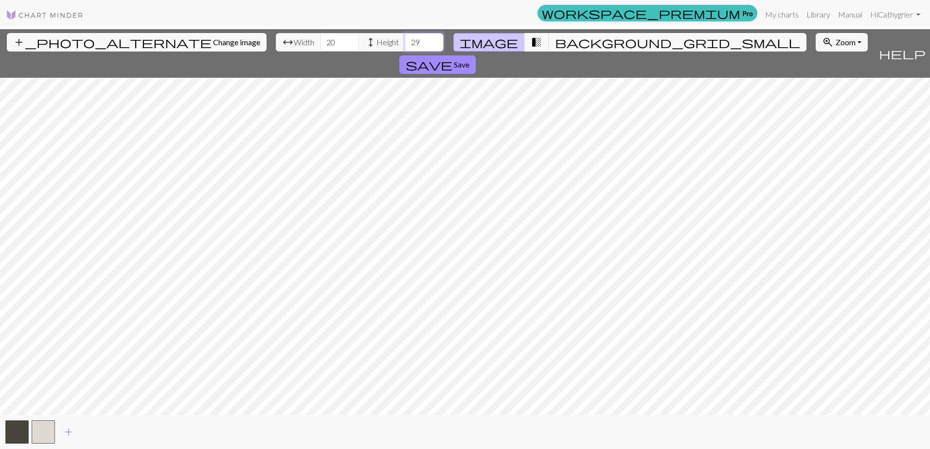
click at [405, 39] on input "29" at bounding box center [424, 42] width 39 height 18
click at [480, 417] on div "add_photo_alternate Change image arrow_range Width 20 height Height 29 image tr…" at bounding box center [465, 239] width 930 height 420
click at [474, 54] on div "add_photo_alternate Change image arrow_range Width 20 height Height 29 image tr…" at bounding box center [465, 239] width 930 height 420
click at [476, 420] on div "add" at bounding box center [465, 432] width 930 height 34
click at [836, 41] on span "Zoom" at bounding box center [846, 41] width 20 height 9
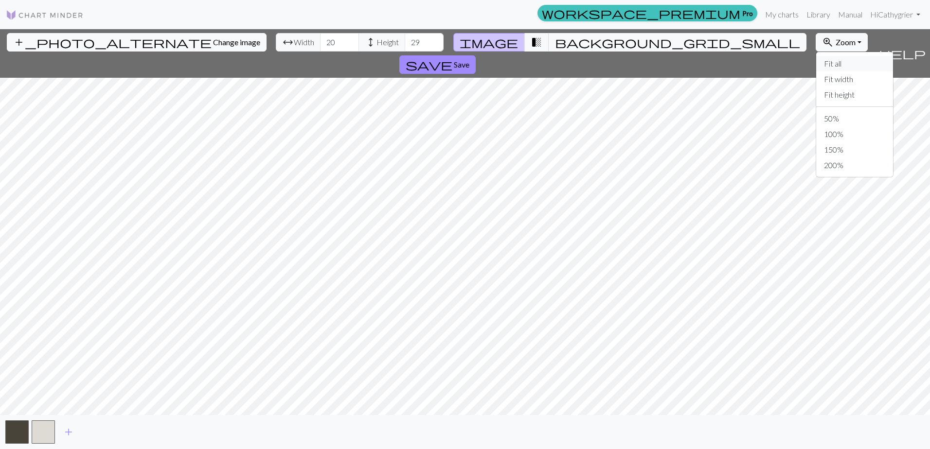
click at [816, 61] on button "Fit all" at bounding box center [854, 64] width 77 height 16
click at [836, 43] on span "Zoom" at bounding box center [846, 41] width 20 height 9
click at [836, 41] on span "Zoom" at bounding box center [846, 41] width 20 height 9
click at [816, 114] on button "50%" at bounding box center [854, 119] width 77 height 16
click at [476, 55] on button "save Save" at bounding box center [437, 64] width 76 height 18
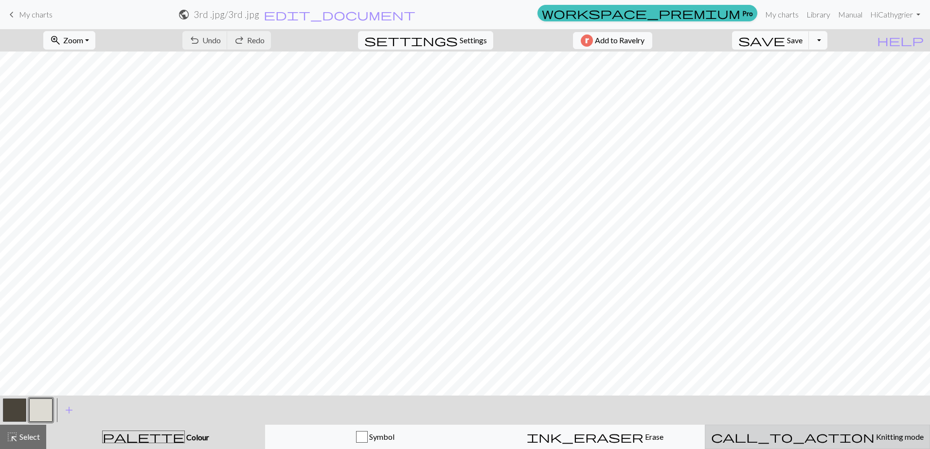
click at [875, 437] on span "Knitting mode" at bounding box center [899, 436] width 49 height 9
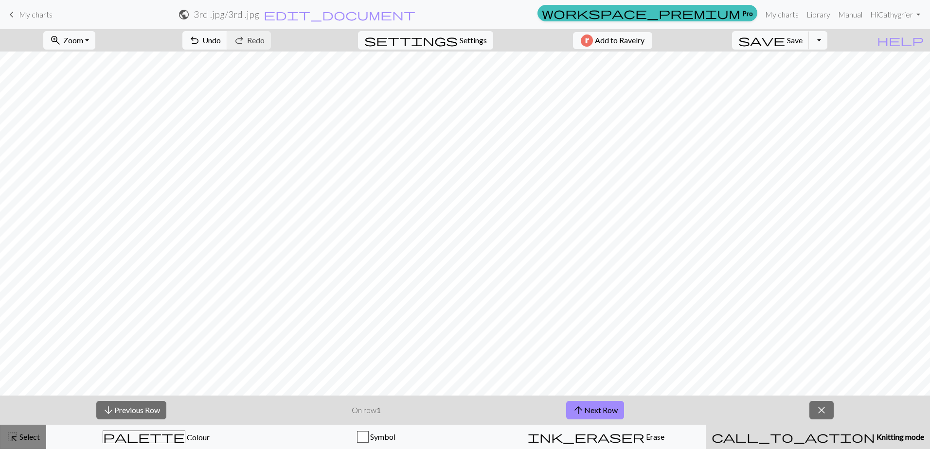
click at [24, 441] on span "Select" at bounding box center [29, 436] width 22 height 9
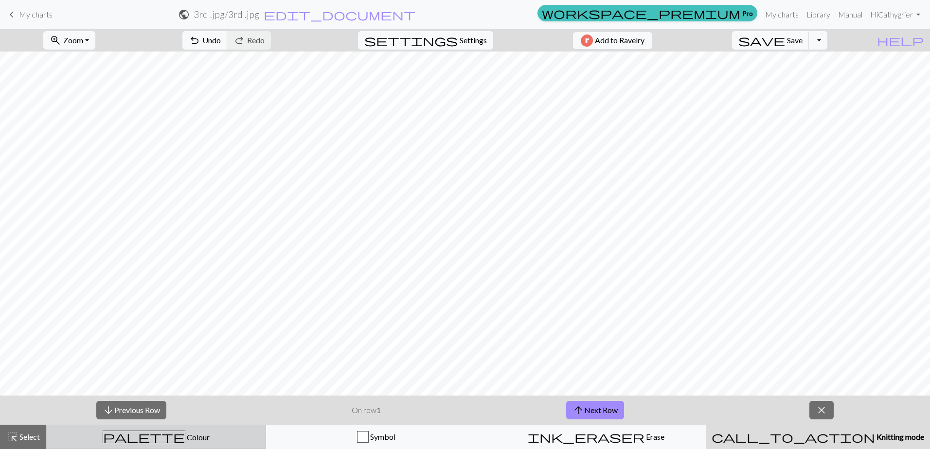
click at [185, 434] on span "Colour" at bounding box center [197, 437] width 24 height 9
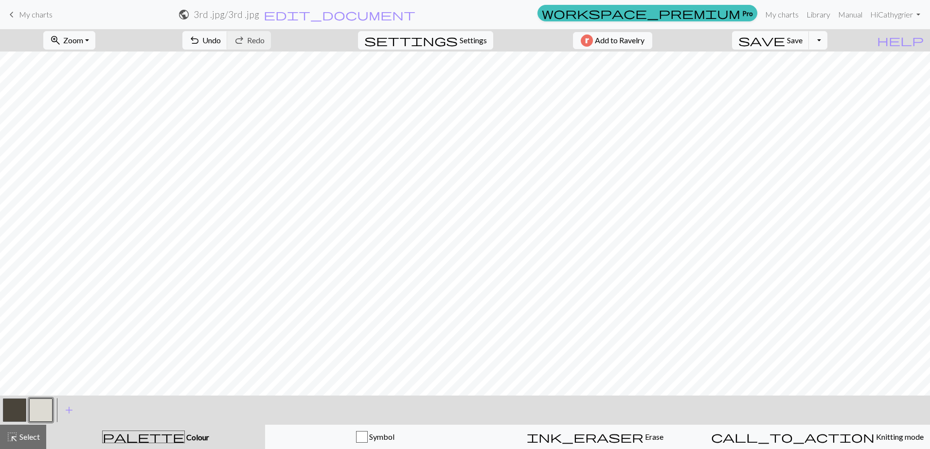
click at [38, 410] on button "button" at bounding box center [40, 410] width 23 height 23
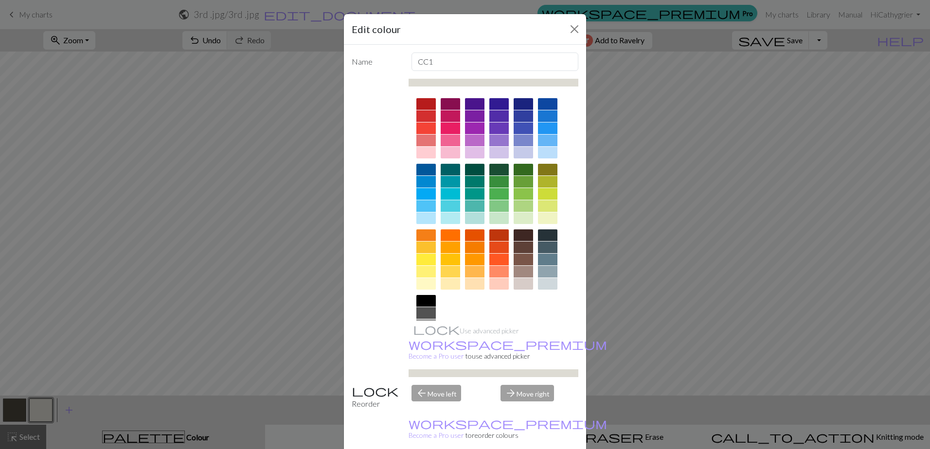
click at [424, 259] on div at bounding box center [425, 260] width 19 height 12
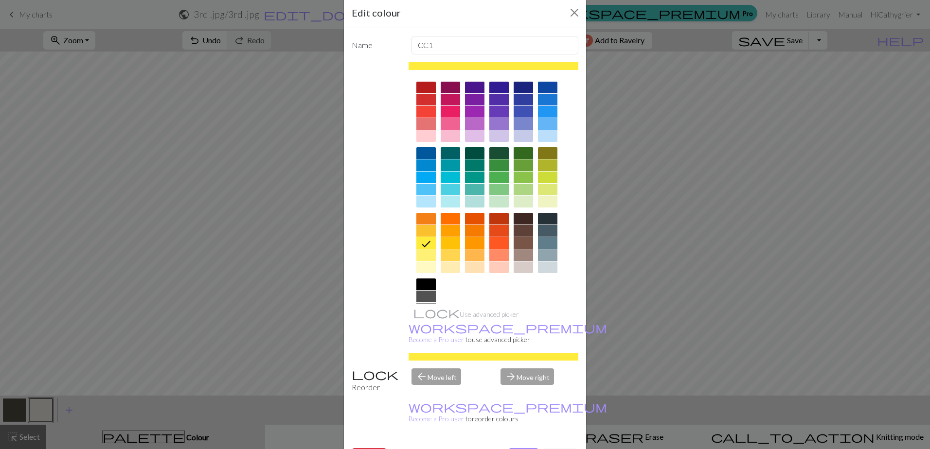
scroll to position [24, 0]
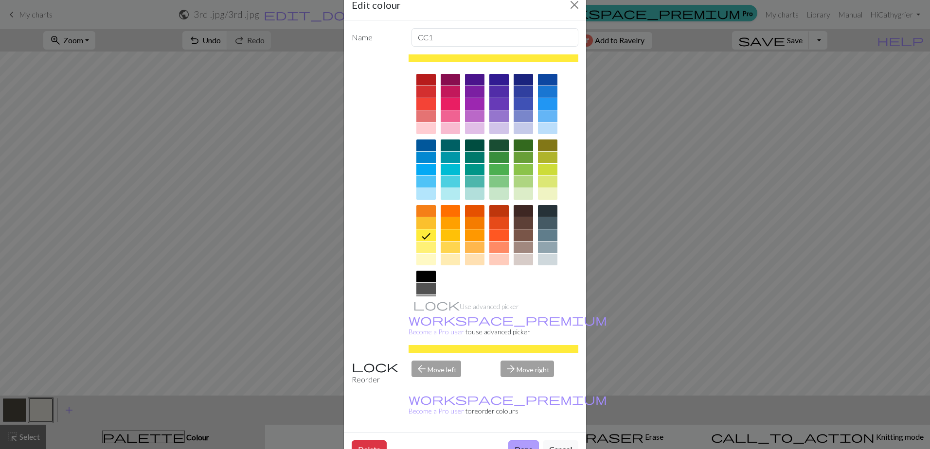
click at [521, 441] on button "Done" at bounding box center [523, 450] width 31 height 18
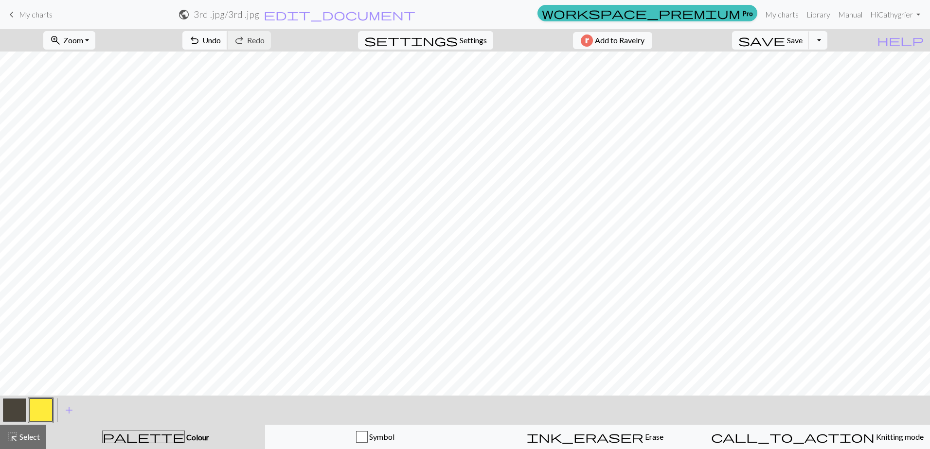
click at [221, 40] on span "Undo" at bounding box center [211, 40] width 18 height 9
click at [70, 409] on span "add" at bounding box center [69, 411] width 12 height 14
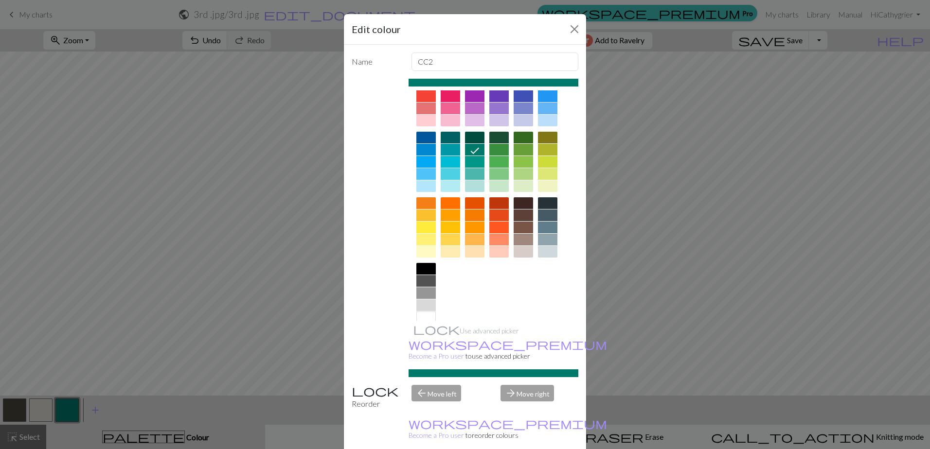
scroll to position [46, 0]
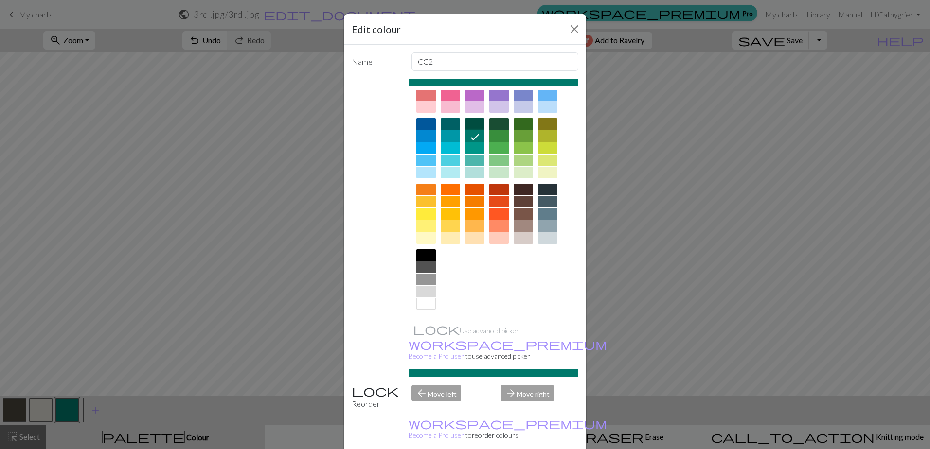
click at [472, 137] on icon at bounding box center [475, 137] width 12 height 12
click at [471, 133] on icon at bounding box center [475, 137] width 12 height 12
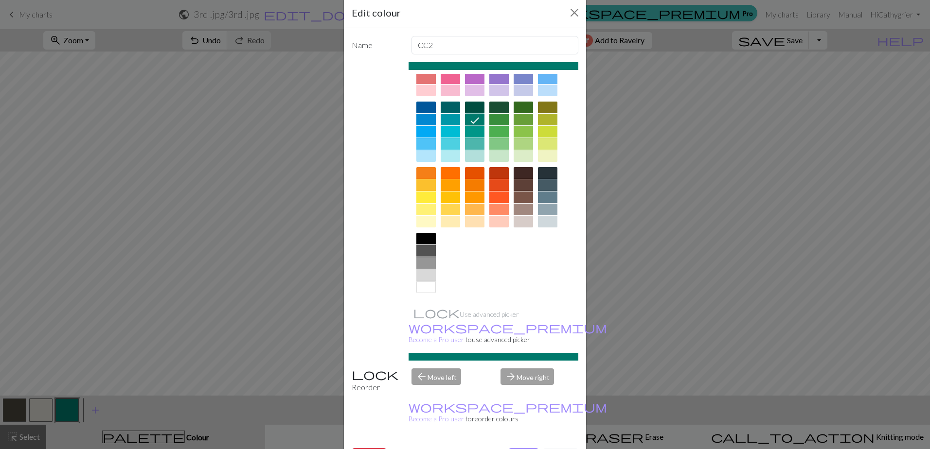
scroll to position [24, 0]
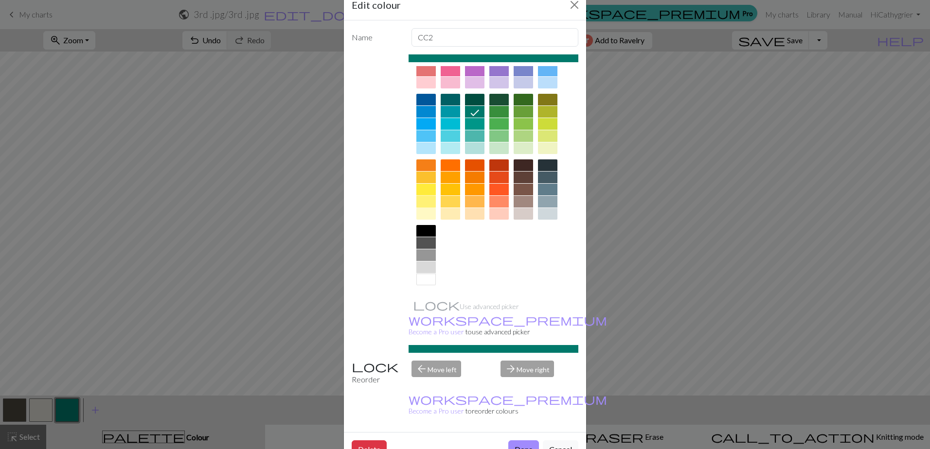
click at [423, 203] on div at bounding box center [425, 202] width 19 height 12
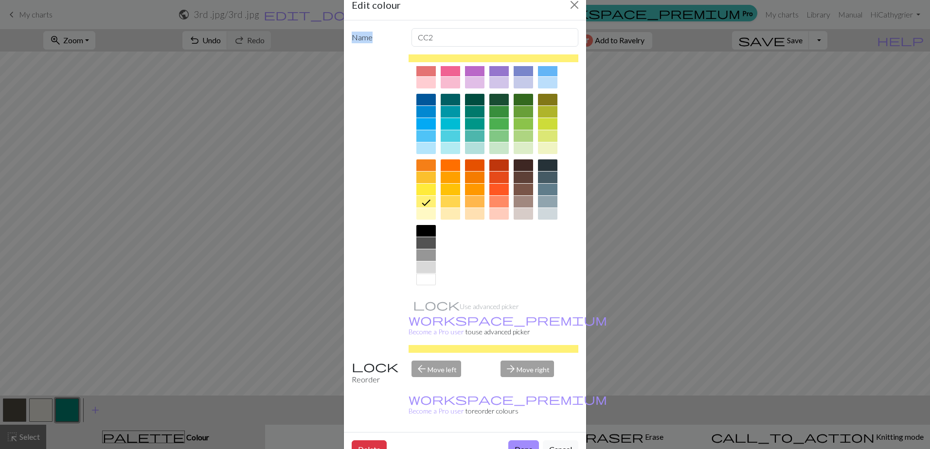
drag, startPoint x: 460, startPoint y: 11, endPoint x: 567, endPoint y: 33, distance: 108.9
click at [567, 33] on form "Edit colour Name CC2 Use advanced picker workspace_premium Become a Pro user to…" at bounding box center [465, 228] width 242 height 477
drag, startPoint x: 439, startPoint y: 38, endPoint x: 408, endPoint y: 27, distance: 32.9
click at [412, 31] on input "CC2" at bounding box center [495, 37] width 167 height 18
click at [522, 441] on button "Done" at bounding box center [523, 450] width 31 height 18
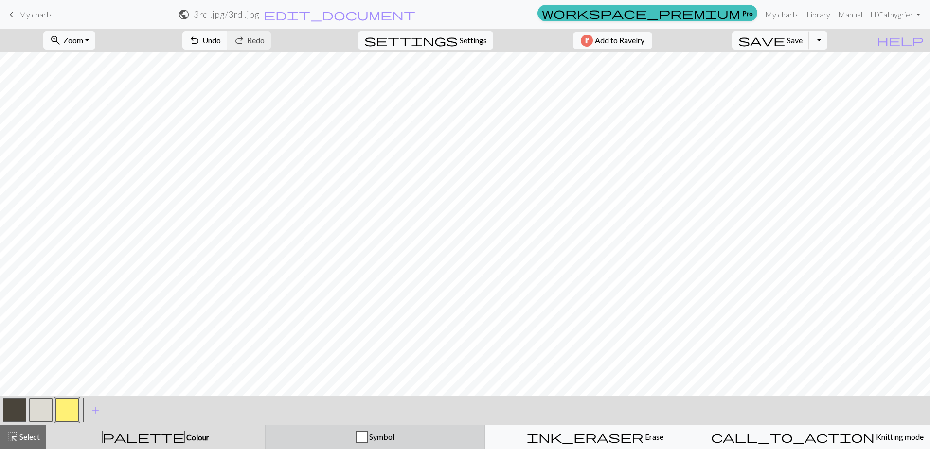
click at [366, 436] on div "button" at bounding box center [362, 437] width 12 height 12
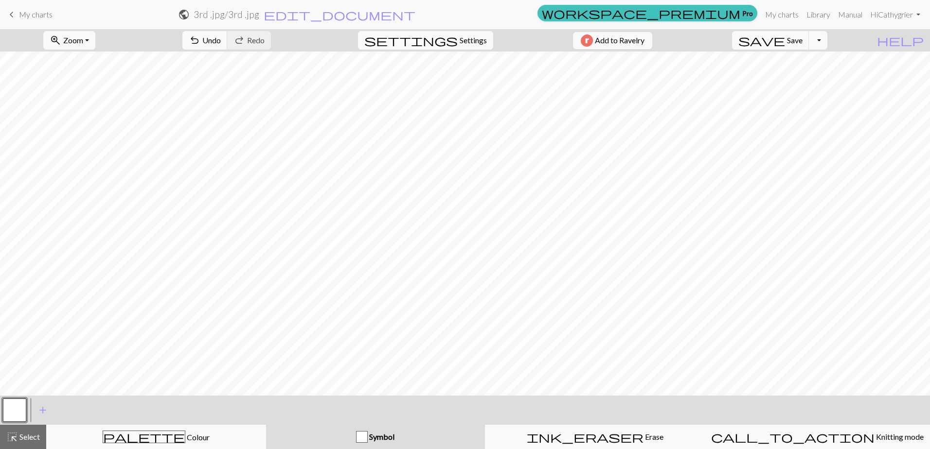
click at [375, 440] on span "Symbol" at bounding box center [381, 436] width 27 height 9
click at [367, 438] on div "button" at bounding box center [362, 437] width 12 height 12
click at [827, 39] on button "Toggle Dropdown" at bounding box center [818, 40] width 18 height 18
click at [367, 435] on div "button" at bounding box center [362, 437] width 12 height 12
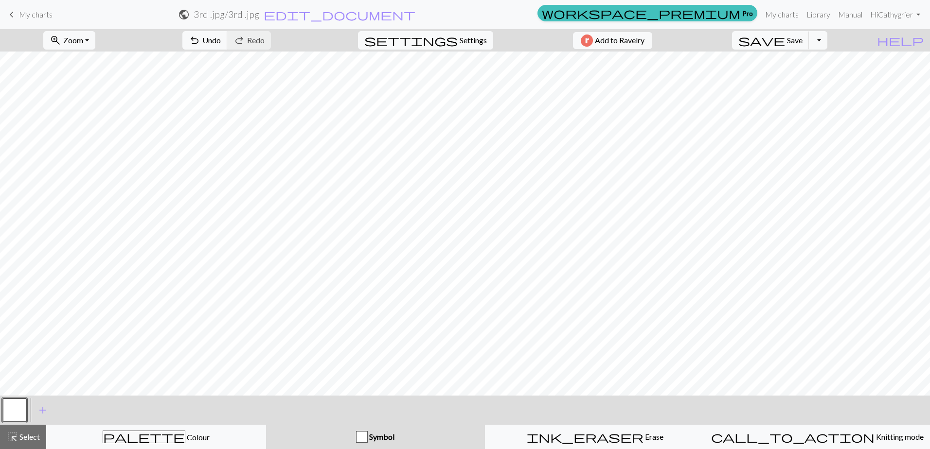
click at [367, 435] on div "button" at bounding box center [362, 437] width 12 height 12
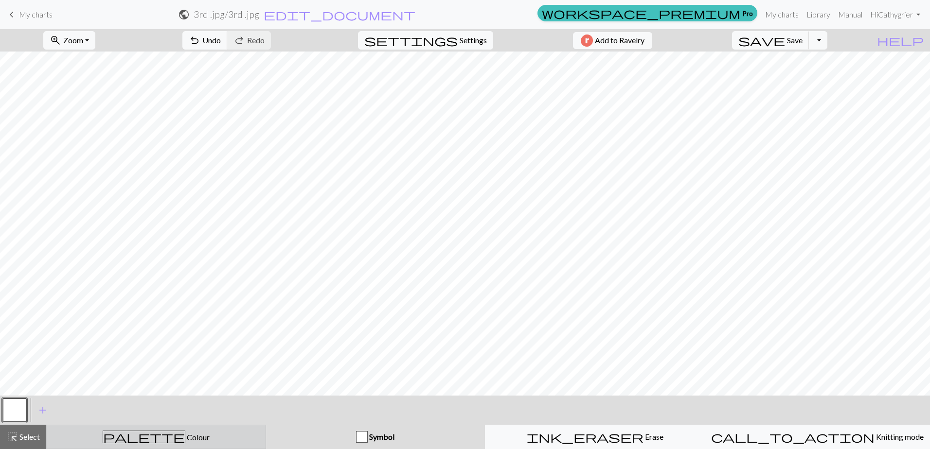
click at [147, 437] on span "palette" at bounding box center [144, 437] width 82 height 14
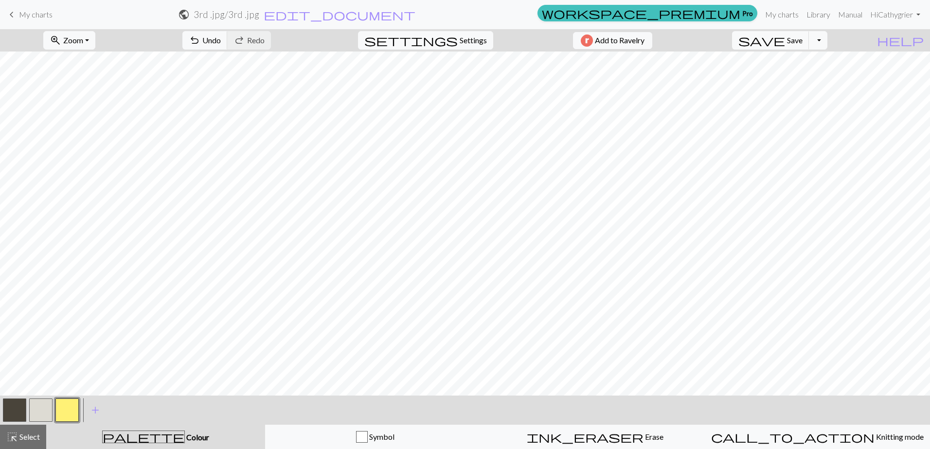
click at [444, 346] on div "zoom_in Zoom Zoom Fit all Fit width Fit height 50% 100% 150% 200% undo Undo Und…" at bounding box center [465, 239] width 930 height 420
click at [441, 348] on div "zoom_in Zoom Zoom Fit all Fit width Fit height 50% 100% 150% 200% undo Undo Und…" at bounding box center [465, 239] width 930 height 420
click at [221, 40] on span "Undo" at bounding box center [211, 40] width 18 height 9
click at [228, 40] on button "undo Undo Undo" at bounding box center [204, 40] width 45 height 18
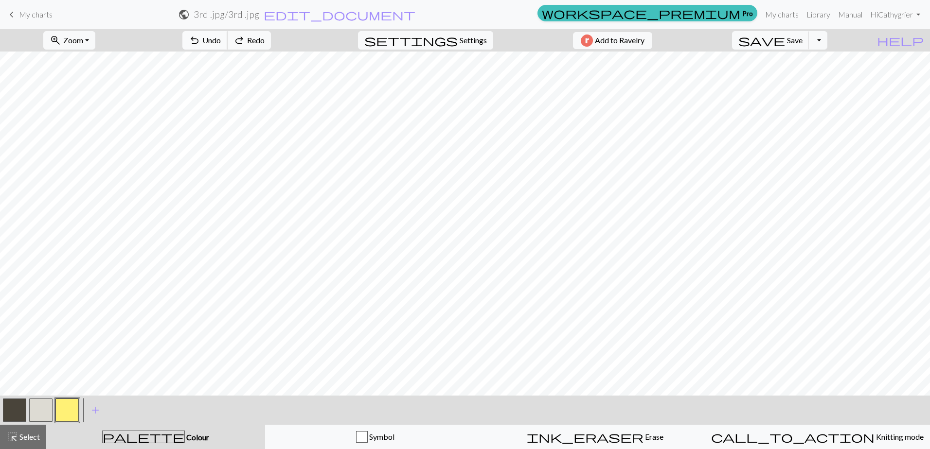
click at [228, 40] on button "undo Undo Undo" at bounding box center [204, 40] width 45 height 18
click at [847, 11] on link "Manual" at bounding box center [850, 14] width 32 height 19
click at [811, 15] on link "Library" at bounding box center [819, 14] width 32 height 19
click at [461, 41] on span "Settings" at bounding box center [473, 41] width 27 height 12
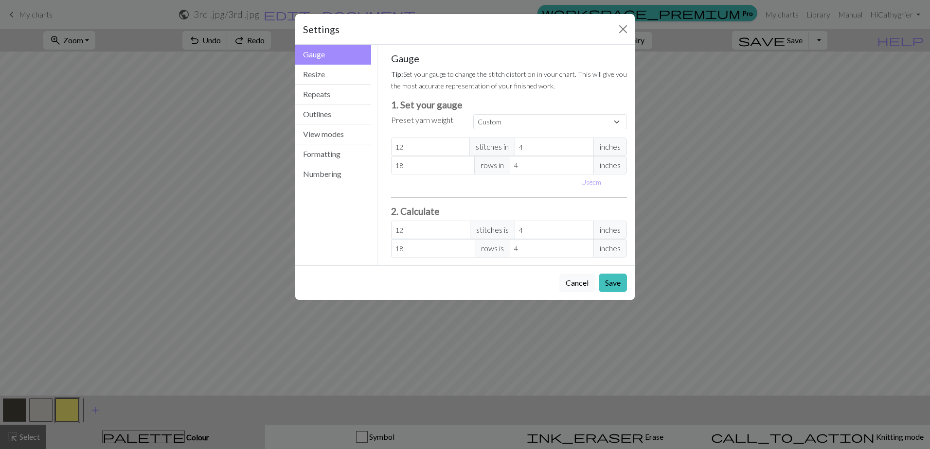
drag, startPoint x: 496, startPoint y: 37, endPoint x: 527, endPoint y: 44, distance: 31.8
click at [527, 44] on div "Settings" at bounding box center [465, 29] width 340 height 31
click at [413, 150] on input "12" at bounding box center [430, 147] width 79 height 18
type input "13"
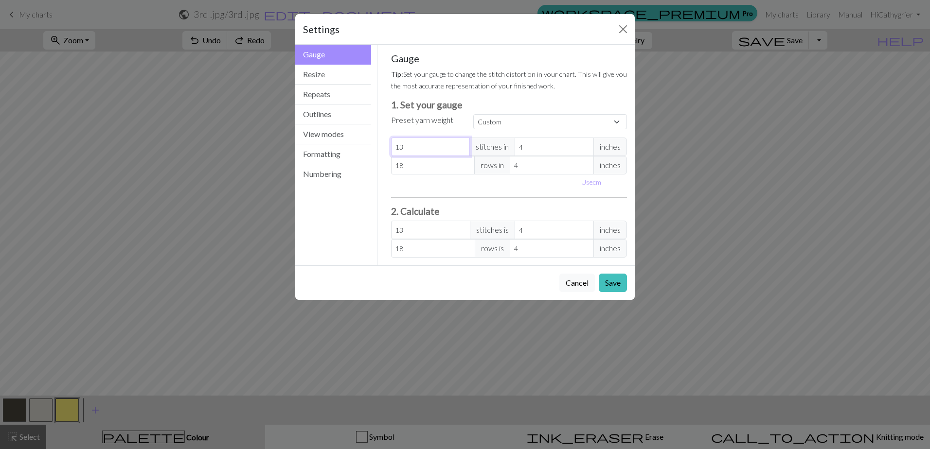
click at [462, 144] on input "13" at bounding box center [430, 147] width 79 height 18
type input "14"
click at [462, 144] on input "14" at bounding box center [430, 147] width 79 height 18
type input "15"
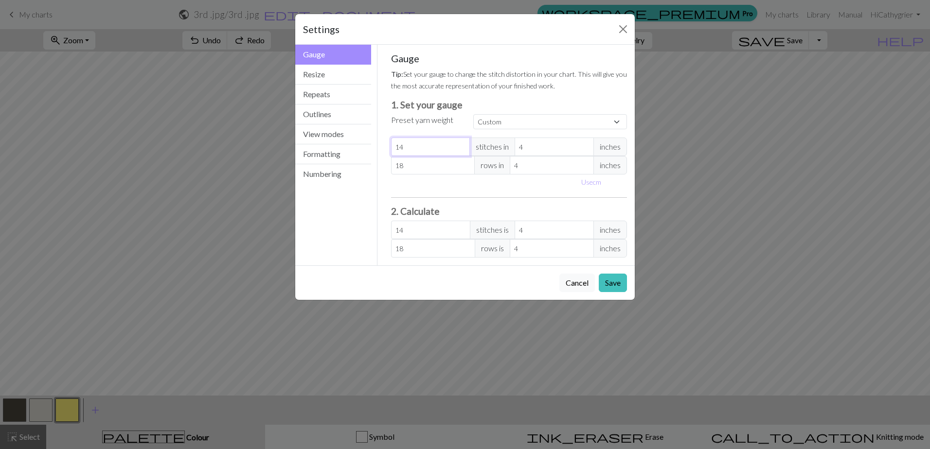
type input "15"
click at [462, 144] on input "15" at bounding box center [430, 147] width 79 height 18
type input "16"
click at [462, 144] on input "16" at bounding box center [430, 147] width 79 height 18
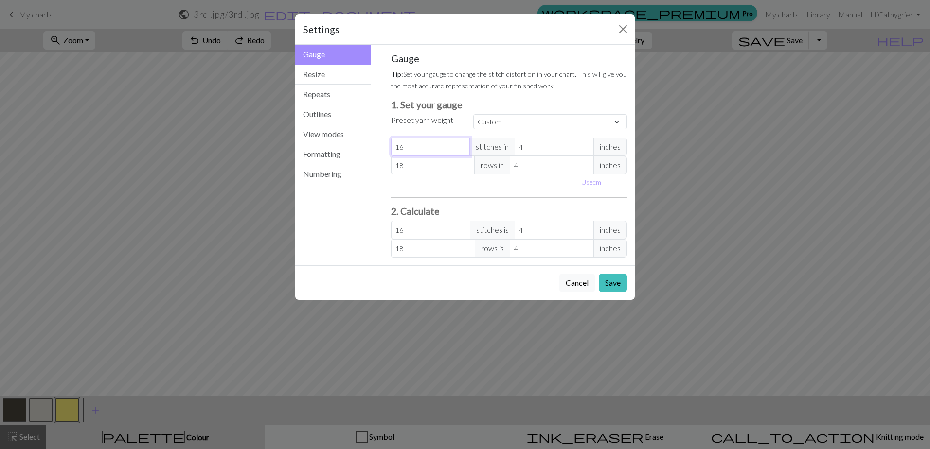
type input "17"
click at [462, 144] on input "17" at bounding box center [430, 147] width 79 height 18
type input "18"
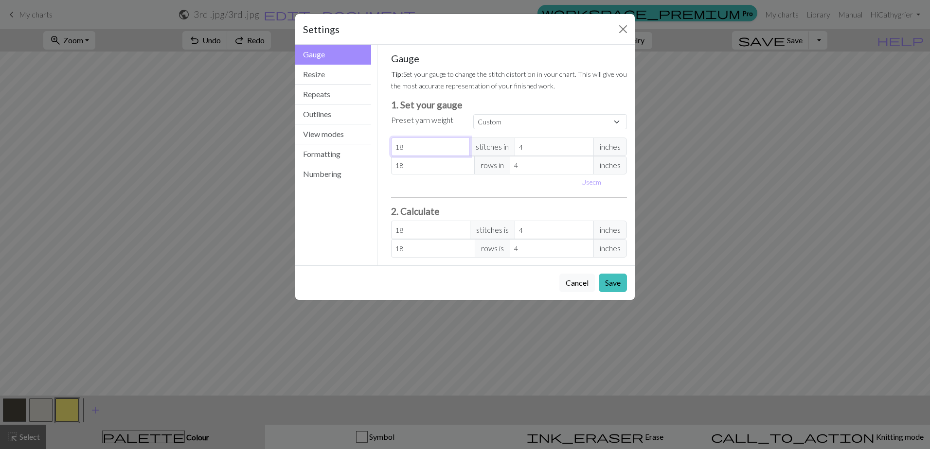
click at [462, 144] on input "18" at bounding box center [430, 147] width 79 height 18
type input "19"
click at [462, 144] on input "19" at bounding box center [430, 147] width 79 height 18
type input "20"
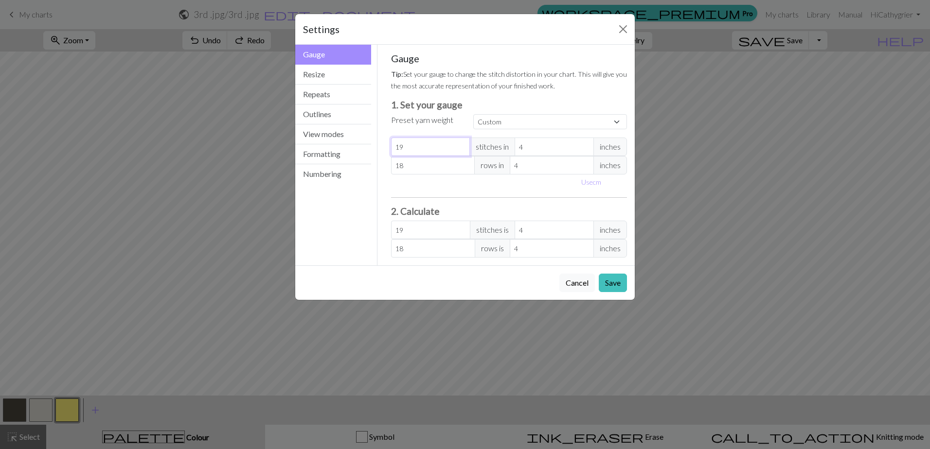
type input "20"
click at [462, 144] on input "20" at bounding box center [430, 147] width 79 height 18
type input "21"
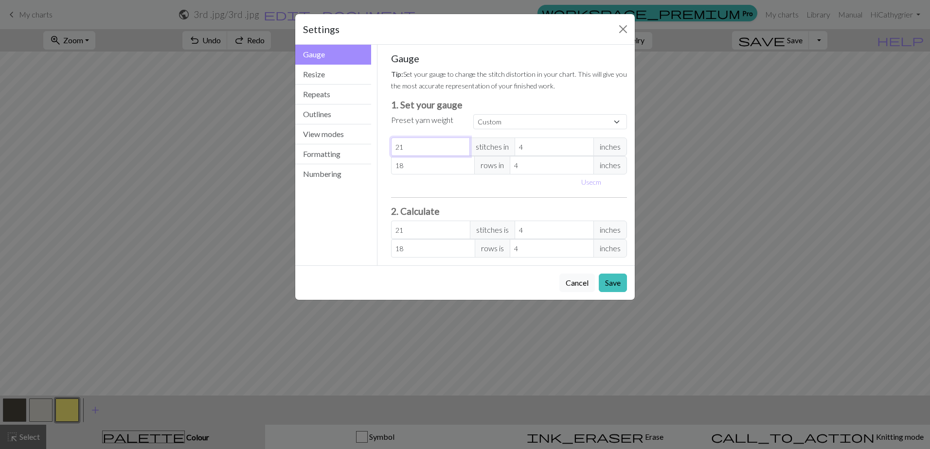
click at [462, 144] on input "21" at bounding box center [430, 147] width 79 height 18
click at [418, 168] on input "18" at bounding box center [433, 165] width 84 height 18
type input "1"
type input "0"
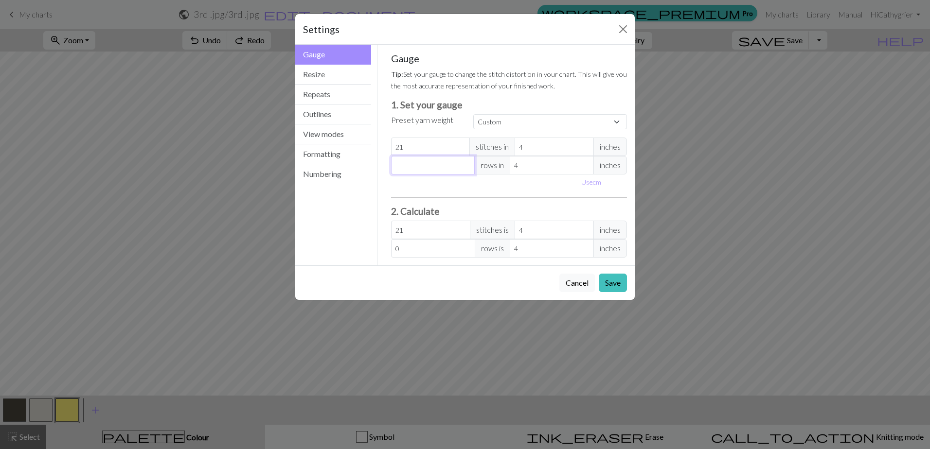
type input "1"
type input "12"
type input "12.5"
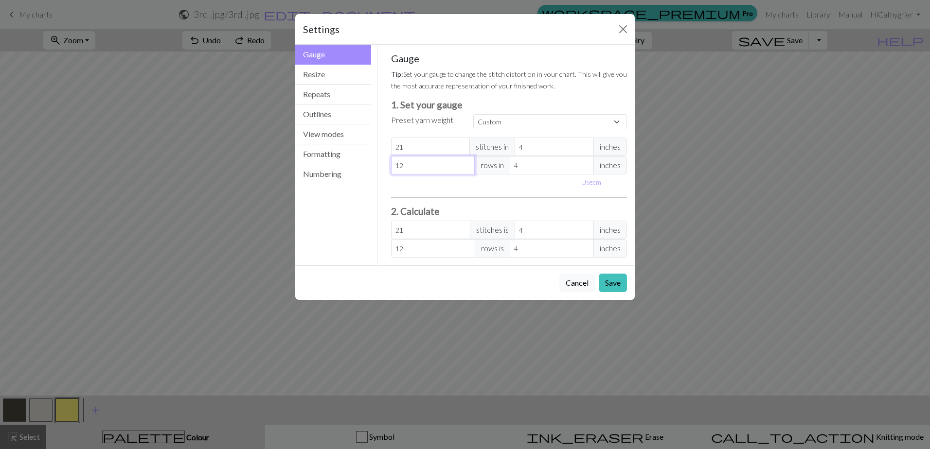
type input "12.5"
click at [611, 287] on button "Save" at bounding box center [613, 283] width 28 height 18
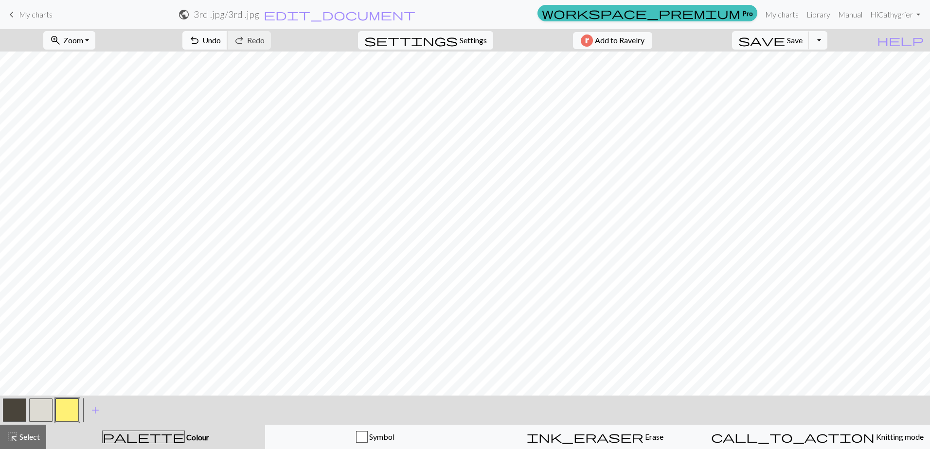
click at [221, 39] on span "Undo" at bounding box center [211, 40] width 18 height 9
click at [466, 41] on span "Settings" at bounding box center [473, 41] width 27 height 12
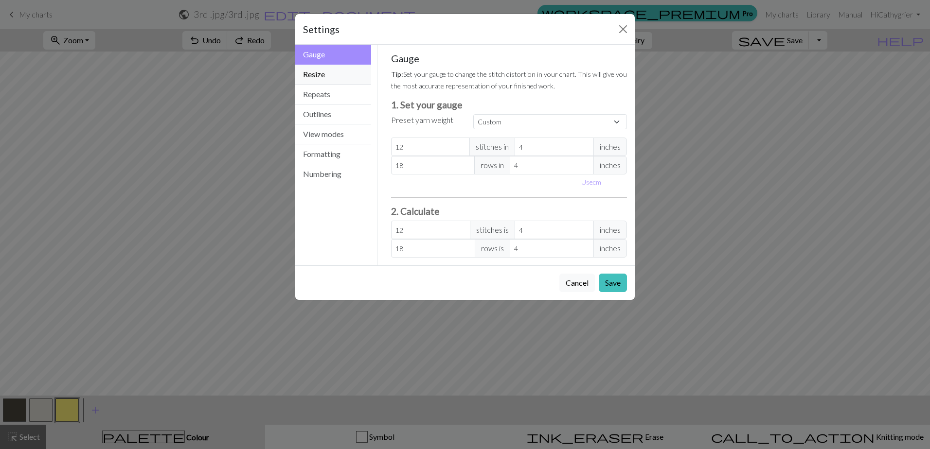
click at [317, 71] on button "Resize" at bounding box center [333, 75] width 76 height 20
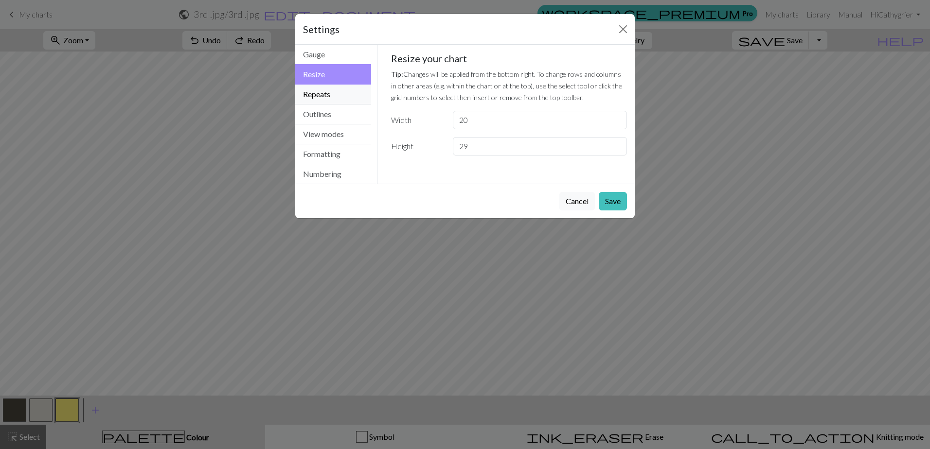
click at [319, 96] on button "Repeats" at bounding box center [333, 95] width 76 height 20
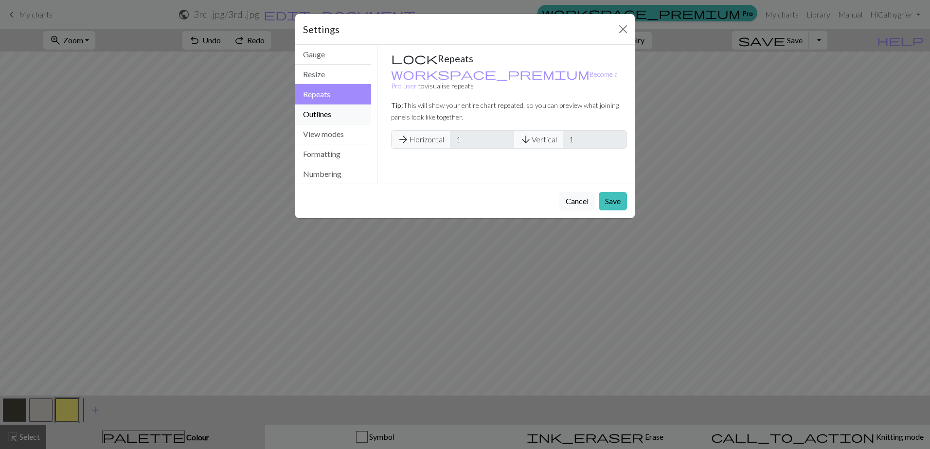
click at [321, 118] on button "Outlines" at bounding box center [333, 115] width 76 height 20
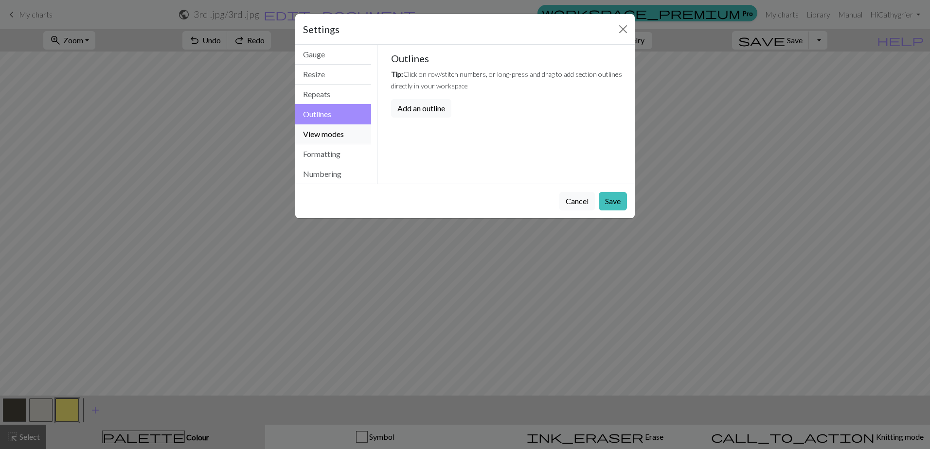
click at [323, 133] on button "View modes" at bounding box center [333, 135] width 76 height 20
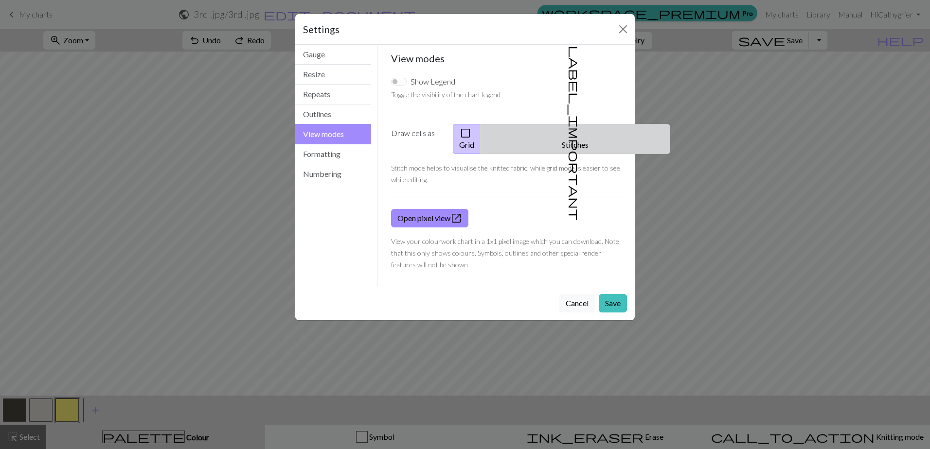
click at [587, 126] on button "label_important Stitches" at bounding box center [576, 139] width 190 height 30
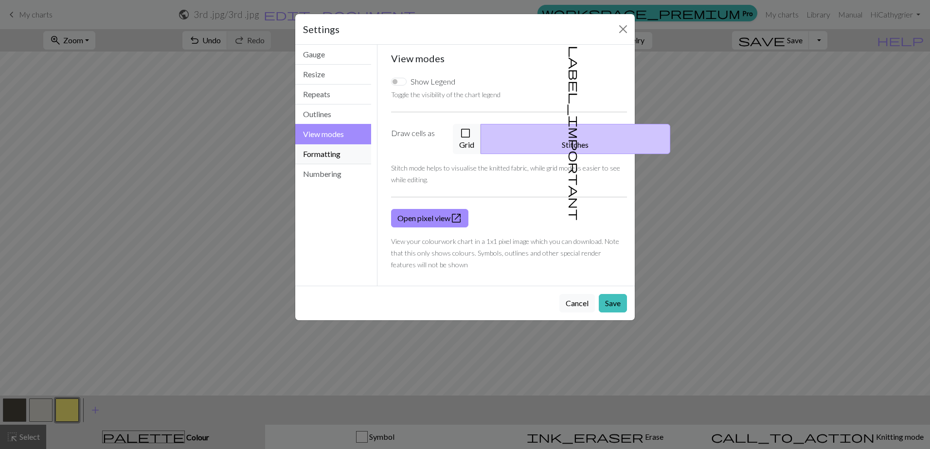
click at [325, 154] on button "Formatting" at bounding box center [333, 154] width 76 height 20
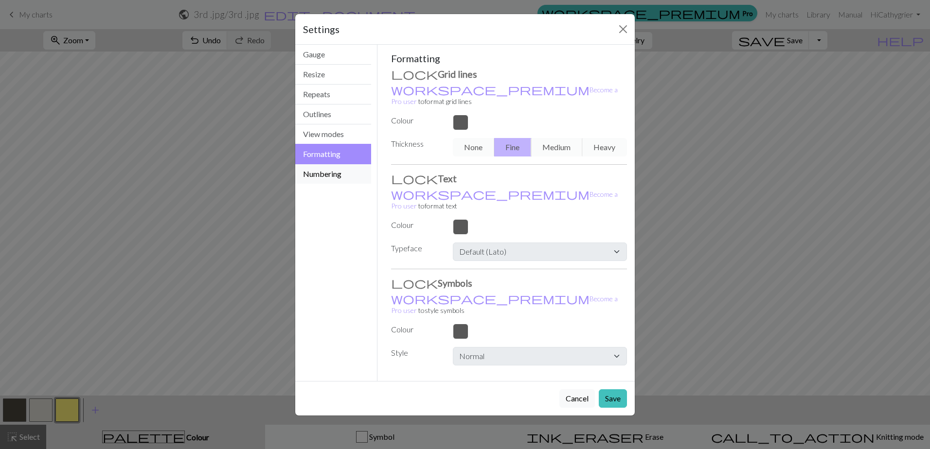
click at [326, 174] on button "Numbering" at bounding box center [333, 173] width 76 height 19
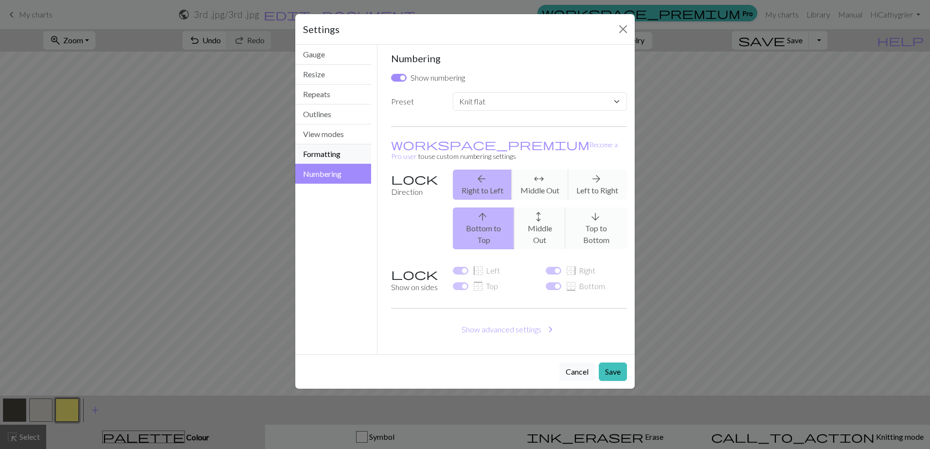
click at [323, 156] on button "Formatting" at bounding box center [333, 154] width 76 height 20
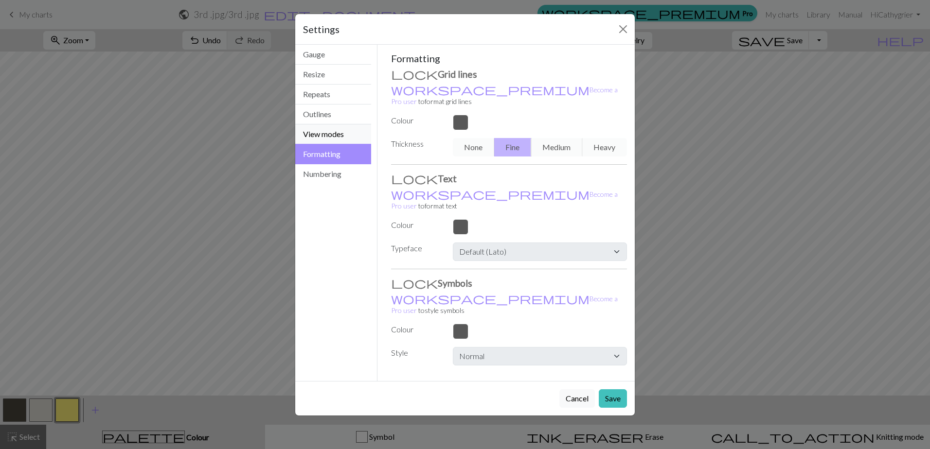
click at [323, 135] on button "View modes" at bounding box center [333, 135] width 76 height 20
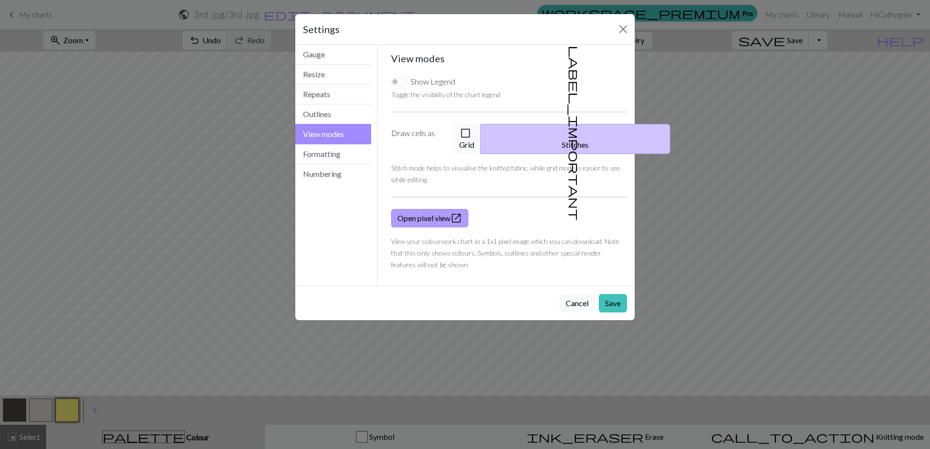
click at [437, 209] on link "Open pixel view open_in_new" at bounding box center [429, 218] width 77 height 18
click at [395, 82] on input "Show Legend" at bounding box center [399, 82] width 16 height 8
checkbox input "true"
click at [613, 294] on button "Save" at bounding box center [613, 303] width 28 height 18
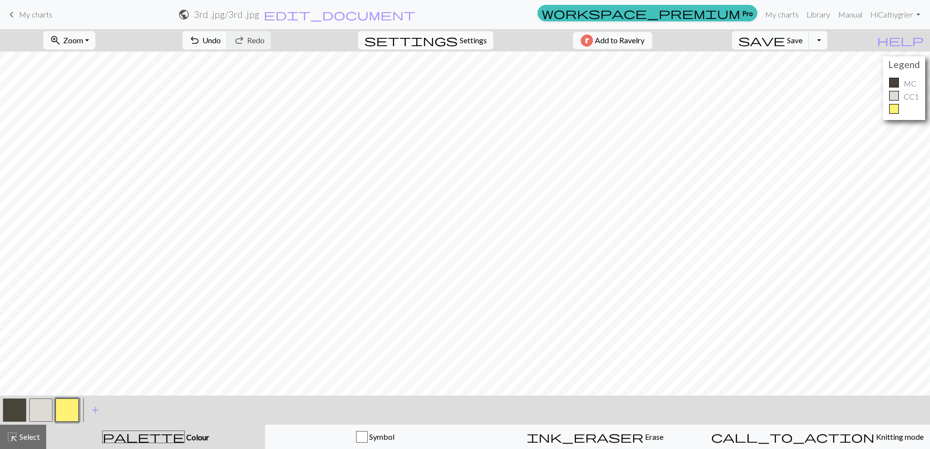
click at [445, 36] on span "settings" at bounding box center [410, 41] width 93 height 14
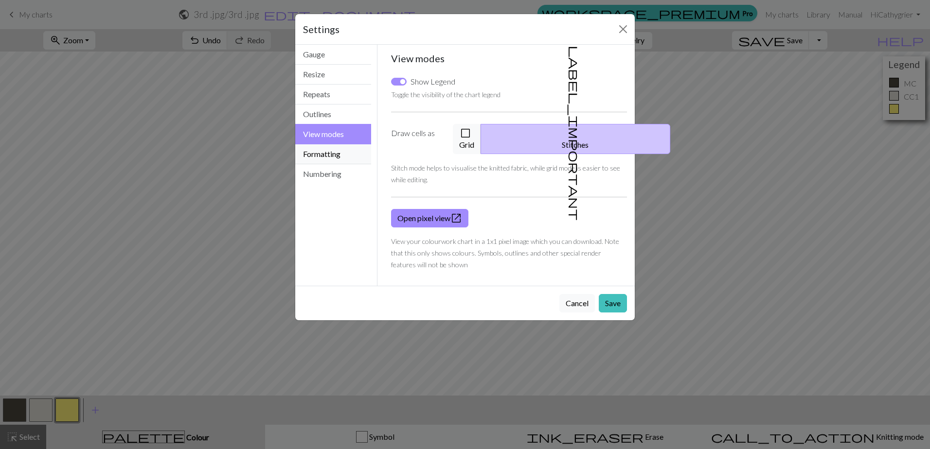
click at [309, 154] on button "Formatting" at bounding box center [333, 154] width 76 height 20
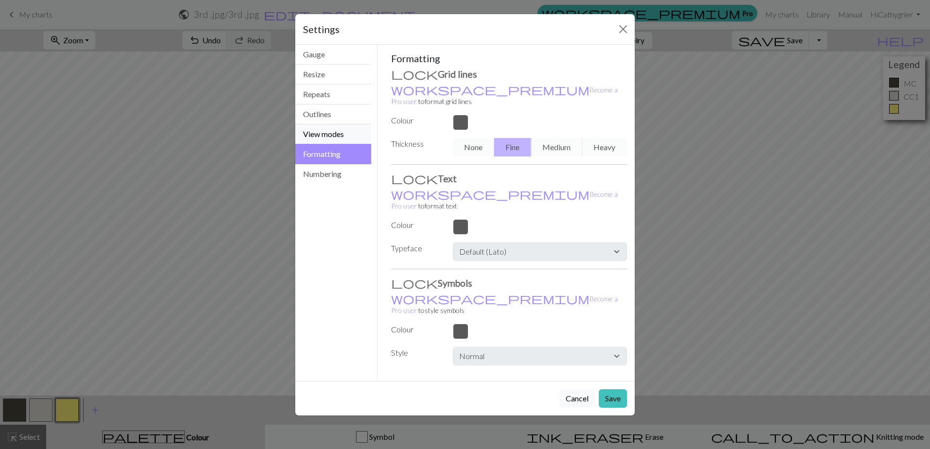
click at [332, 133] on button "View modes" at bounding box center [333, 135] width 76 height 20
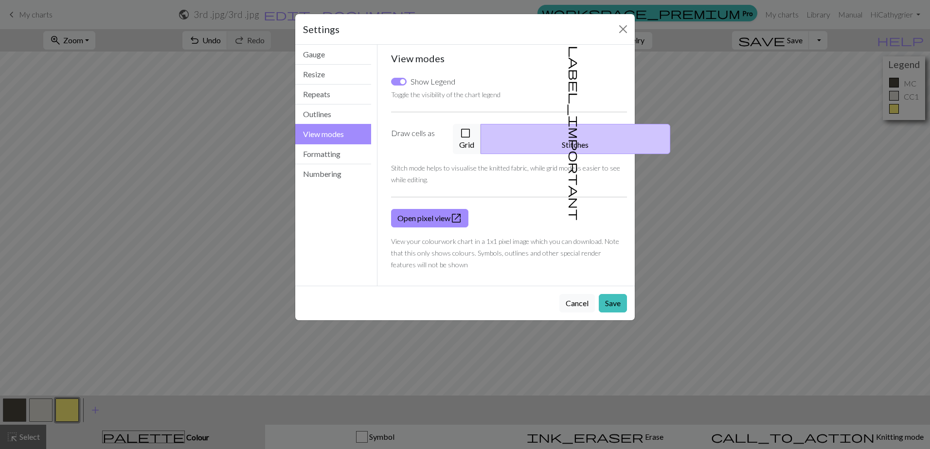
click at [405, 134] on label "Draw cells as" at bounding box center [416, 139] width 62 height 30
click at [471, 132] on span "check_box_outline_blank" at bounding box center [466, 133] width 12 height 14
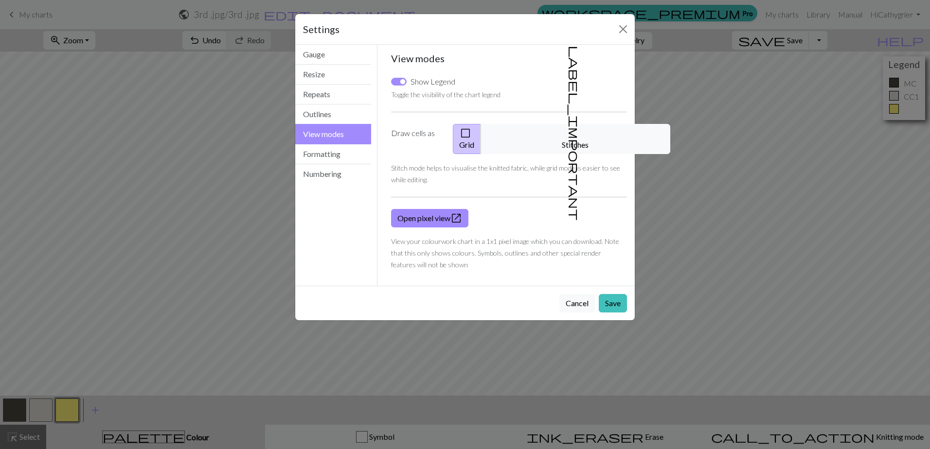
click at [471, 133] on span "check_box_outline_blank" at bounding box center [466, 133] width 12 height 14
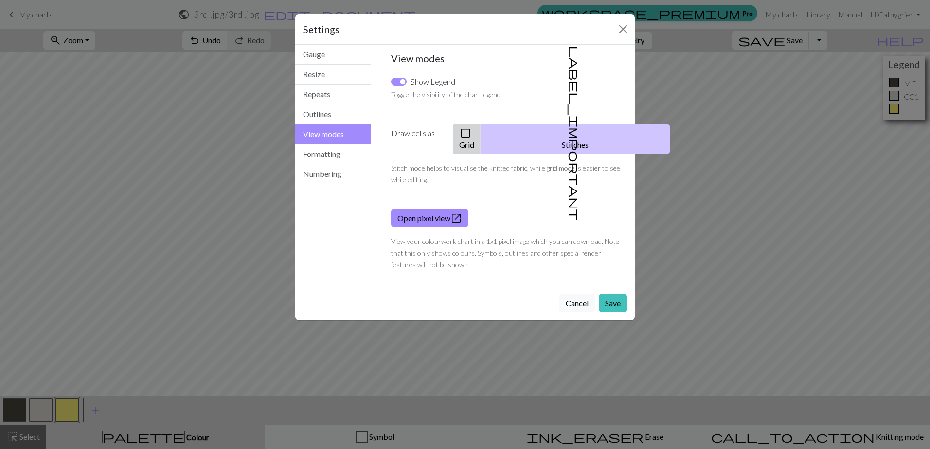
click at [471, 133] on span "check_box_outline_blank" at bounding box center [466, 133] width 12 height 14
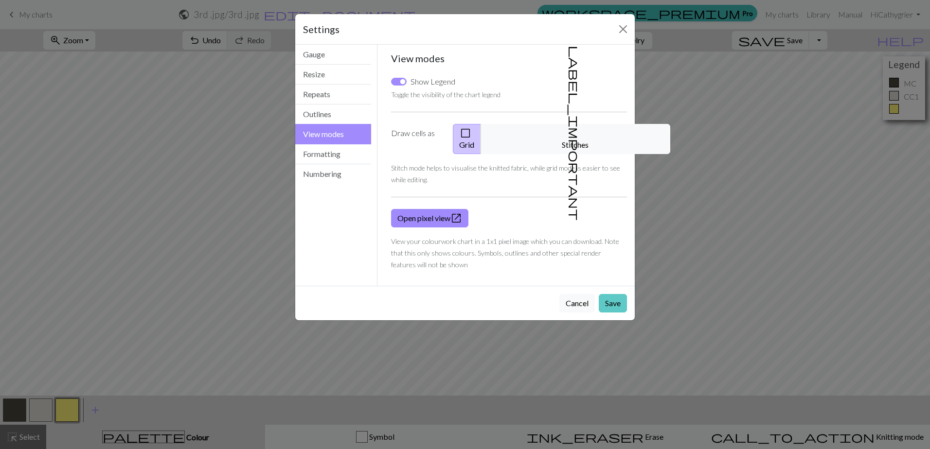
click at [615, 294] on button "Save" at bounding box center [613, 303] width 28 height 18
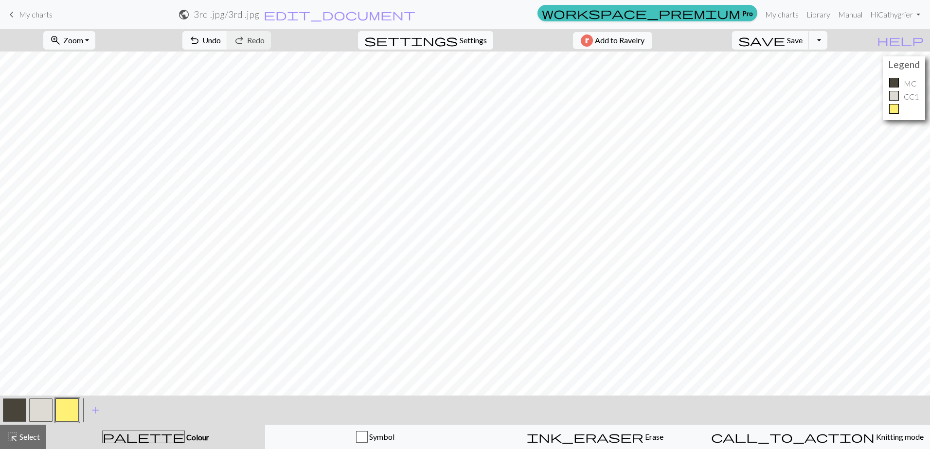
click at [466, 41] on span "Settings" at bounding box center [473, 41] width 27 height 12
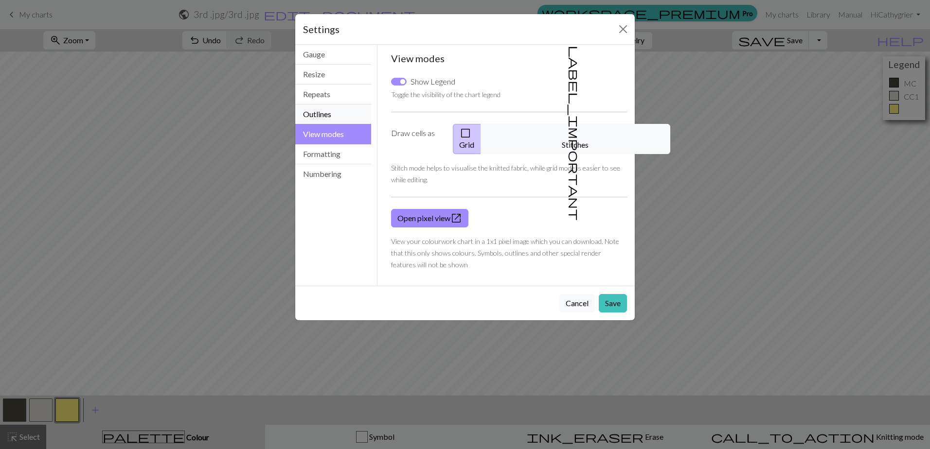
click at [324, 116] on button "Outlines" at bounding box center [333, 115] width 76 height 20
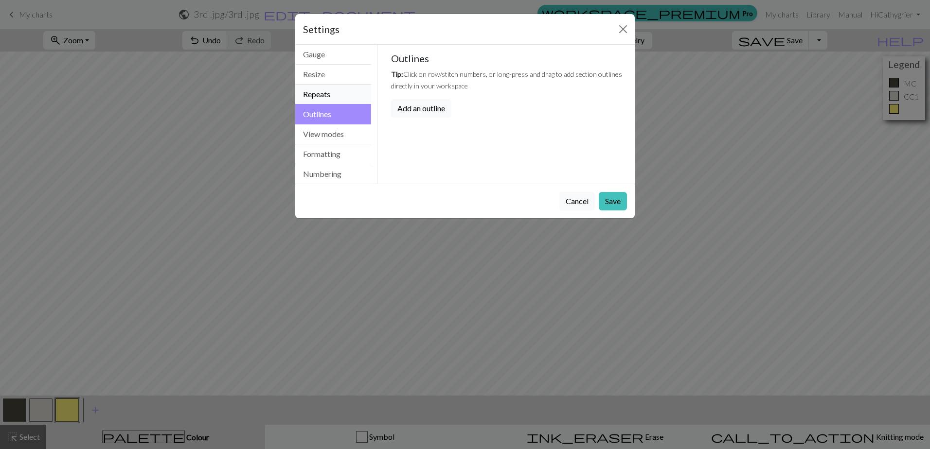
click at [325, 96] on button "Repeats" at bounding box center [333, 95] width 76 height 20
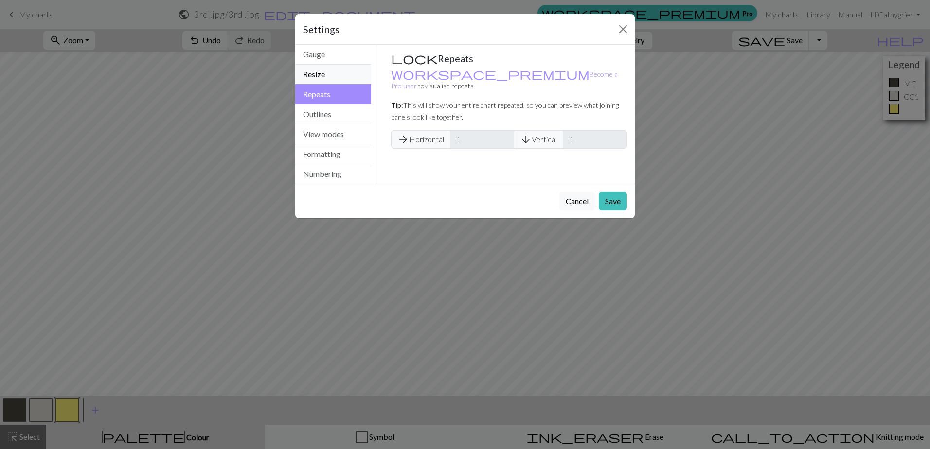
click at [308, 72] on button "Resize" at bounding box center [333, 75] width 76 height 20
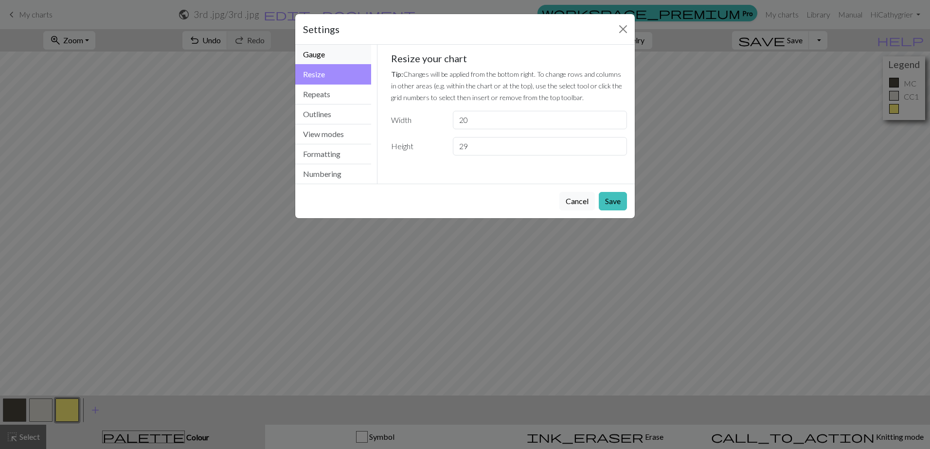
click at [306, 52] on button "Gauge" at bounding box center [333, 55] width 76 height 20
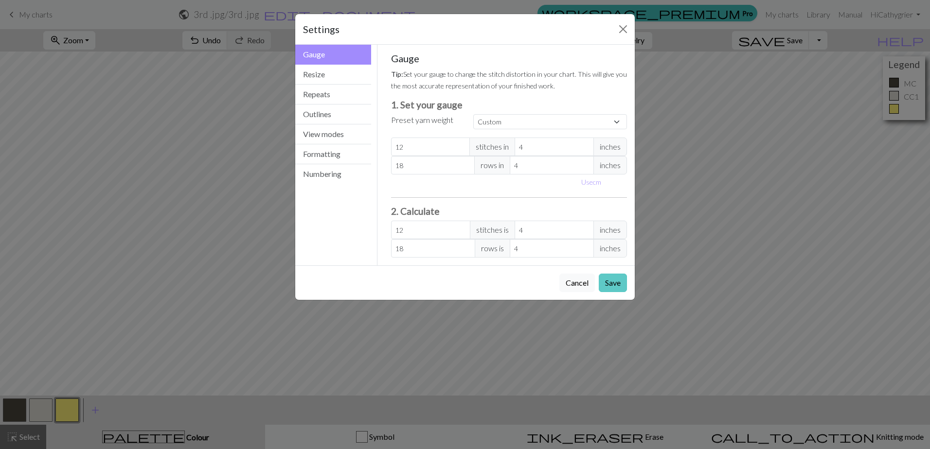
click at [619, 283] on button "Save" at bounding box center [613, 283] width 28 height 18
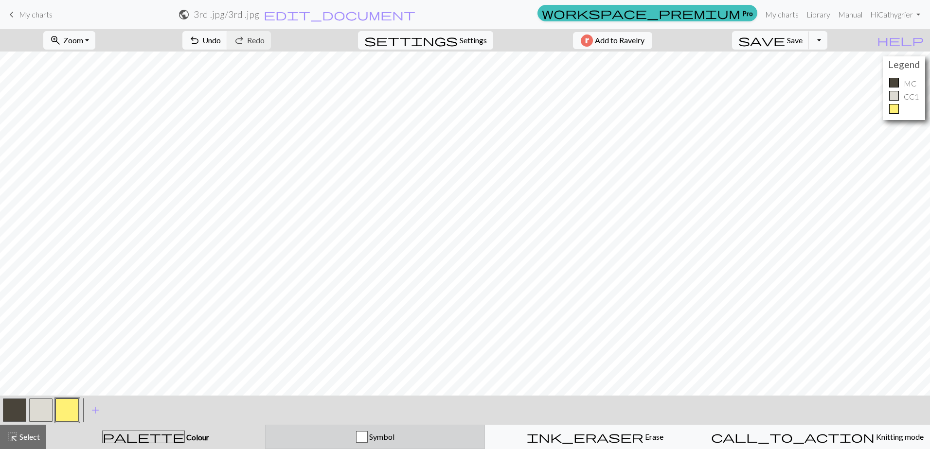
click at [364, 438] on div "button" at bounding box center [362, 437] width 12 height 12
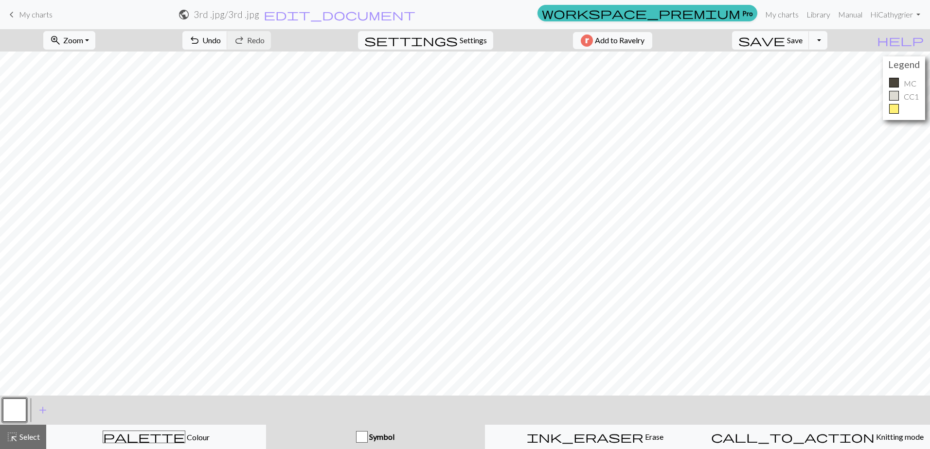
click at [364, 438] on div "button" at bounding box center [362, 437] width 12 height 12
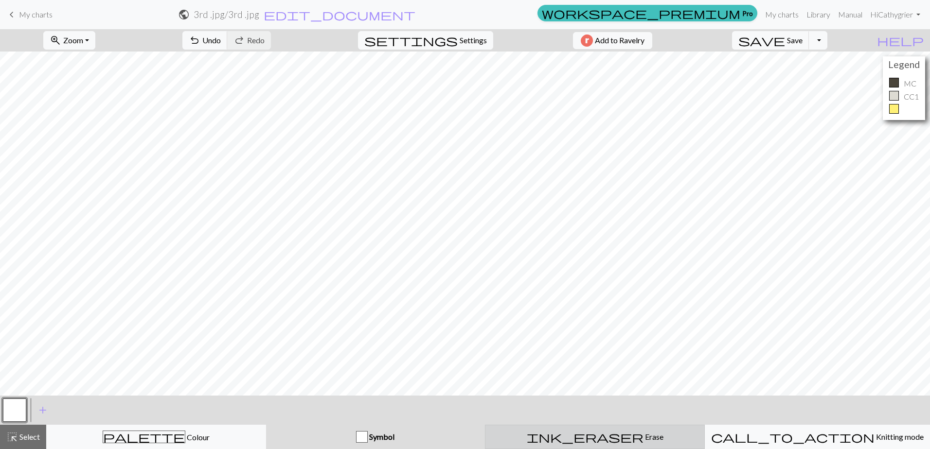
click at [644, 439] on span "Erase" at bounding box center [654, 436] width 20 height 9
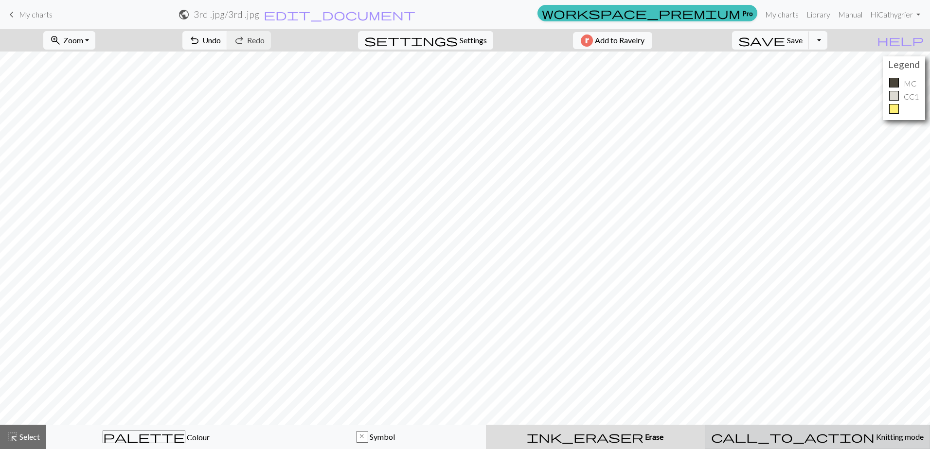
click at [875, 433] on span "Knitting mode" at bounding box center [899, 436] width 49 height 9
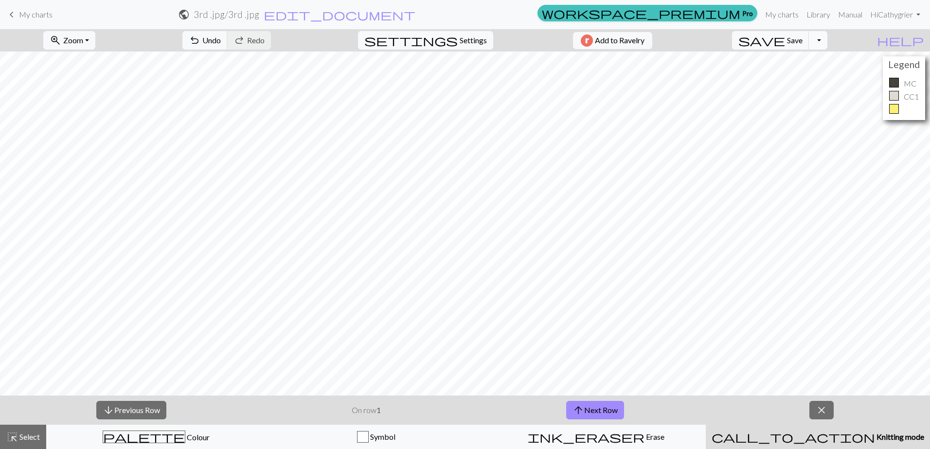
click at [827, 38] on button "Toggle Dropdown" at bounding box center [818, 40] width 18 height 18
click at [810, 62] on button "file_copy Save a copy" at bounding box center [746, 62] width 161 height 16
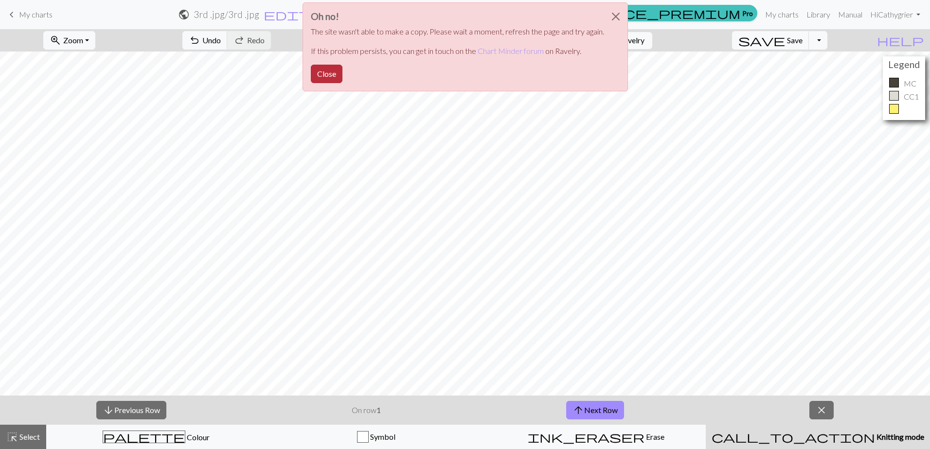
click at [331, 74] on button "Close" at bounding box center [327, 74] width 32 height 18
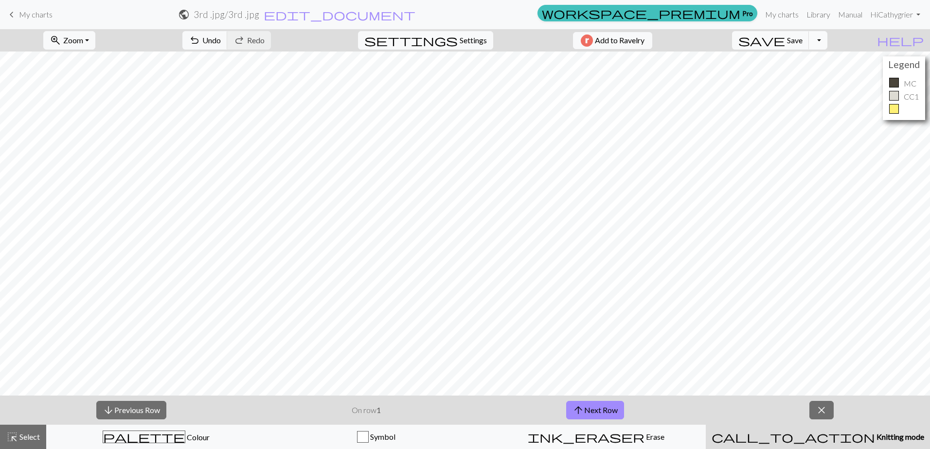
click at [827, 43] on button "Toggle Dropdown" at bounding box center [818, 40] width 18 height 18
click at [812, 63] on button "file_copy Save a copy" at bounding box center [746, 62] width 161 height 16
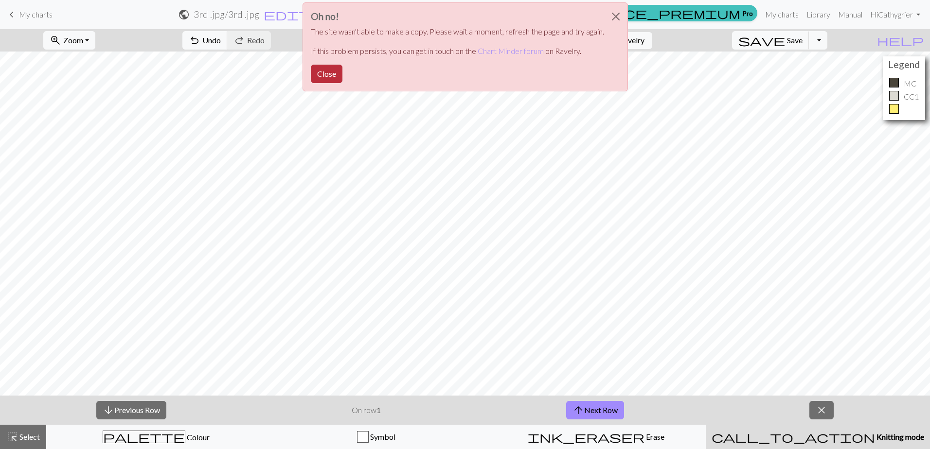
click at [328, 72] on button "Close" at bounding box center [327, 74] width 32 height 18
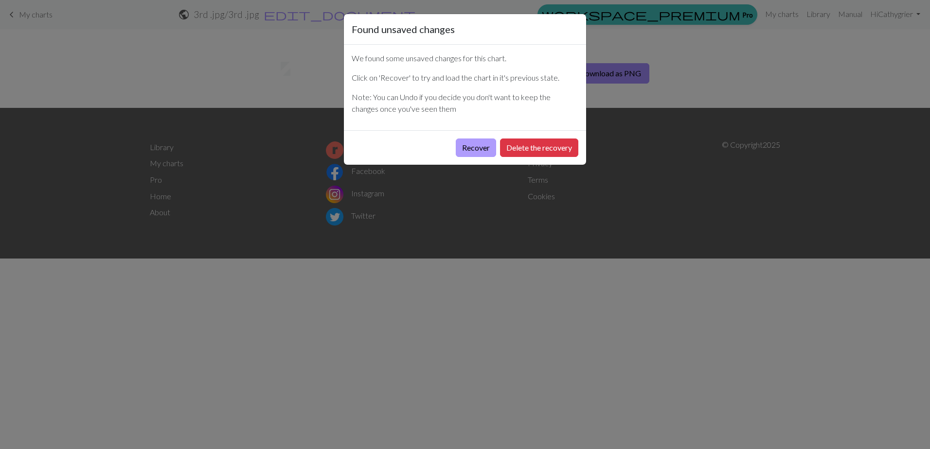
click at [482, 142] on button "Recover" at bounding box center [476, 148] width 40 height 18
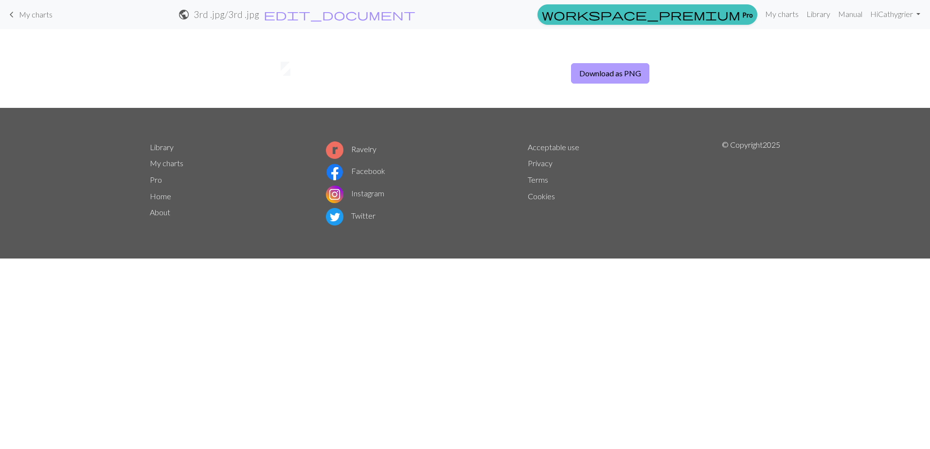
click at [616, 72] on button "Download as PNG" at bounding box center [610, 73] width 78 height 20
click at [9, 13] on span "keyboard_arrow_left" at bounding box center [12, 15] width 12 height 14
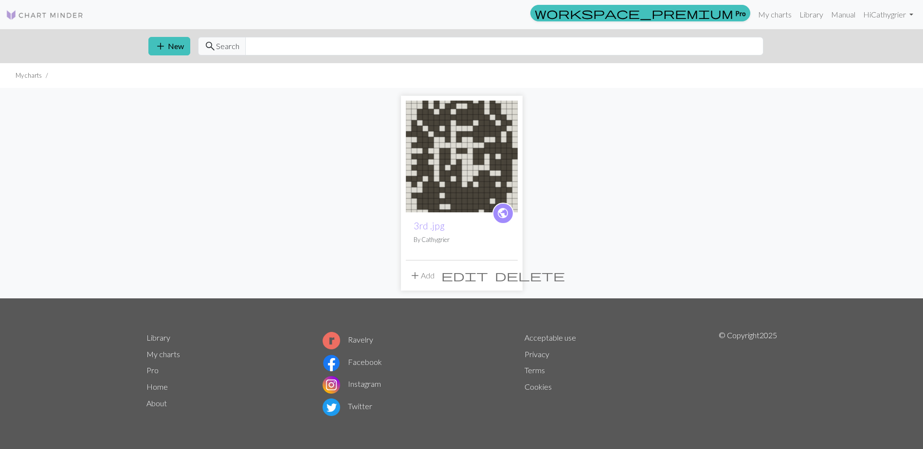
click at [488, 276] on span "edit" at bounding box center [464, 276] width 47 height 14
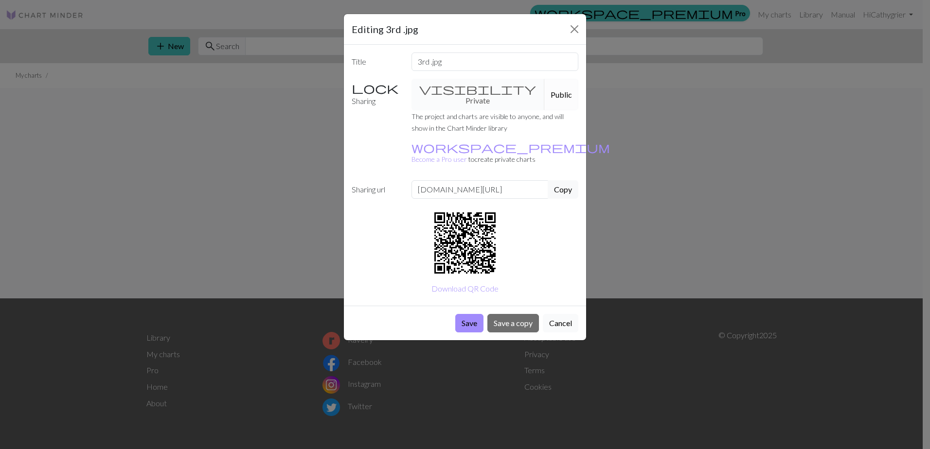
click at [564, 314] on button "Cancel" at bounding box center [561, 323] width 36 height 18
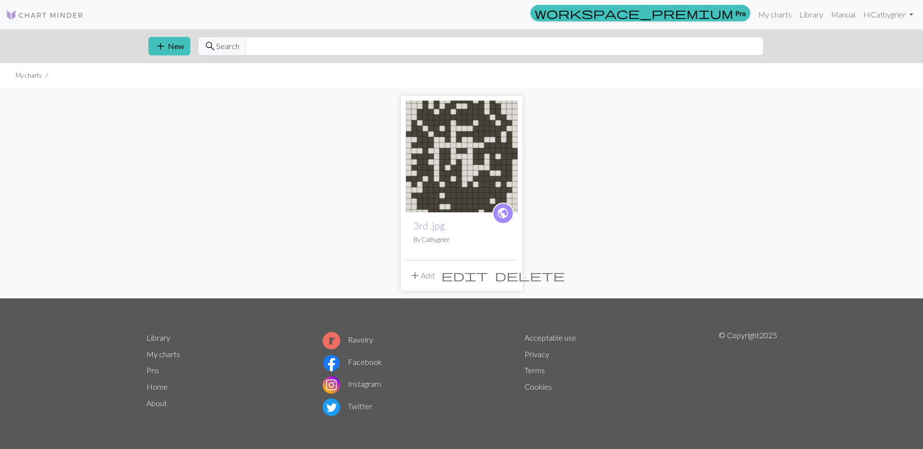
click at [505, 277] on span "delete" at bounding box center [530, 276] width 70 height 14
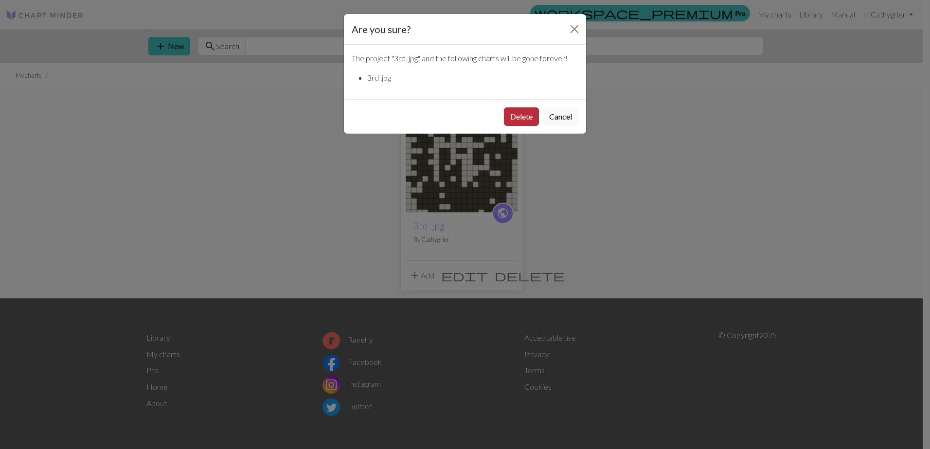
click at [514, 115] on button "Delete" at bounding box center [521, 117] width 35 height 18
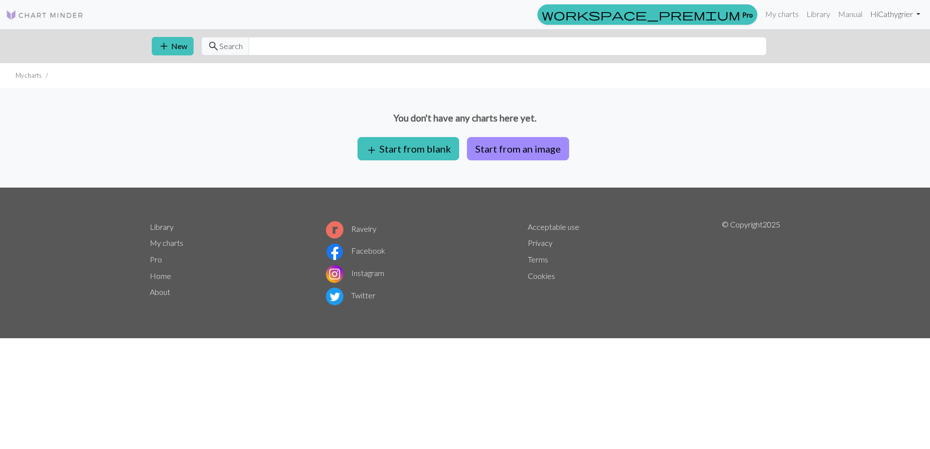
click at [895, 17] on link "Hi [PERSON_NAME]" at bounding box center [895, 13] width 58 height 19
click at [896, 41] on link "Account settings" at bounding box center [884, 41] width 63 height 19
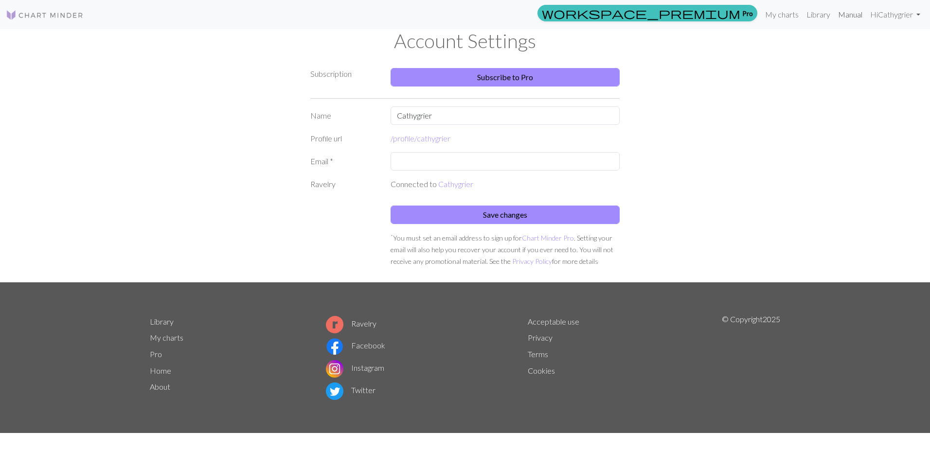
click at [851, 18] on link "Manual" at bounding box center [850, 14] width 32 height 19
